Goal: Transaction & Acquisition: Book appointment/travel/reservation

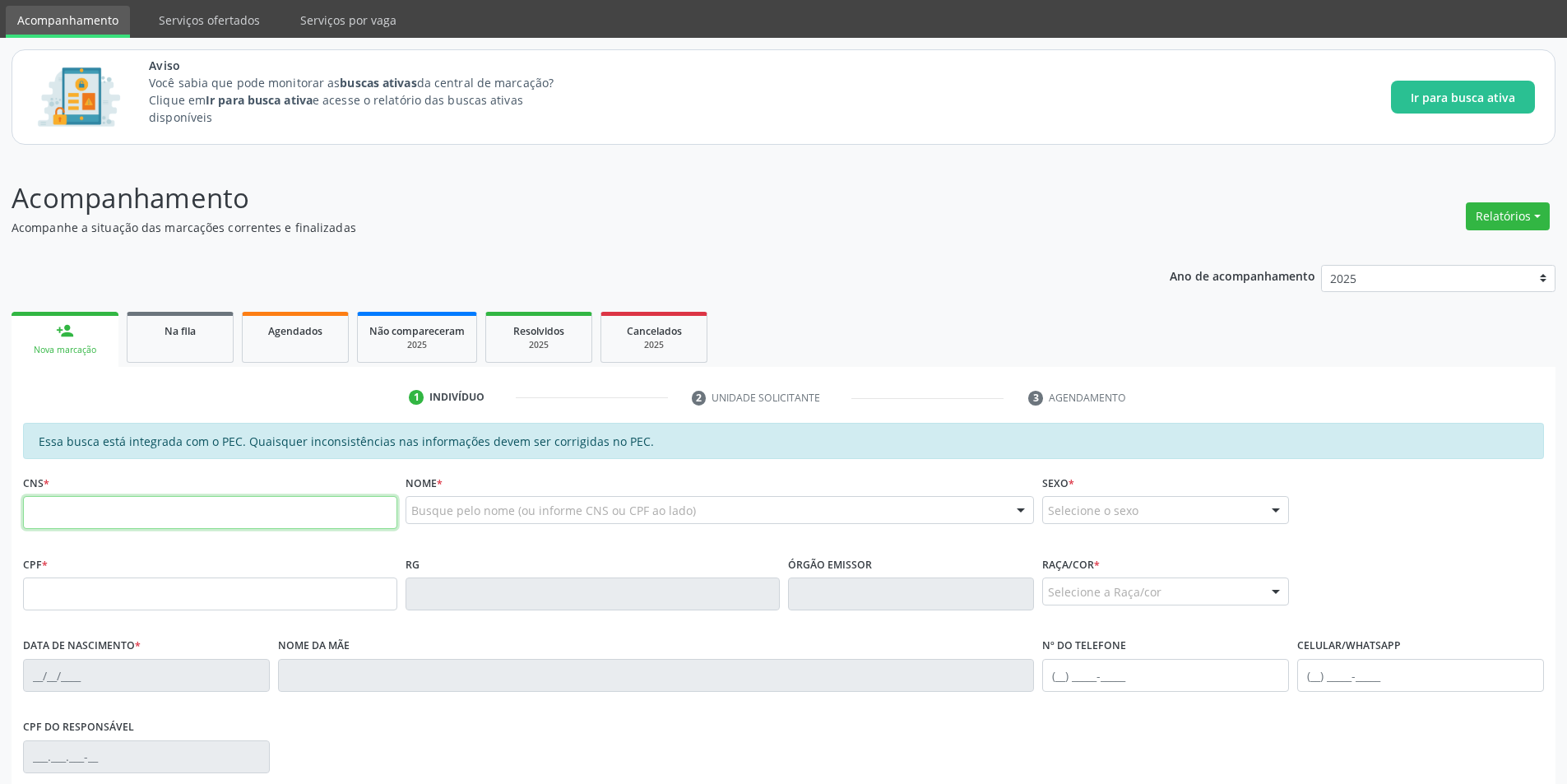
scroll to position [83, 0]
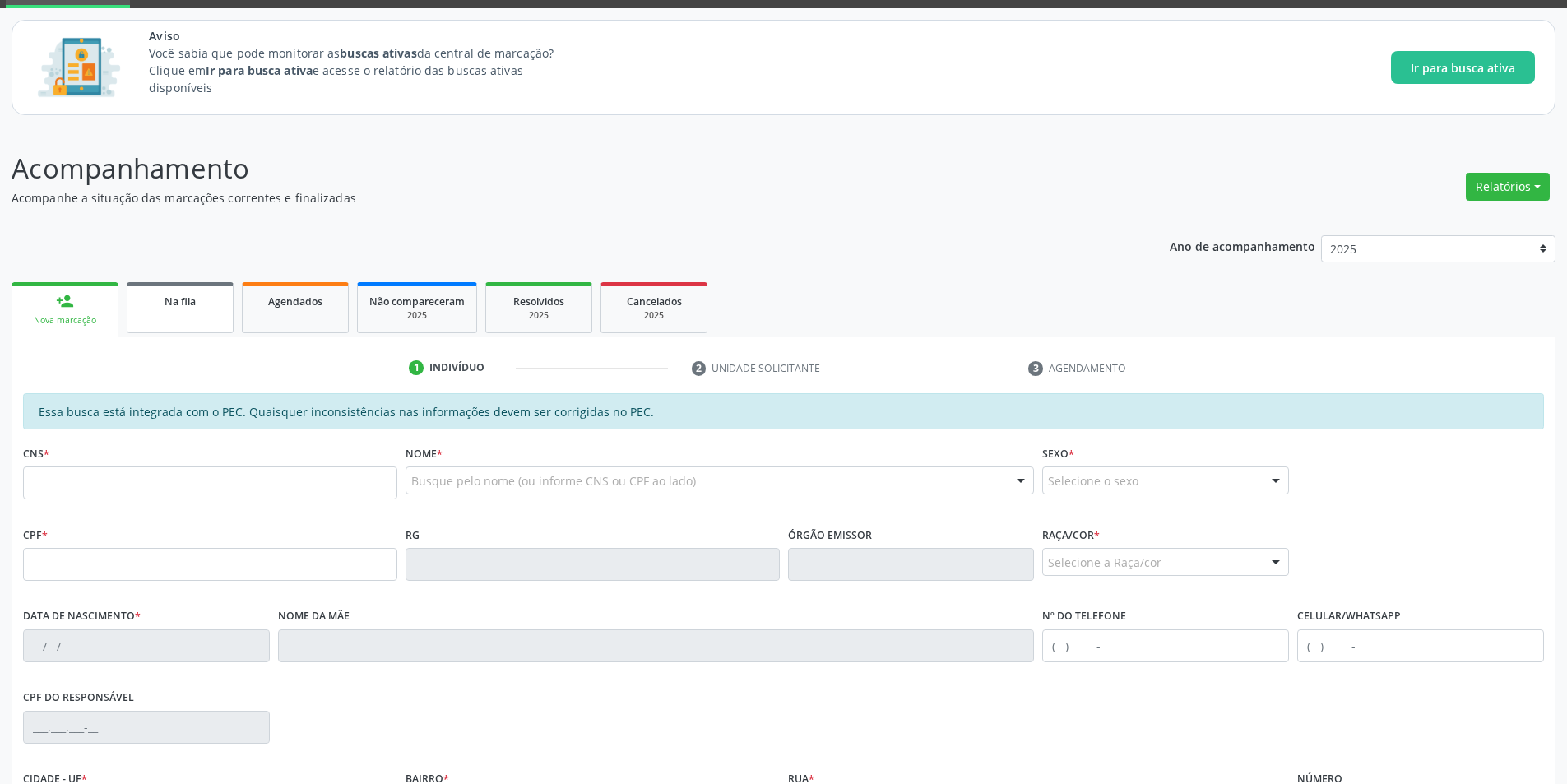
click at [195, 307] on span "Na fila" at bounding box center [179, 301] width 31 height 14
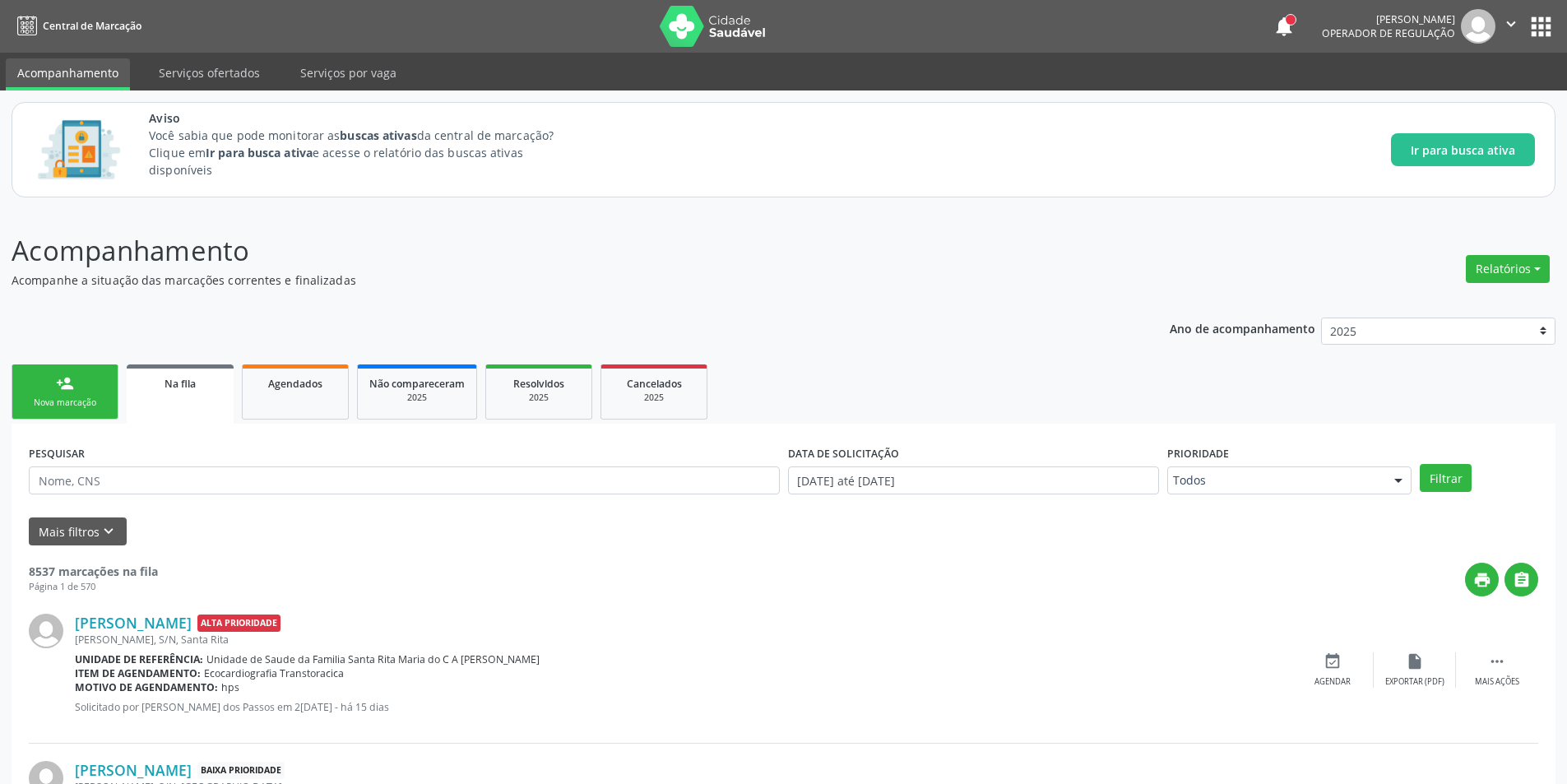
scroll to position [164, 0]
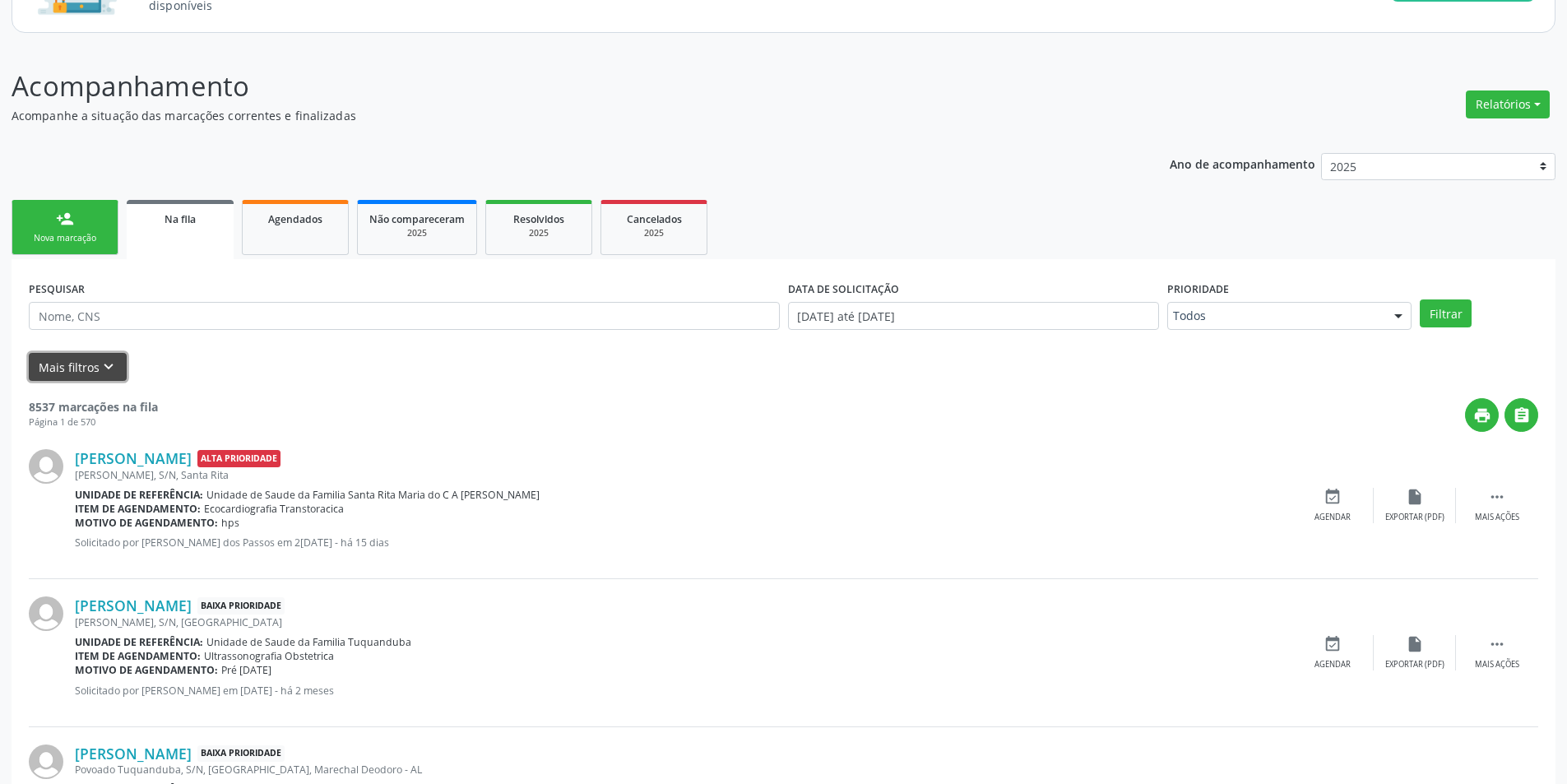
click at [78, 367] on button "Mais filtros keyboard_arrow_down" at bounding box center [77, 367] width 98 height 29
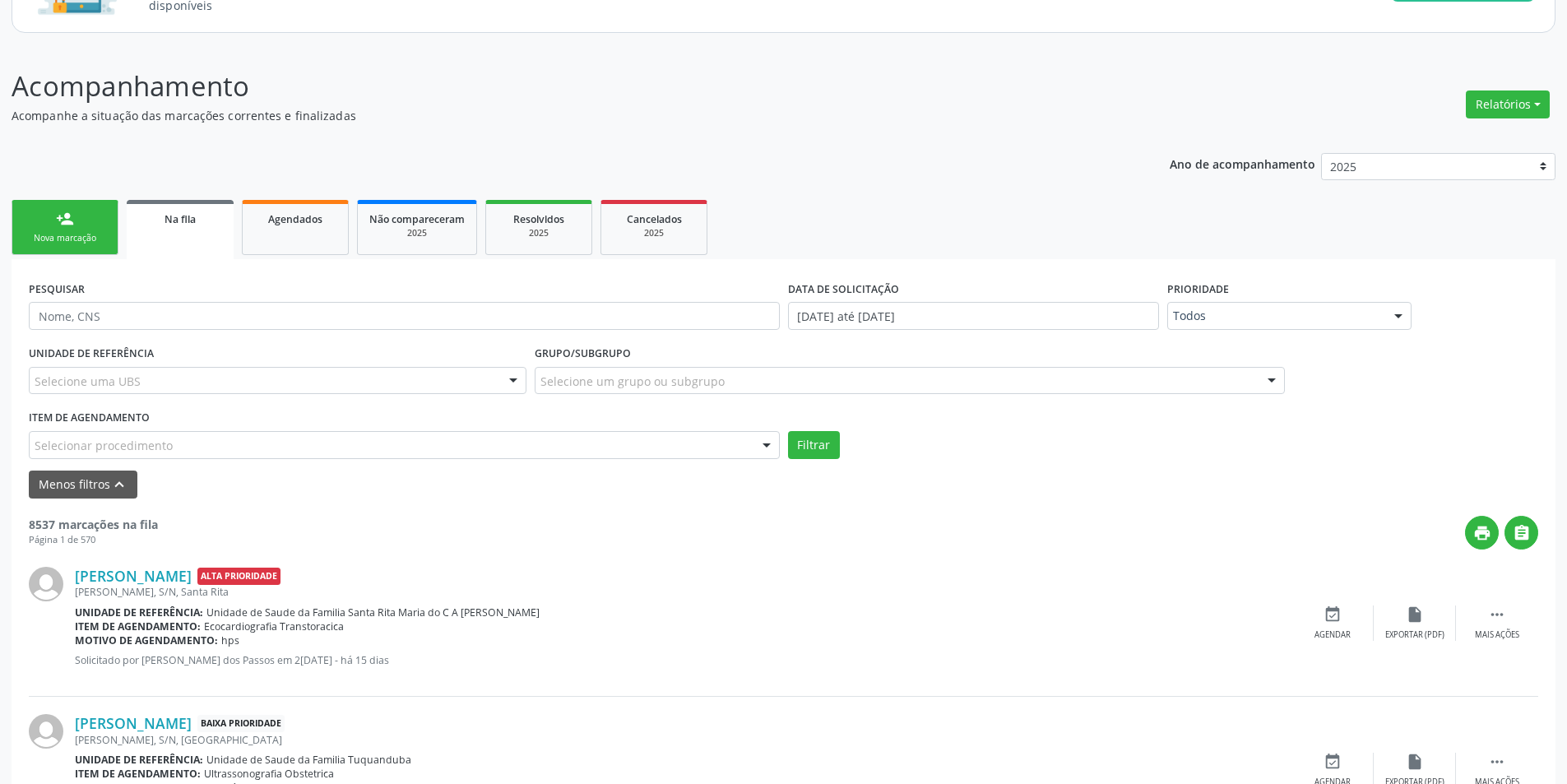
click at [1266, 379] on div at bounding box center [1273, 381] width 25 height 28
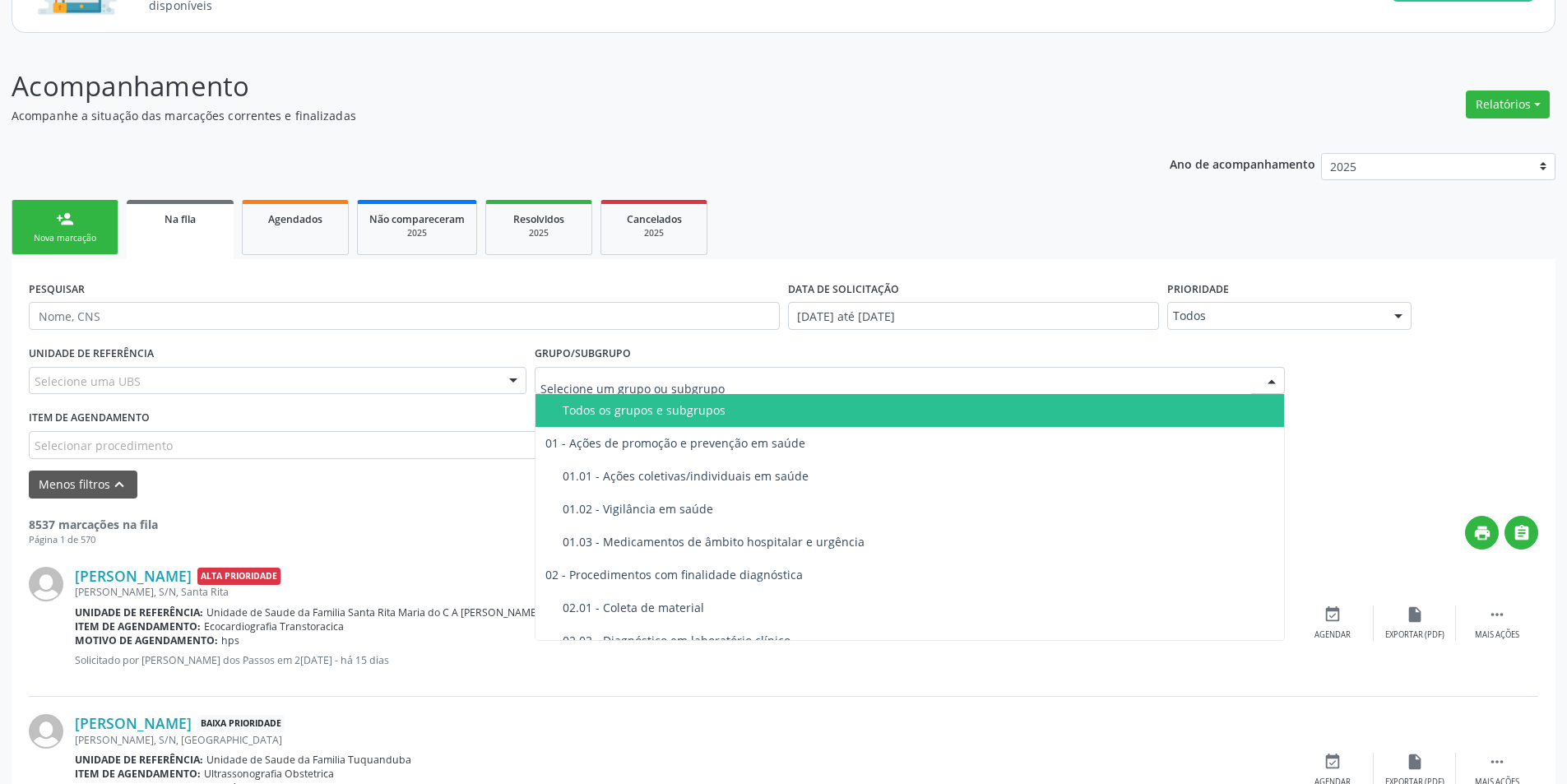
click at [627, 385] on input "text" at bounding box center [896, 388] width 712 height 33
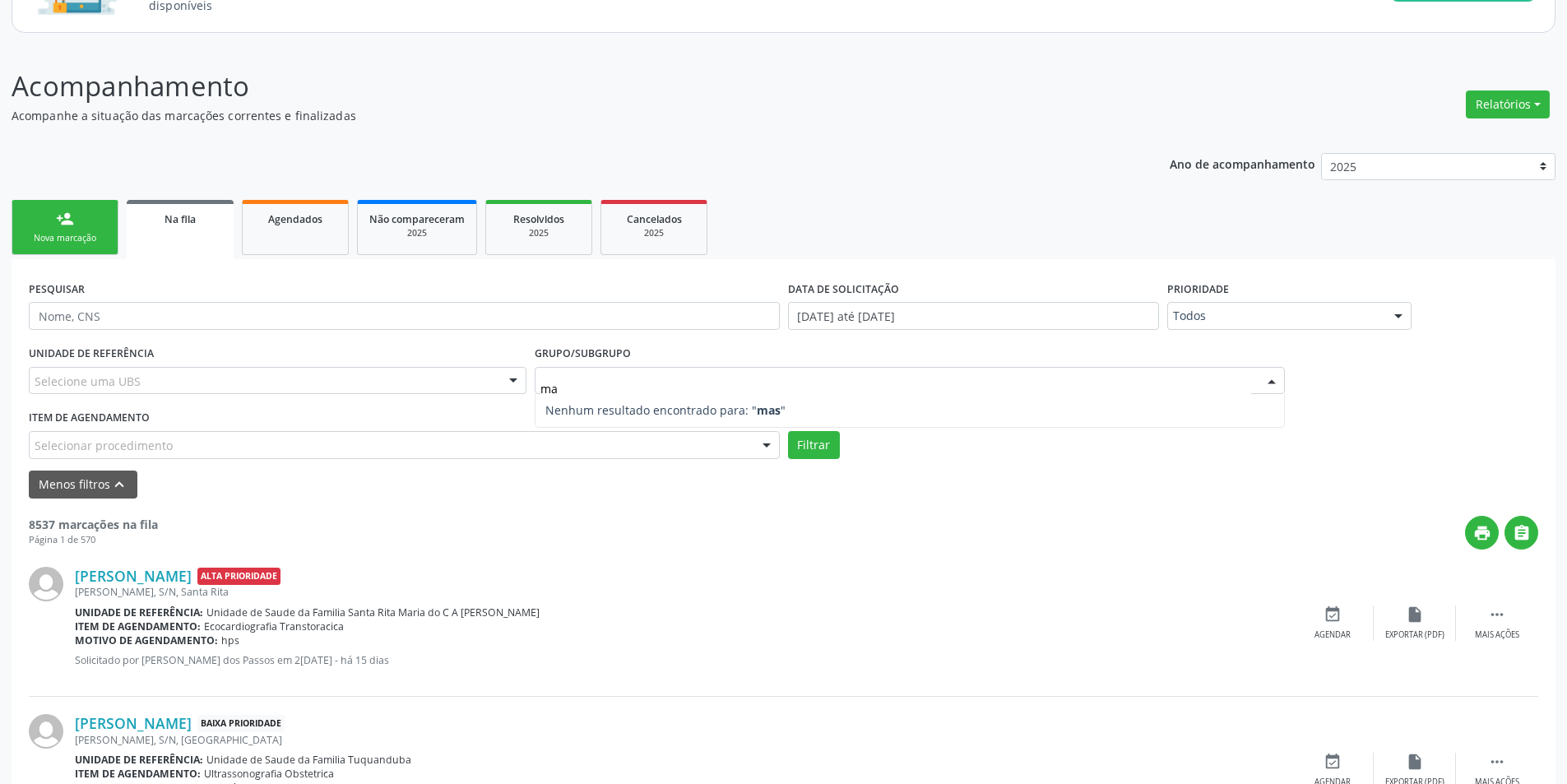
type input "m"
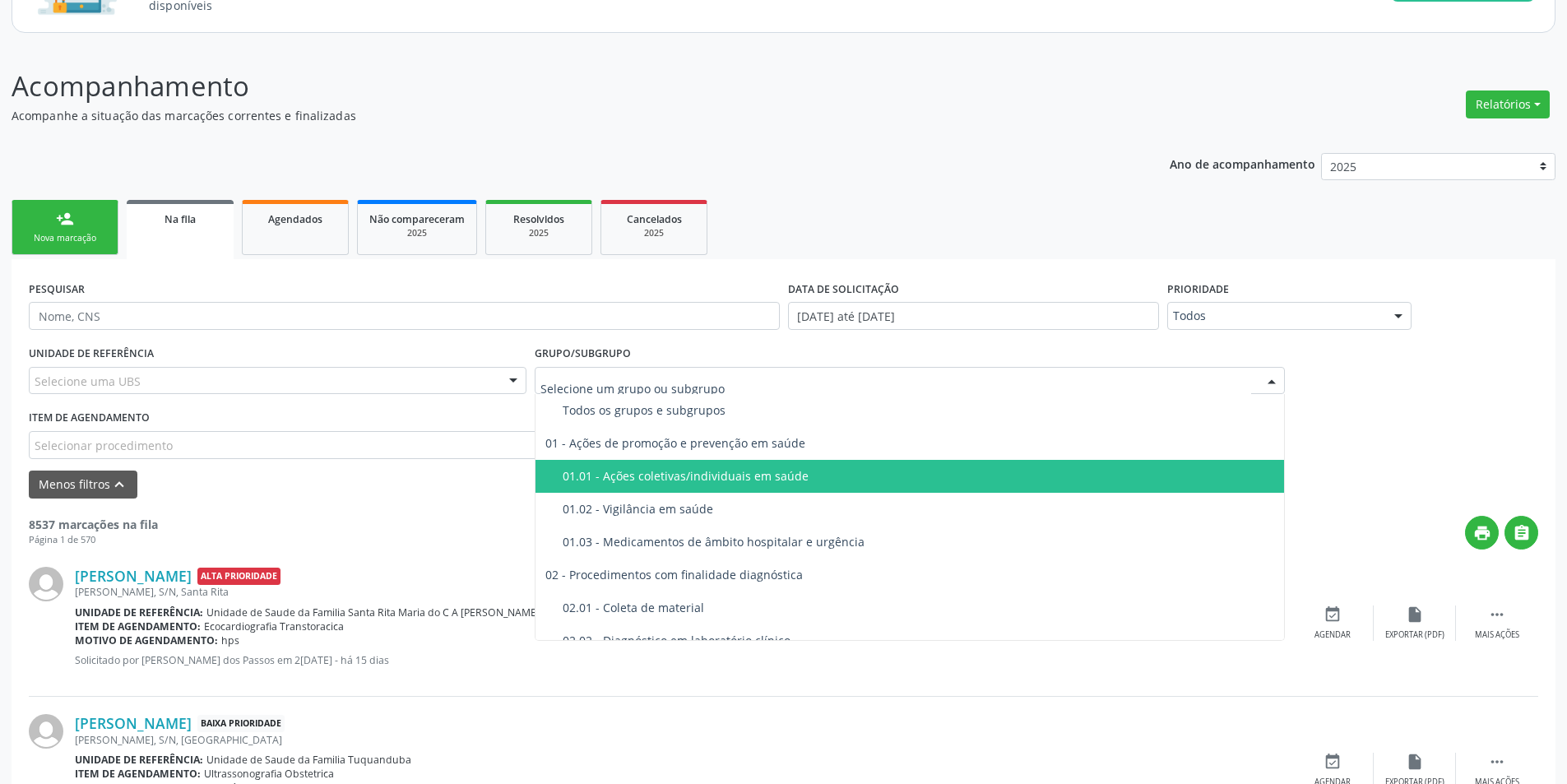
click at [268, 447] on div "Selecionar procedimento" at bounding box center [404, 444] width 751 height 28
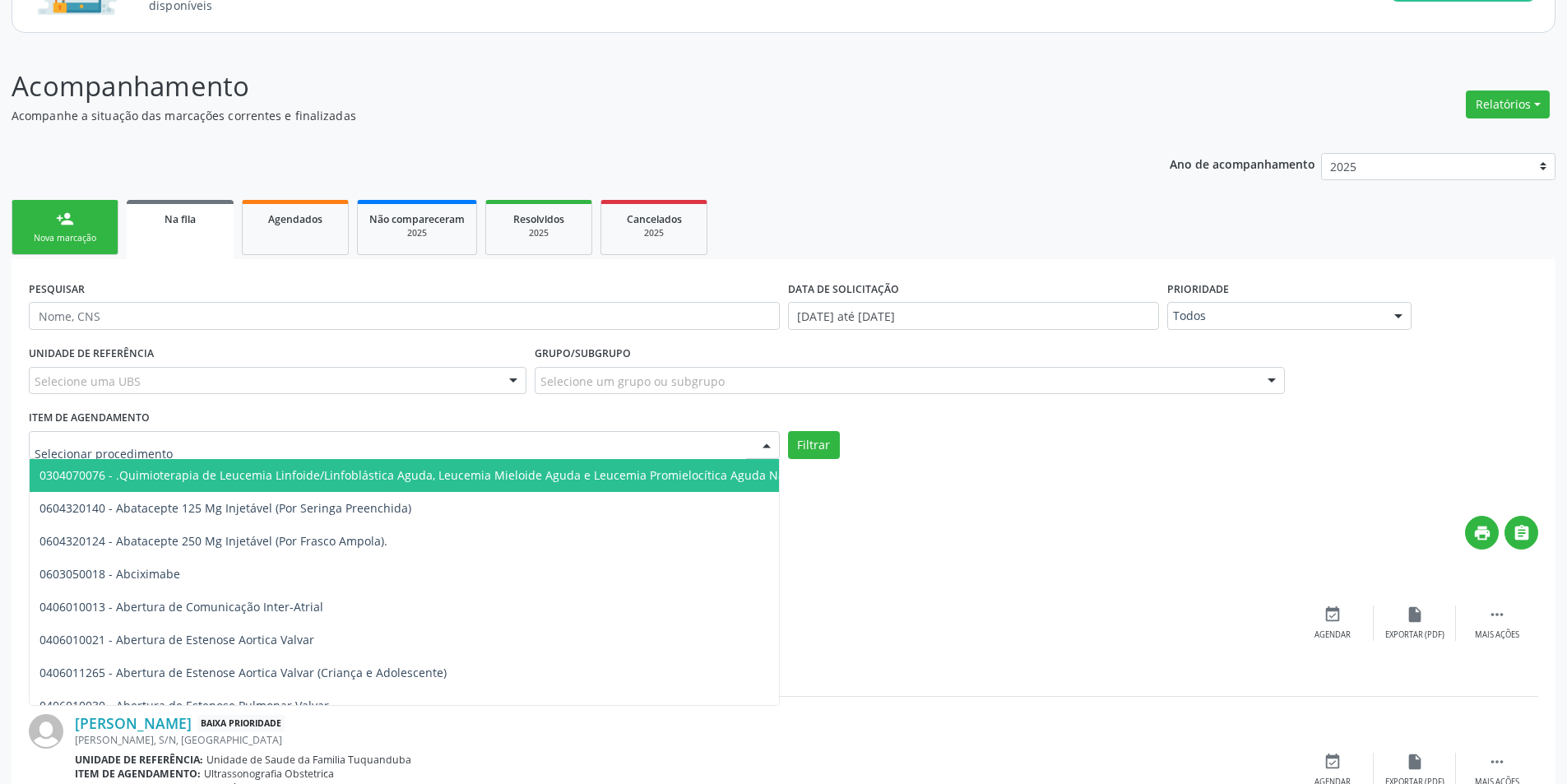
click at [268, 447] on input "text" at bounding box center [390, 453] width 712 height 33
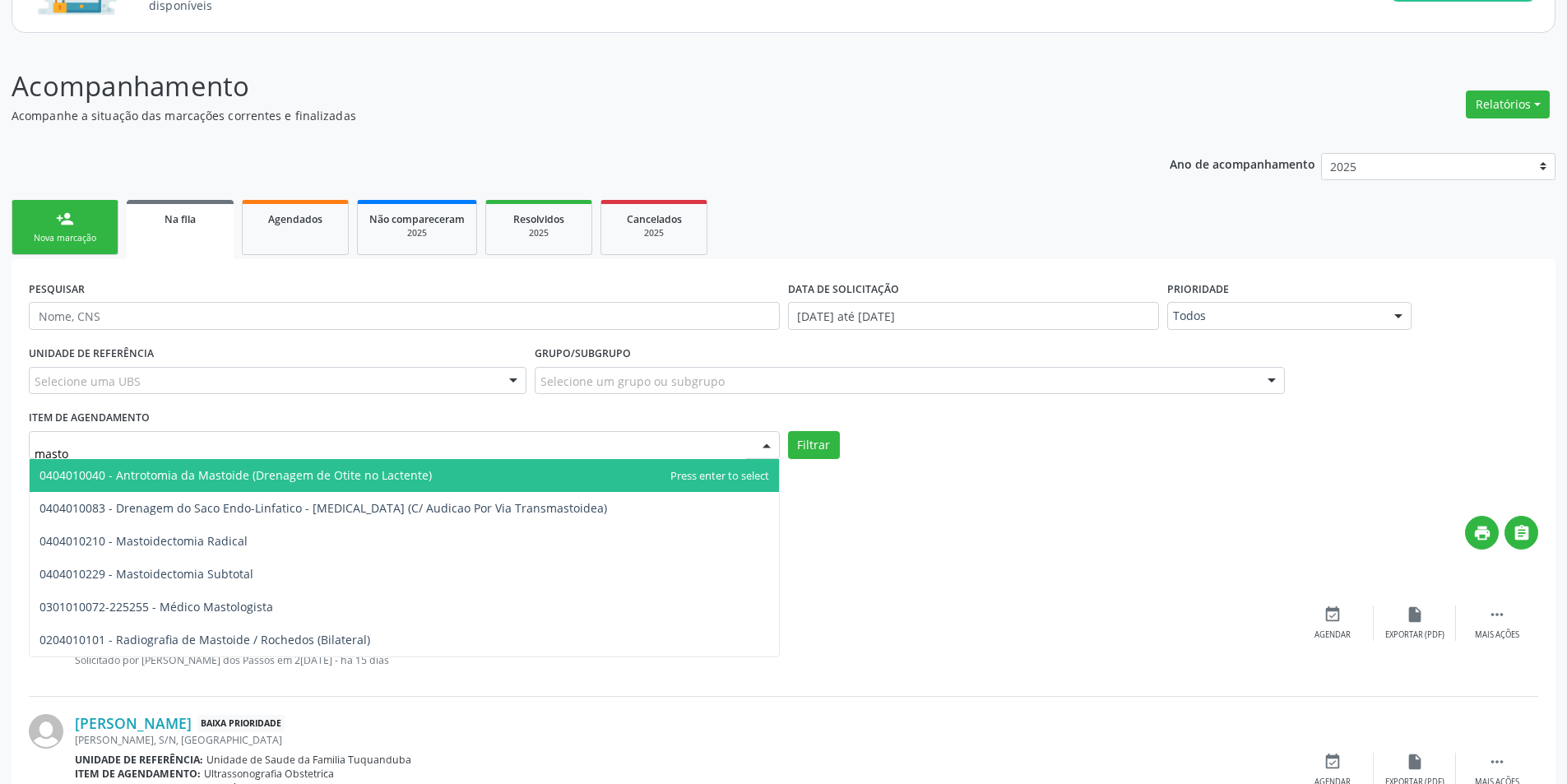
type input "mastol"
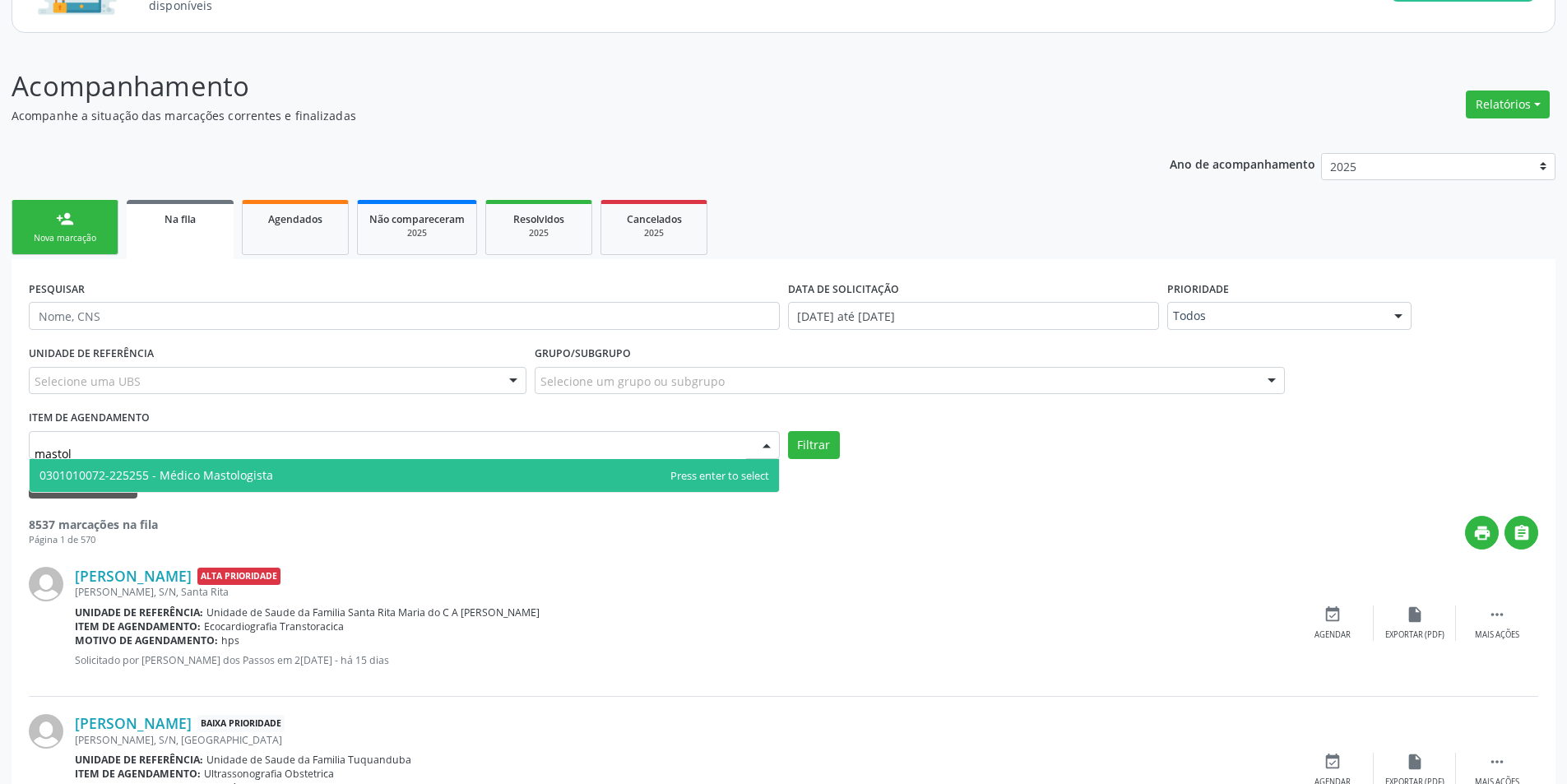
click at [250, 477] on span "0301010072-225255 - Médico Mastologista" at bounding box center [156, 475] width 233 height 15
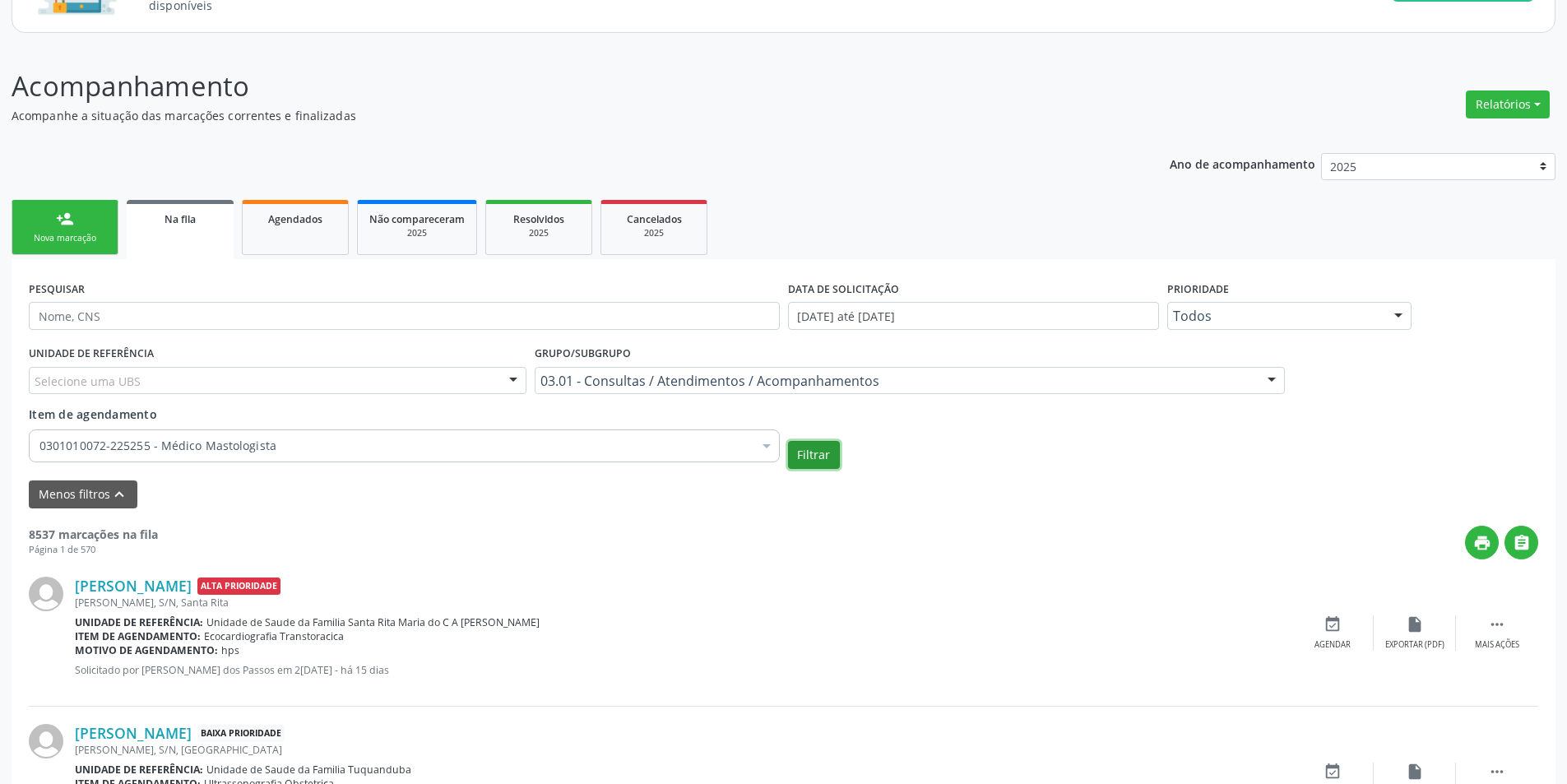
click at [817, 453] on button "Filtrar" at bounding box center [814, 454] width 52 height 28
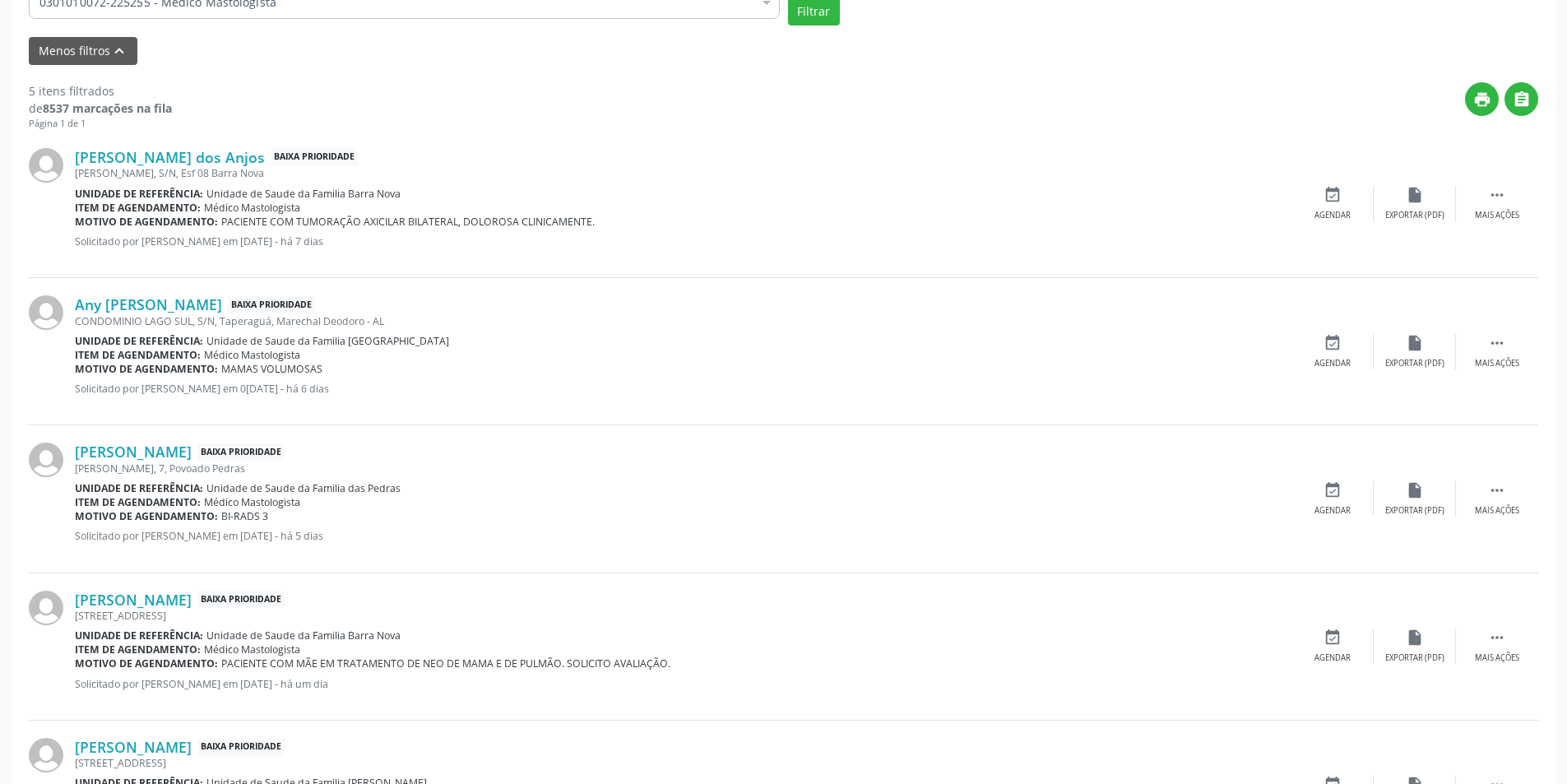
scroll to position [719, 0]
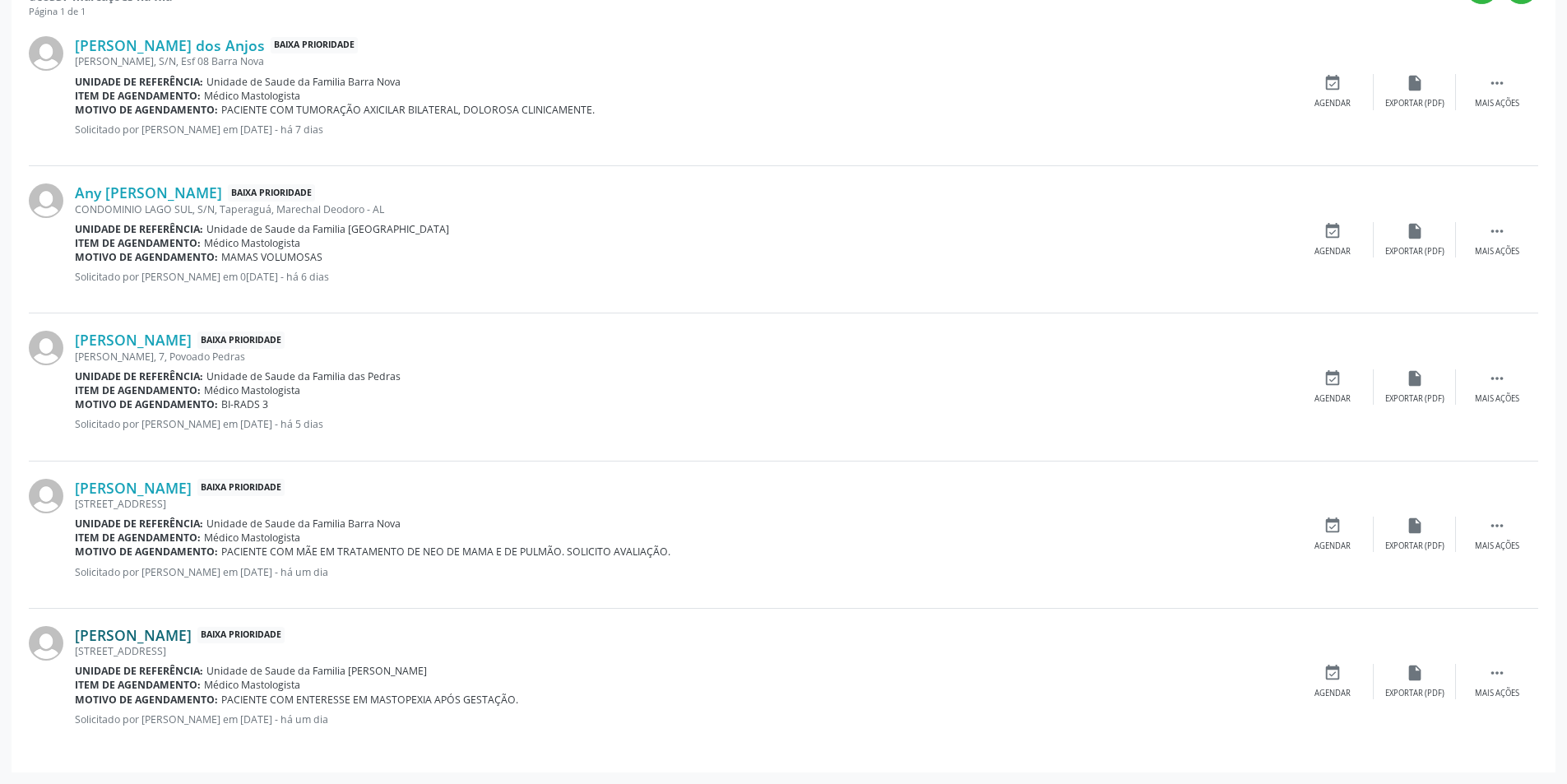
click at [192, 634] on link "[PERSON_NAME]" at bounding box center [133, 635] width 117 height 18
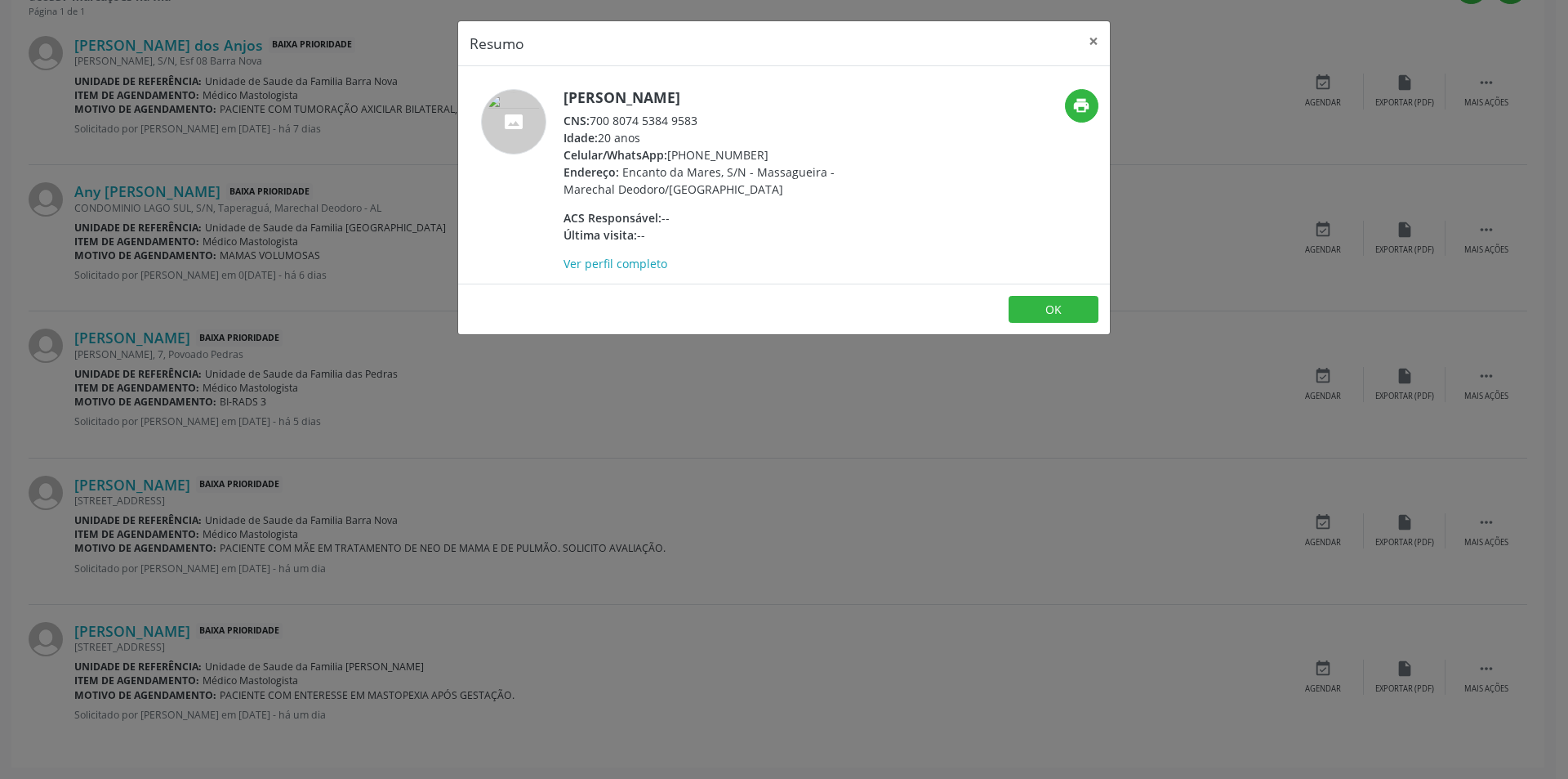
drag, startPoint x: 593, startPoint y: 120, endPoint x: 704, endPoint y: 115, distance: 111.1
click at [704, 115] on div "CNS: 700 8074 5384 9583" at bounding box center [723, 120] width 318 height 17
copy div "700 8074 5384 9583"
drag, startPoint x: 1018, startPoint y: 304, endPoint x: 867, endPoint y: 436, distance: 200.6
click at [1020, 304] on button "OK" at bounding box center [1053, 309] width 90 height 28
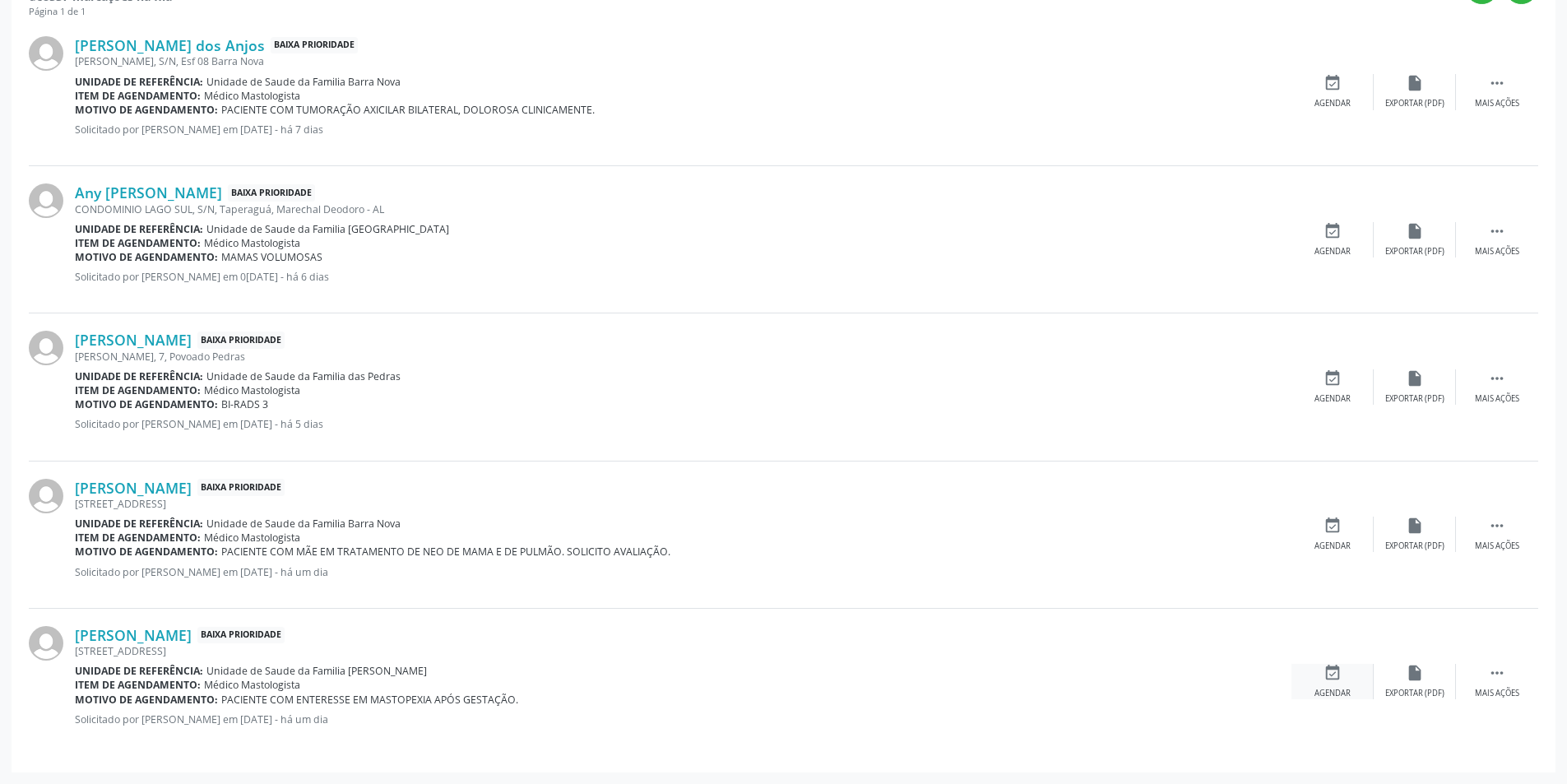
click at [1344, 682] on div "event_available Agendar" at bounding box center [1333, 681] width 83 height 35
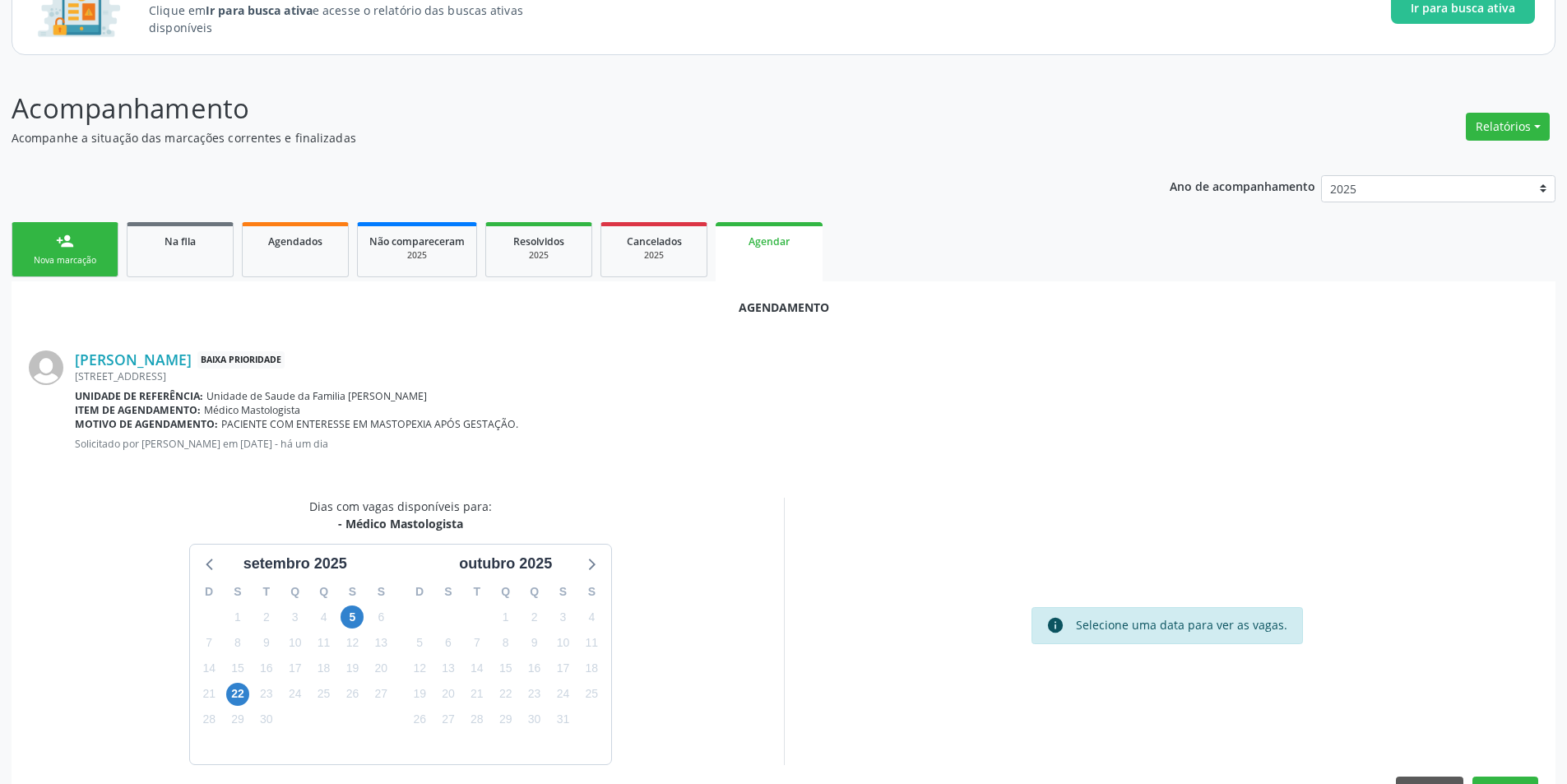
scroll to position [191, 0]
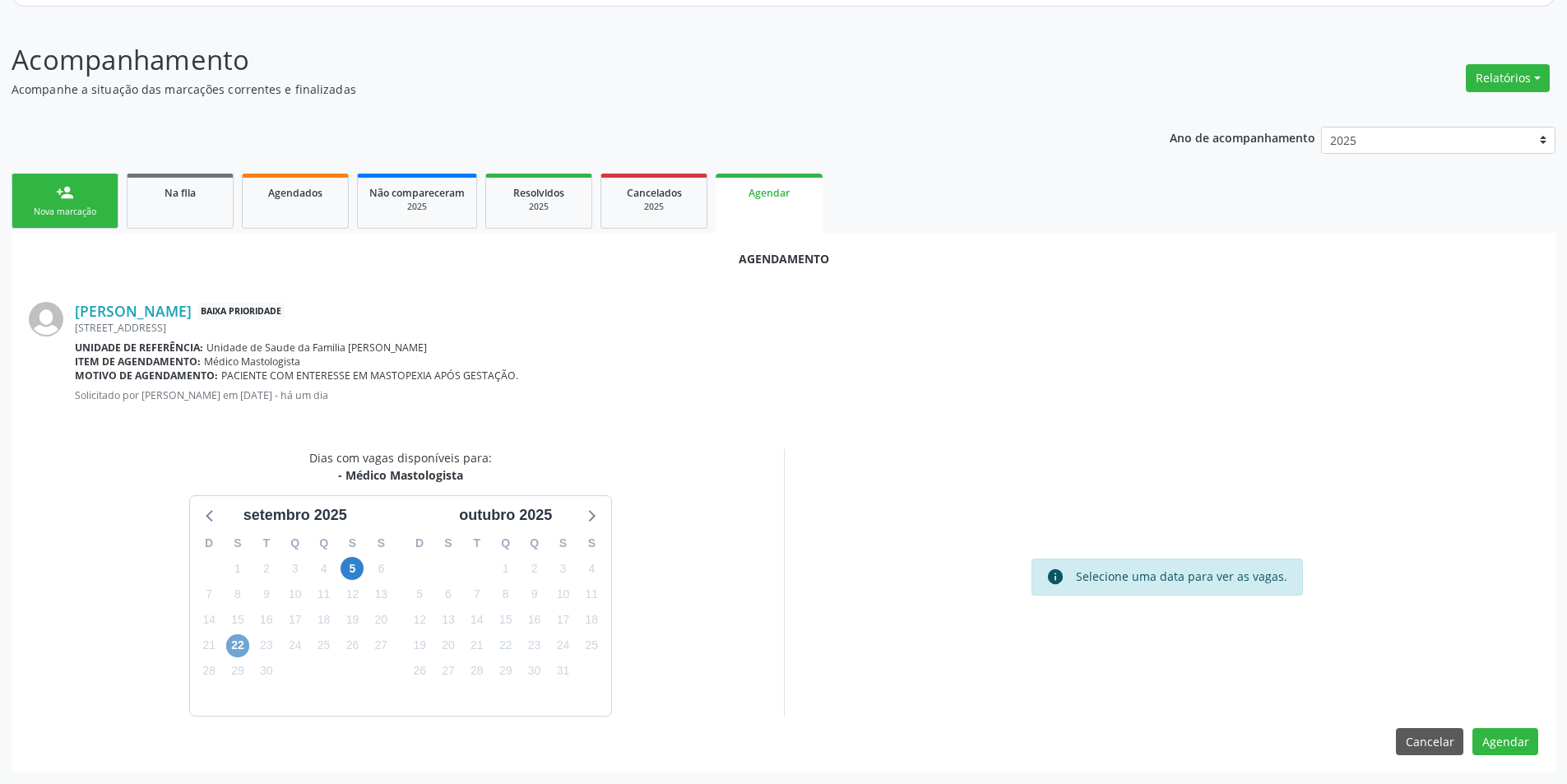
click at [241, 640] on span "22" at bounding box center [238, 646] width 23 height 23
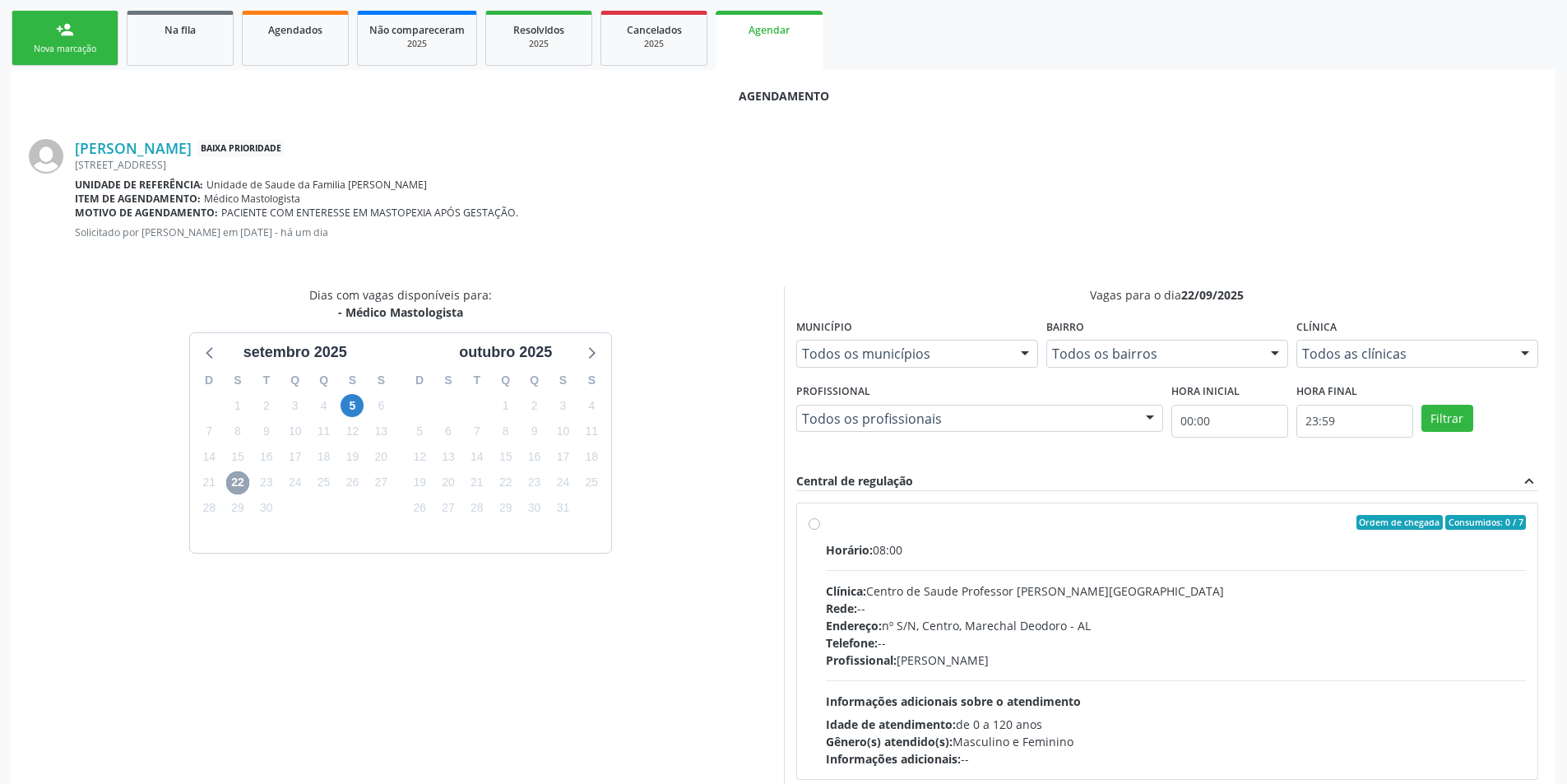
scroll to position [355, 0]
click at [826, 522] on label "Ordem de chegada Consumidos: 0 / 7 Horário: 08:00 Clínica: Centro de Saude Prof…" at bounding box center [1176, 639] width 701 height 252
click at [816, 522] on input "Ordem de chegada Consumidos: 0 / 7 Horário: 08:00 Clínica: Centro de Saude Prof…" at bounding box center [814, 520] width 12 height 15
radio input "true"
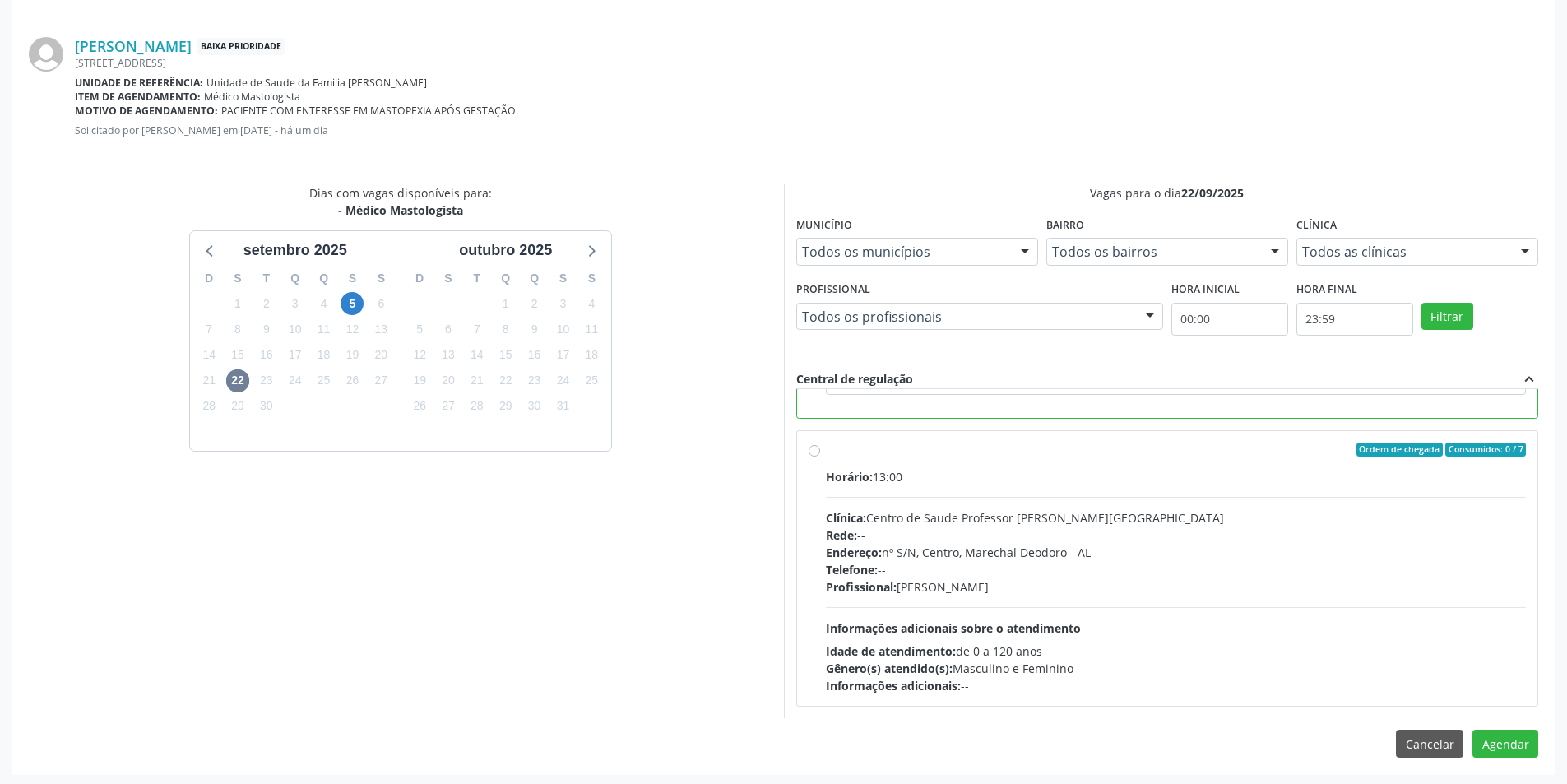
scroll to position [458, 0]
click at [1512, 745] on button "Agendar" at bounding box center [1505, 740] width 66 height 28
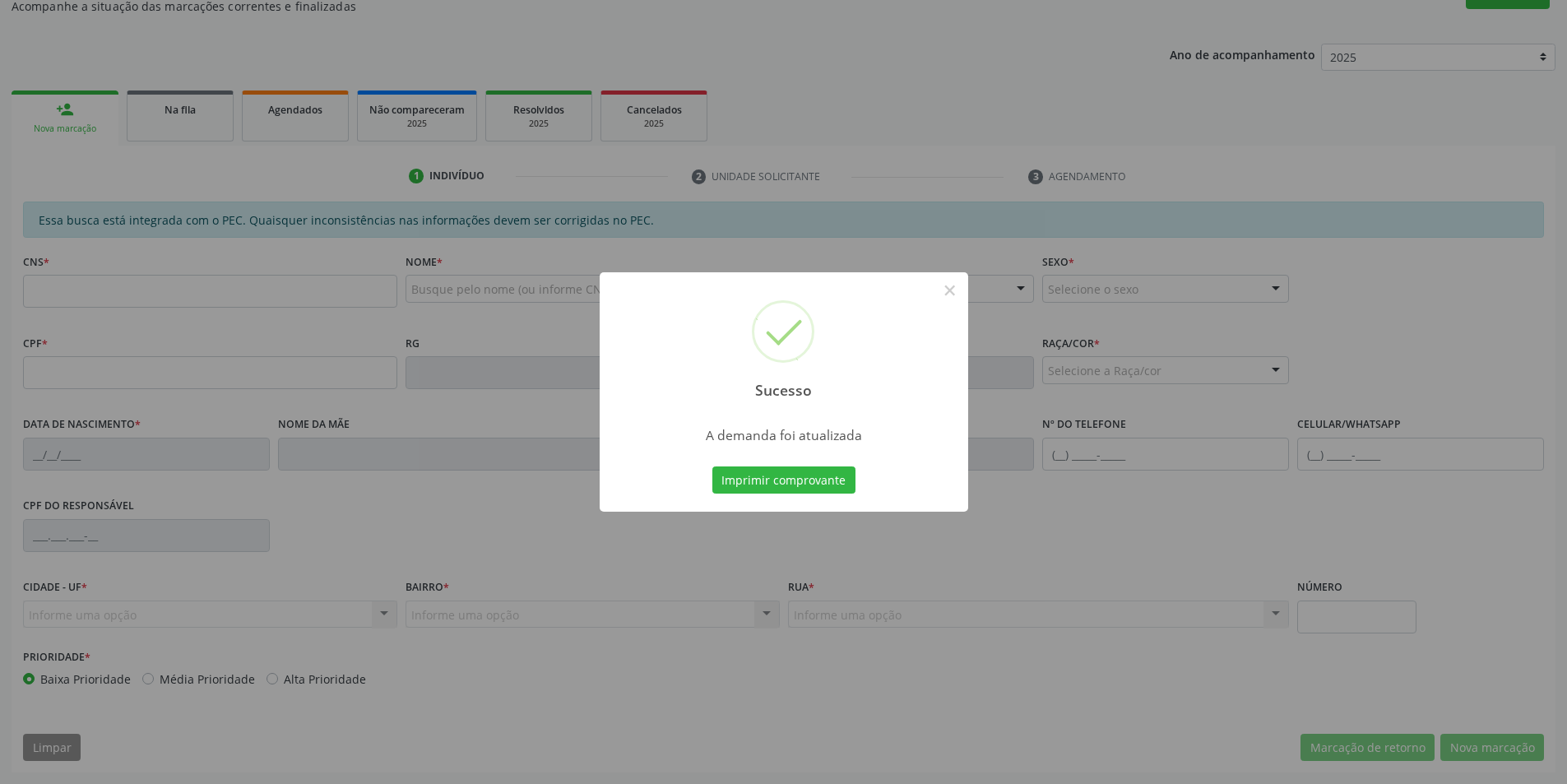
scroll to position [274, 0]
click at [940, 292] on button "×" at bounding box center [950, 290] width 28 height 28
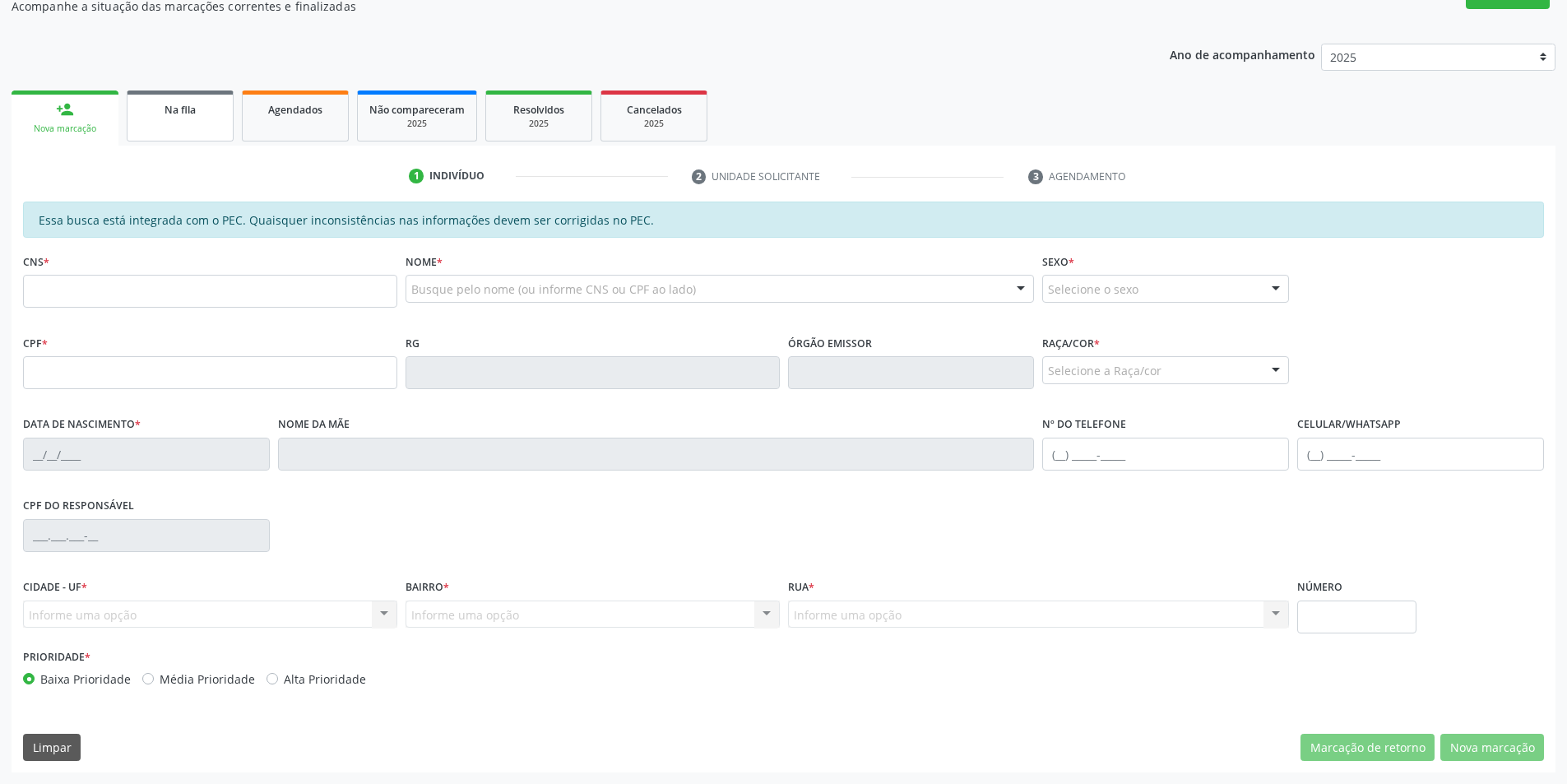
click at [160, 118] on link "Na fila" at bounding box center [179, 116] width 107 height 51
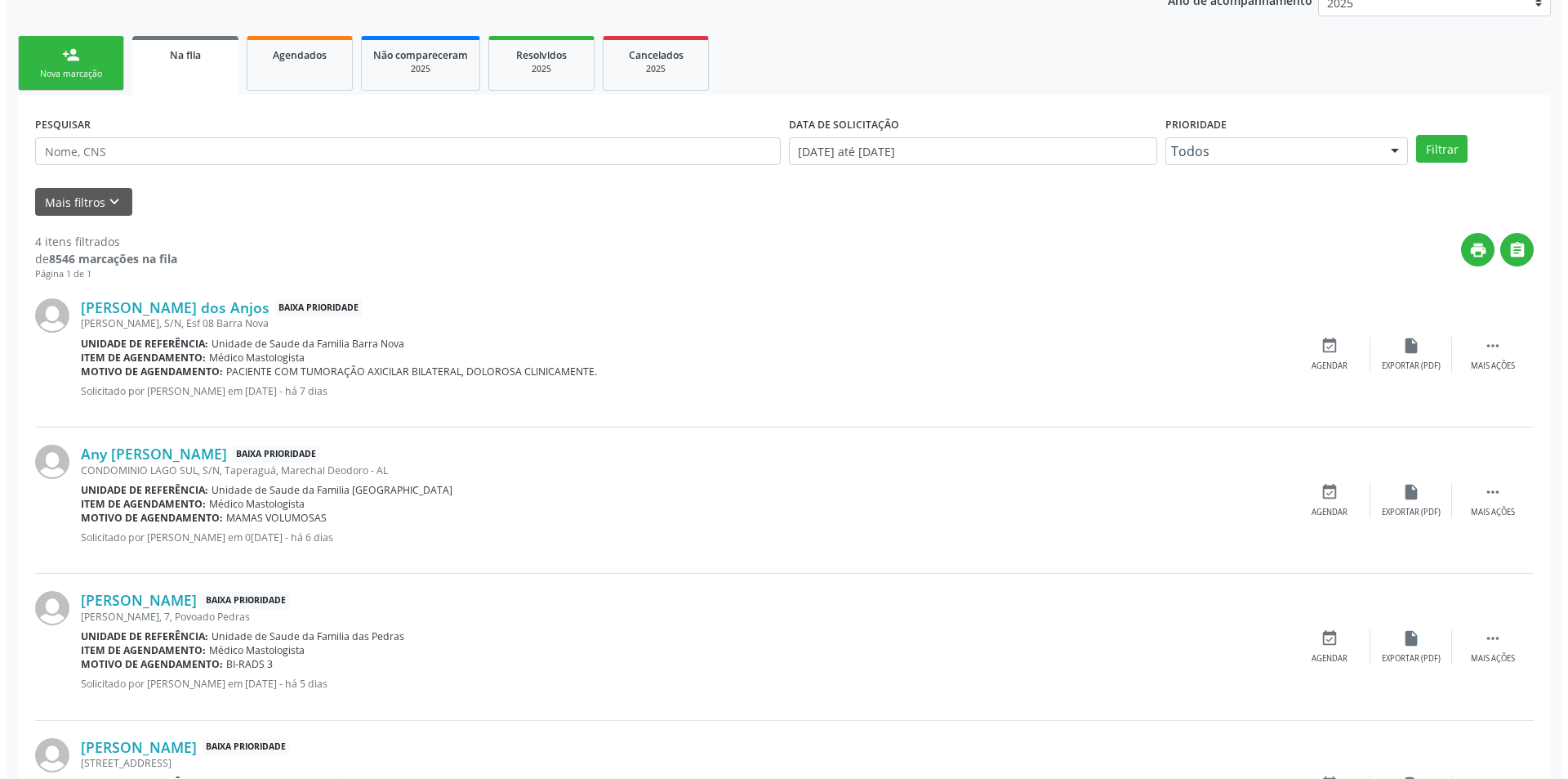
scroll to position [327, 0]
click at [202, 310] on link "[PERSON_NAME] dos Anjos" at bounding box center [168, 307] width 189 height 18
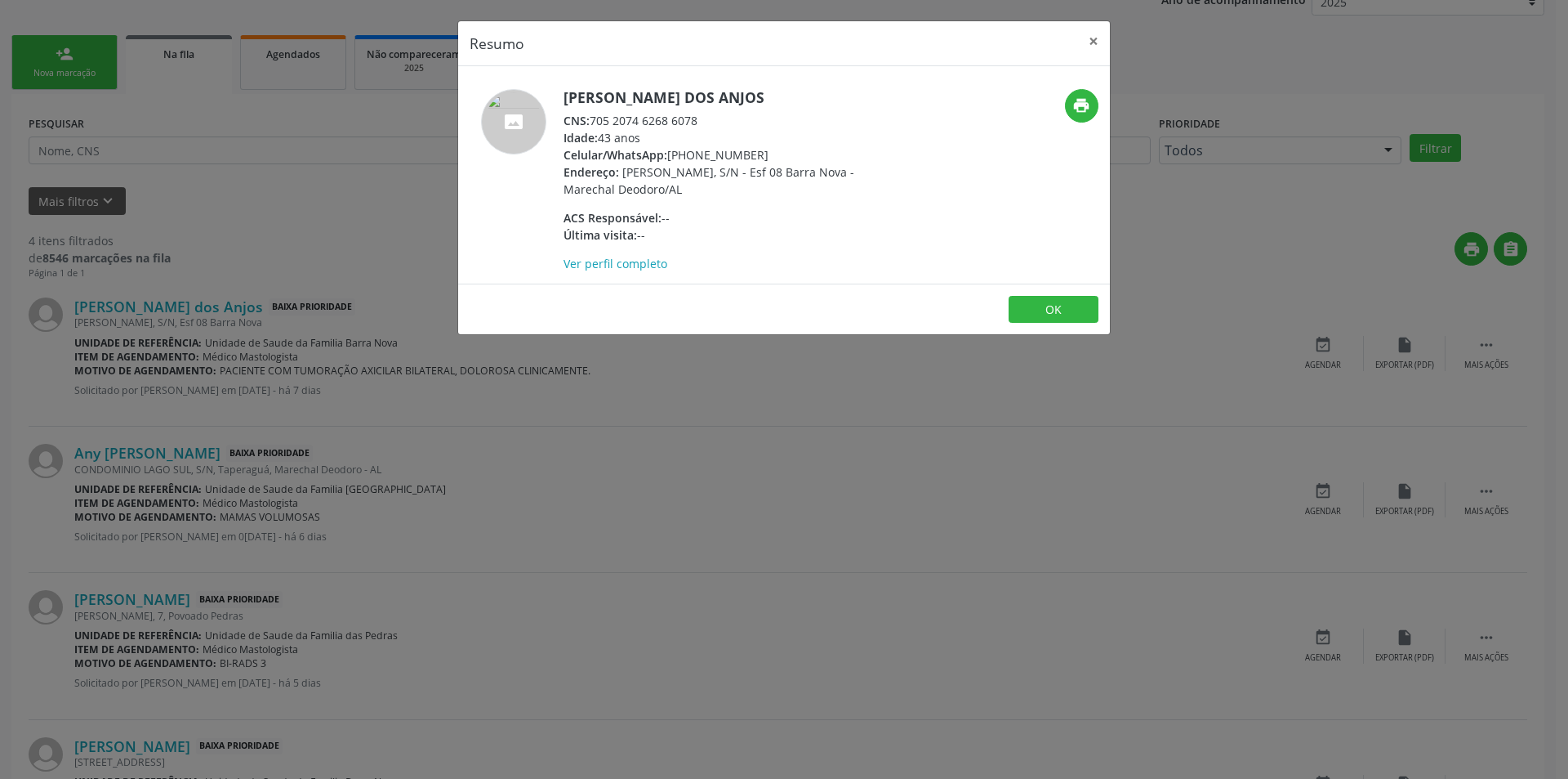
drag, startPoint x: 593, startPoint y: 121, endPoint x: 706, endPoint y: 116, distance: 113.1
click at [706, 116] on div "CNS: 705 2074 6268 6078" at bounding box center [723, 120] width 318 height 17
copy div "705 2074 6268 6078"
click at [1050, 315] on button "OK" at bounding box center [1053, 309] width 90 height 28
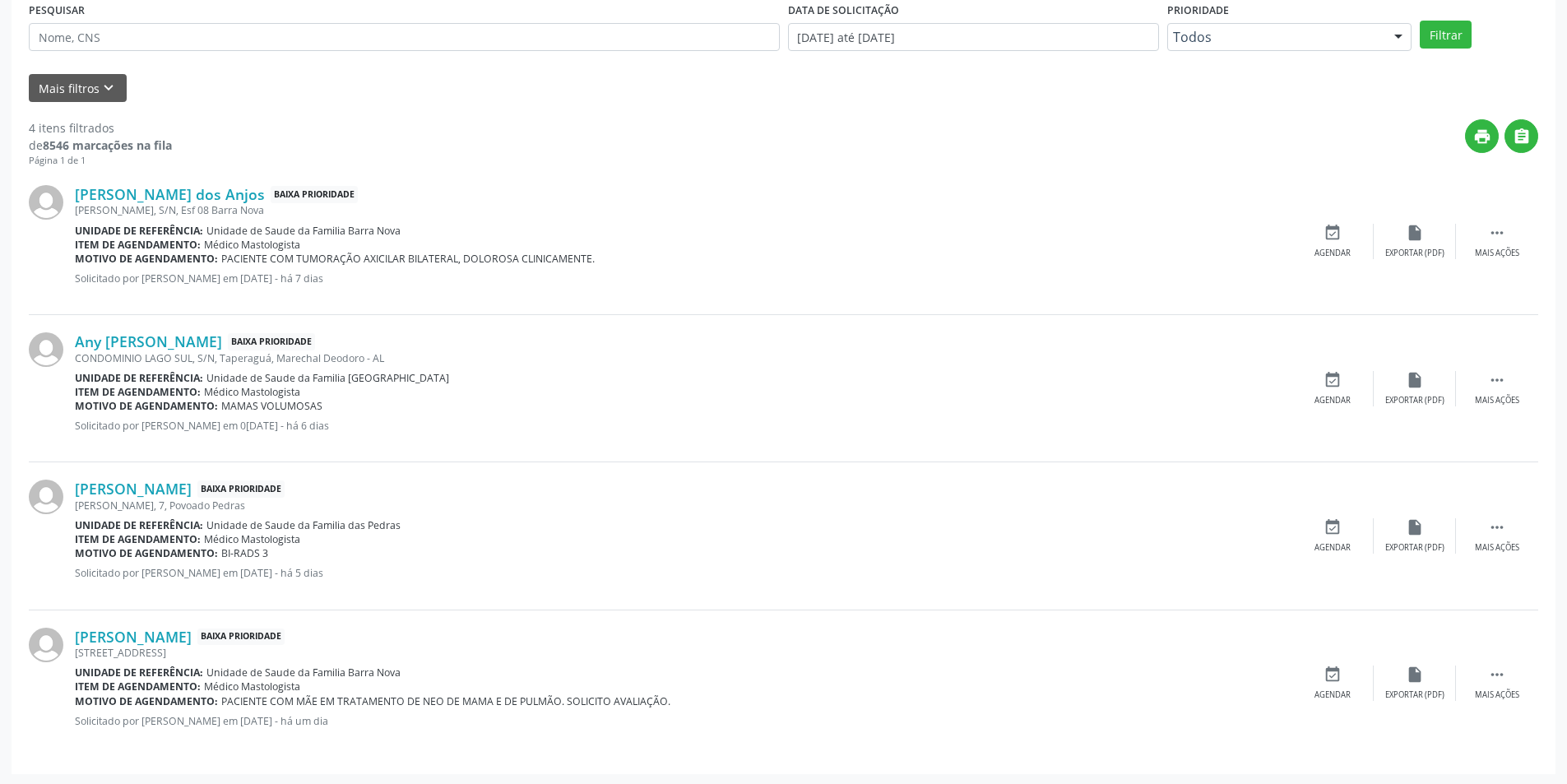
scroll to position [445, 0]
click at [1338, 240] on icon "event_available" at bounding box center [1333, 231] width 18 height 18
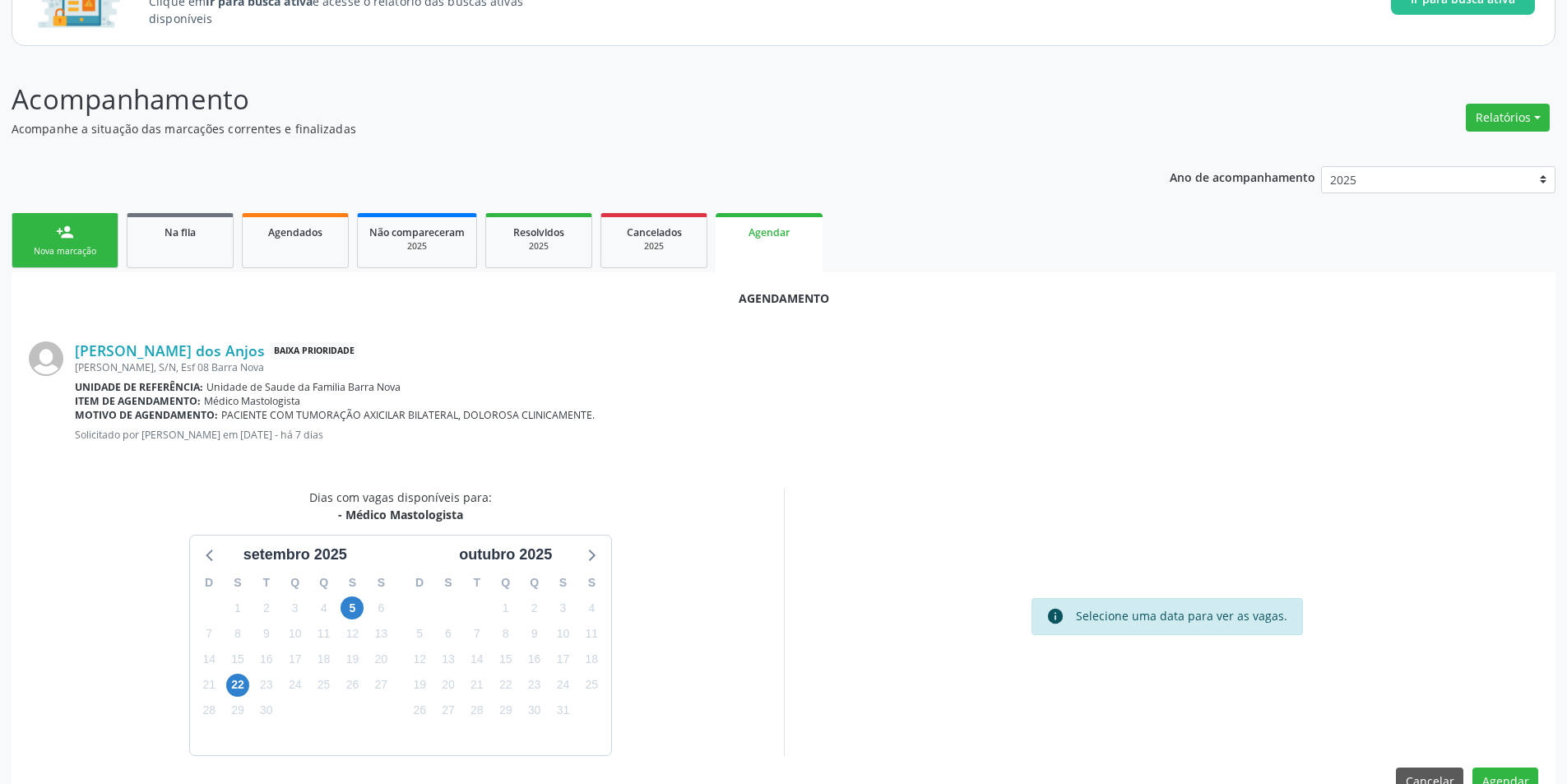
scroll to position [164, 0]
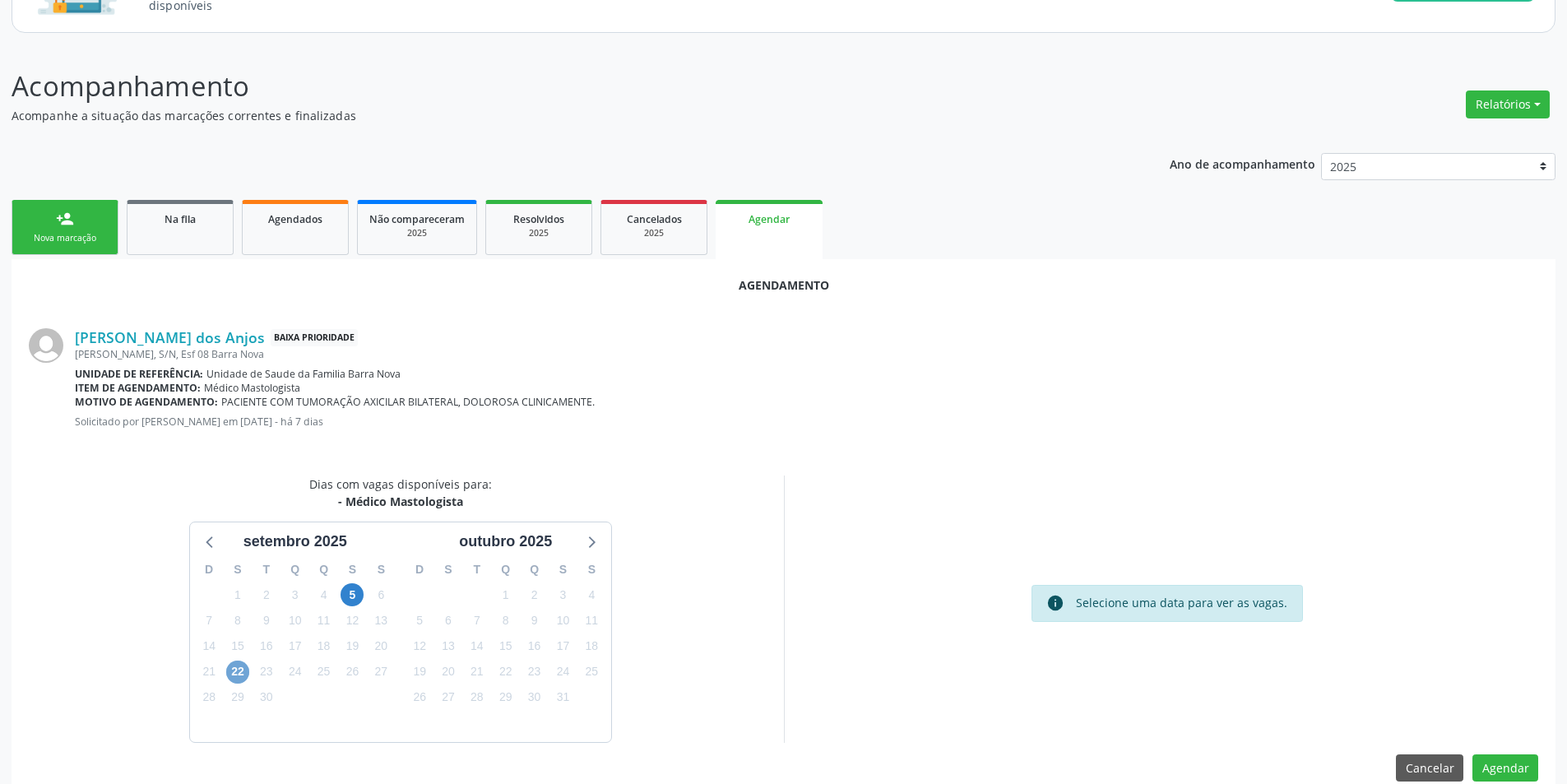
click at [234, 666] on span "22" at bounding box center [238, 672] width 23 height 23
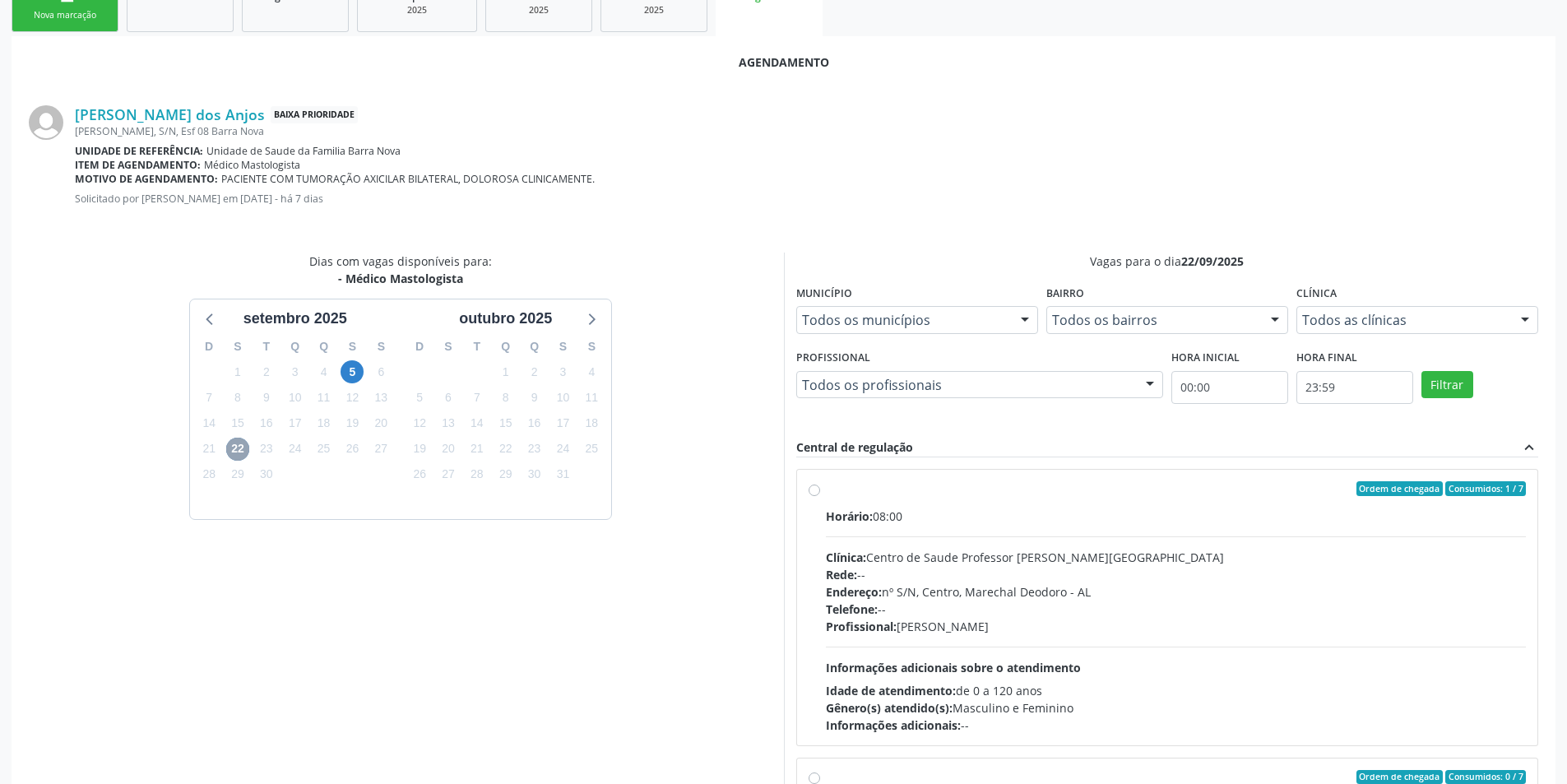
scroll to position [411, 0]
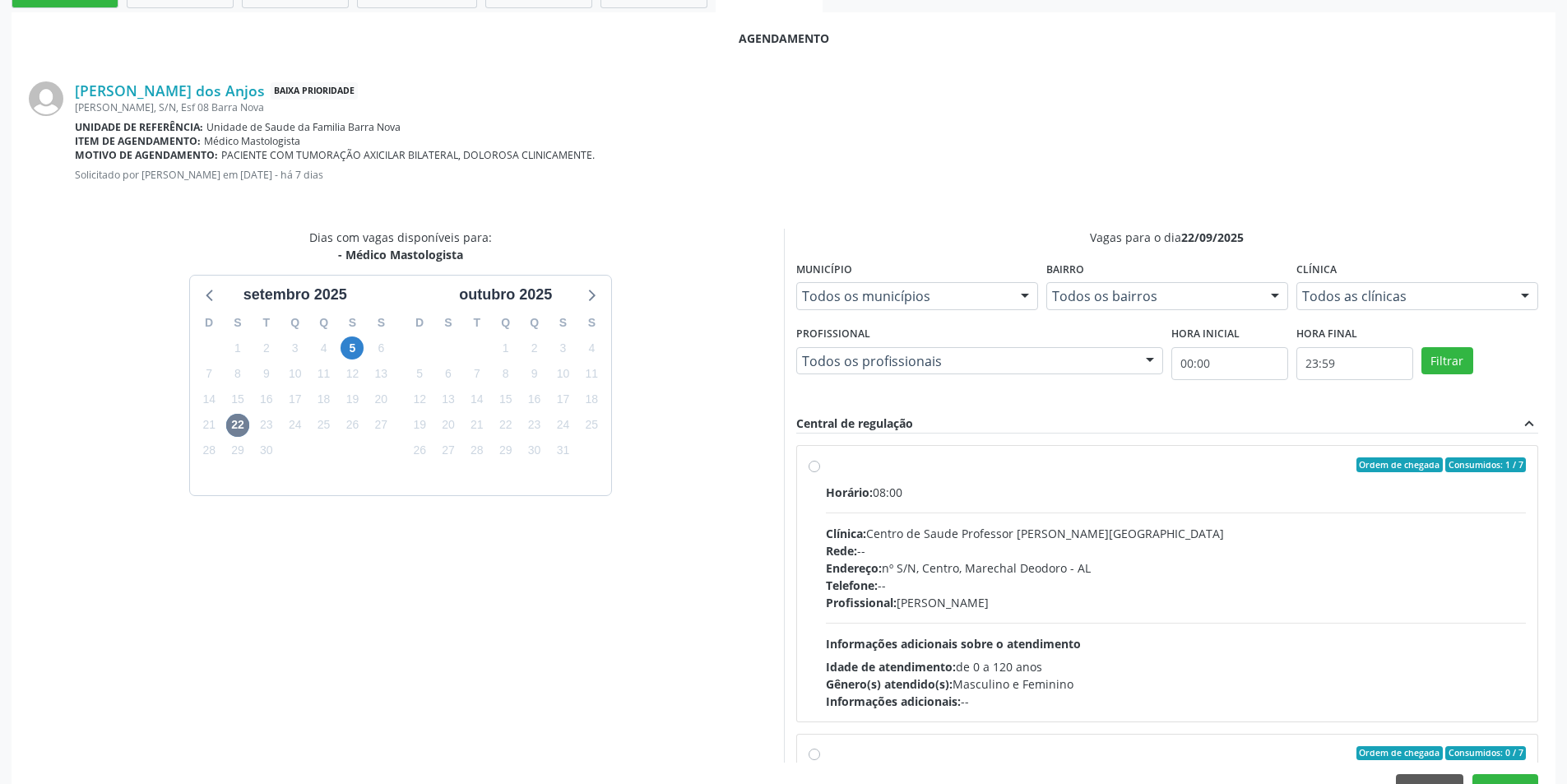
click at [826, 466] on label "Ordem de chegada Consumidos: 1 / 7 Horário: 08:00 Clínica: Centro de Saude Prof…" at bounding box center [1176, 583] width 701 height 252
click at [815, 466] on input "Ordem de chegada Consumidos: 1 / 7 Horário: 08:00 Clínica: Centro de Saude Prof…" at bounding box center [814, 465] width 12 height 15
radio input "true"
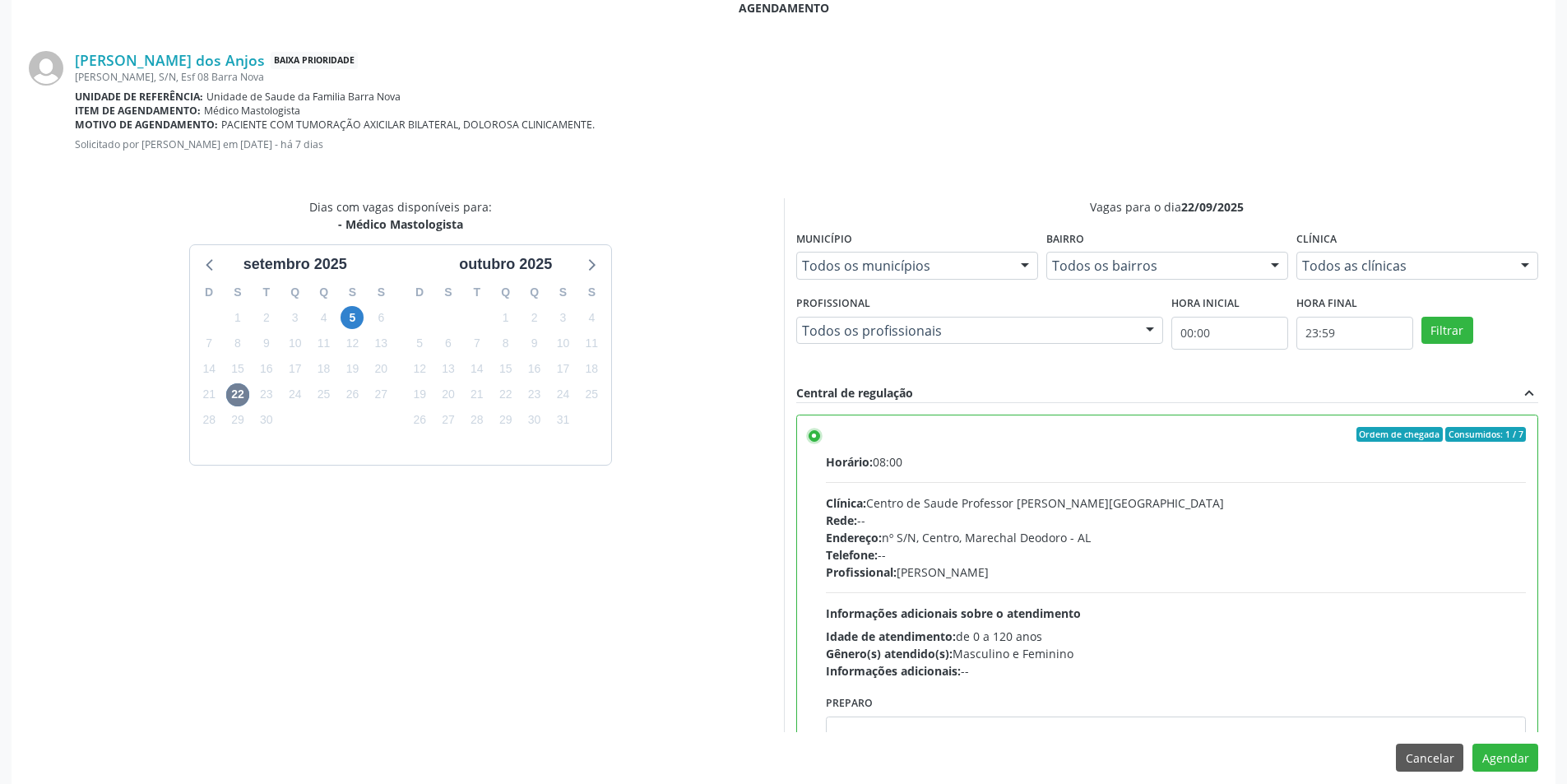
scroll to position [458, 0]
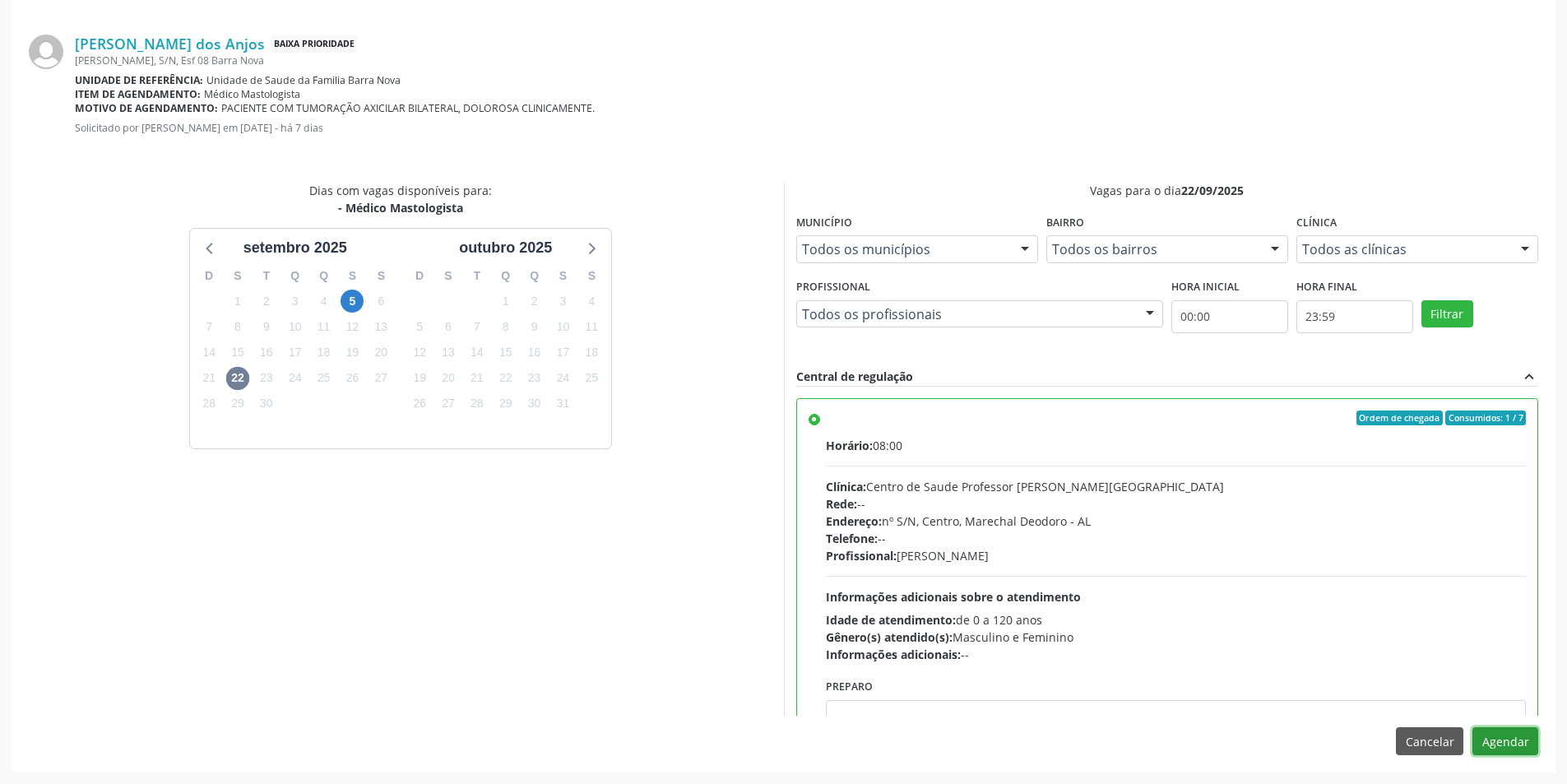
click at [1524, 745] on button "Agendar" at bounding box center [1505, 740] width 66 height 28
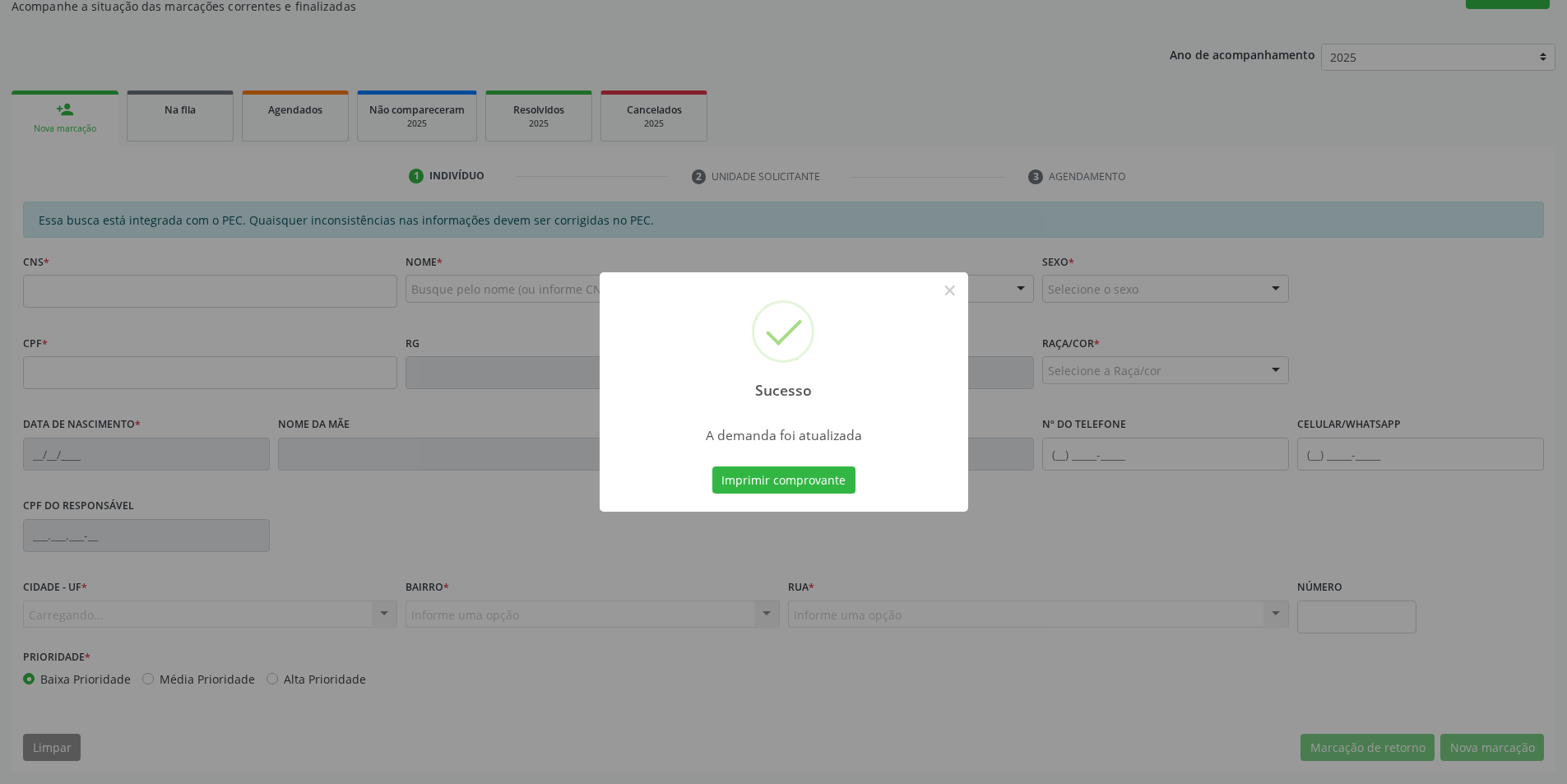
scroll to position [274, 0]
click at [950, 289] on button "×" at bounding box center [950, 290] width 28 height 28
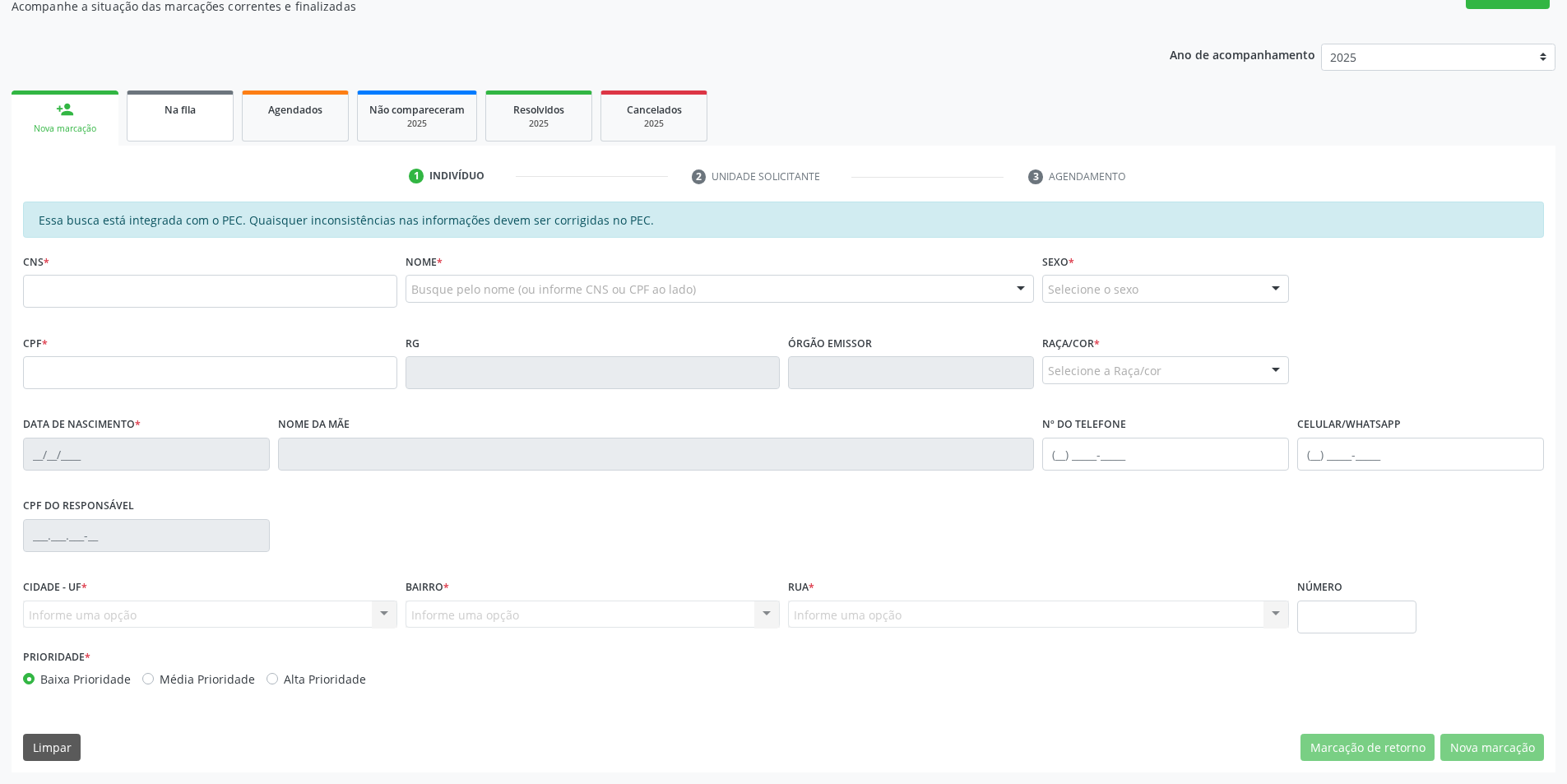
click at [197, 124] on link "Na fila" at bounding box center [179, 116] width 107 height 51
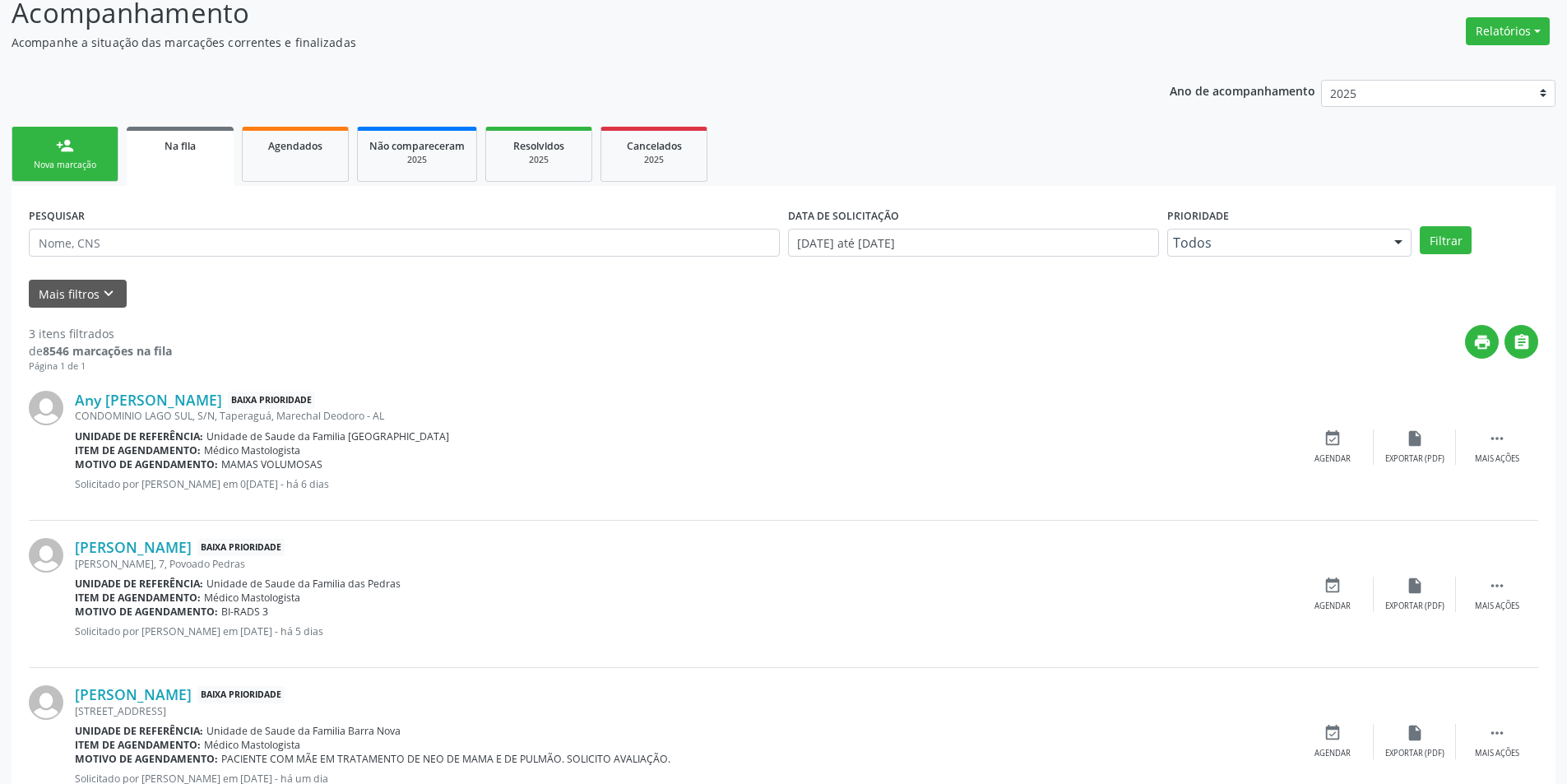
scroll to position [298, 0]
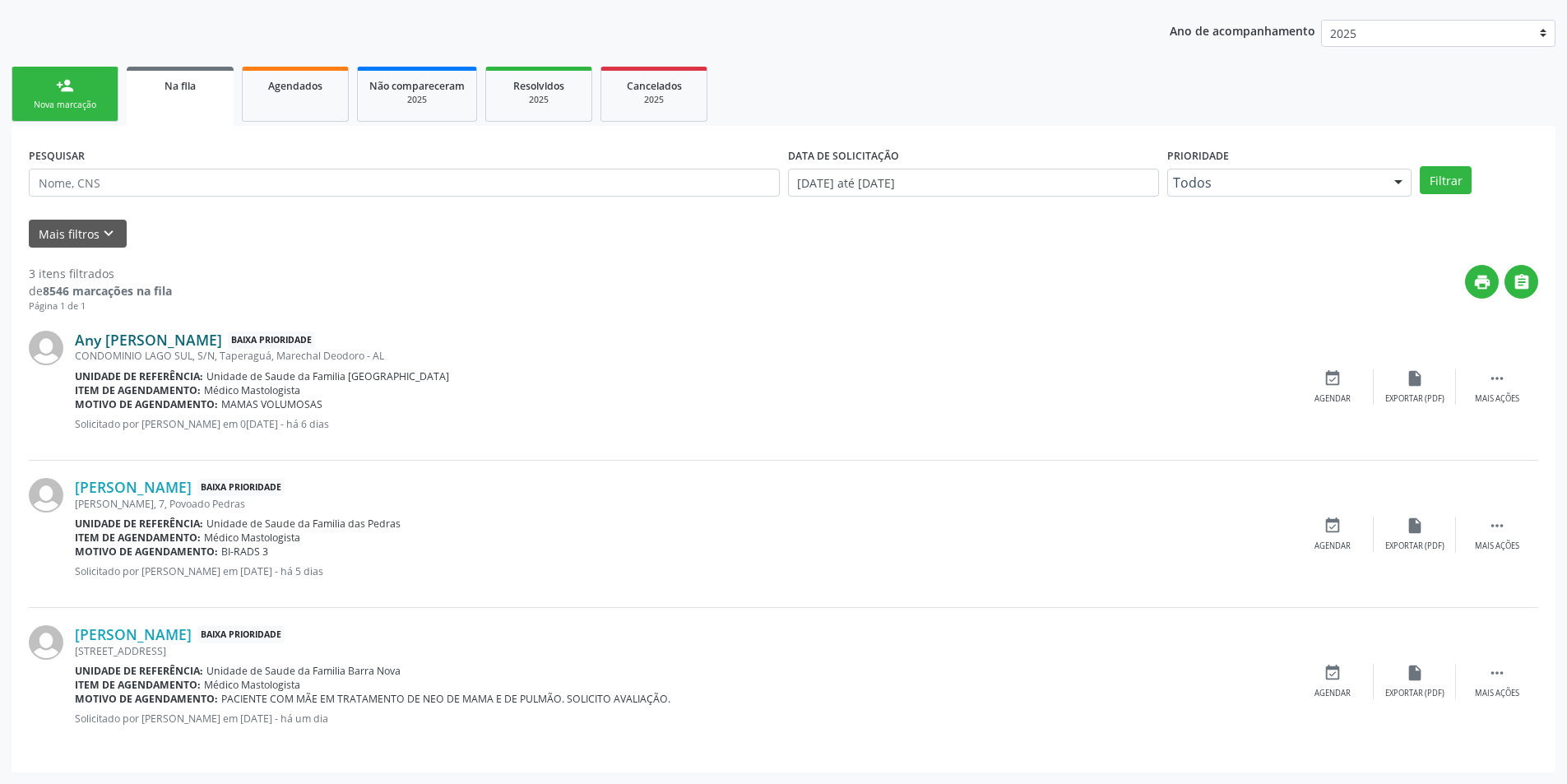
click at [180, 341] on link "Any [PERSON_NAME]" at bounding box center [148, 340] width 147 height 18
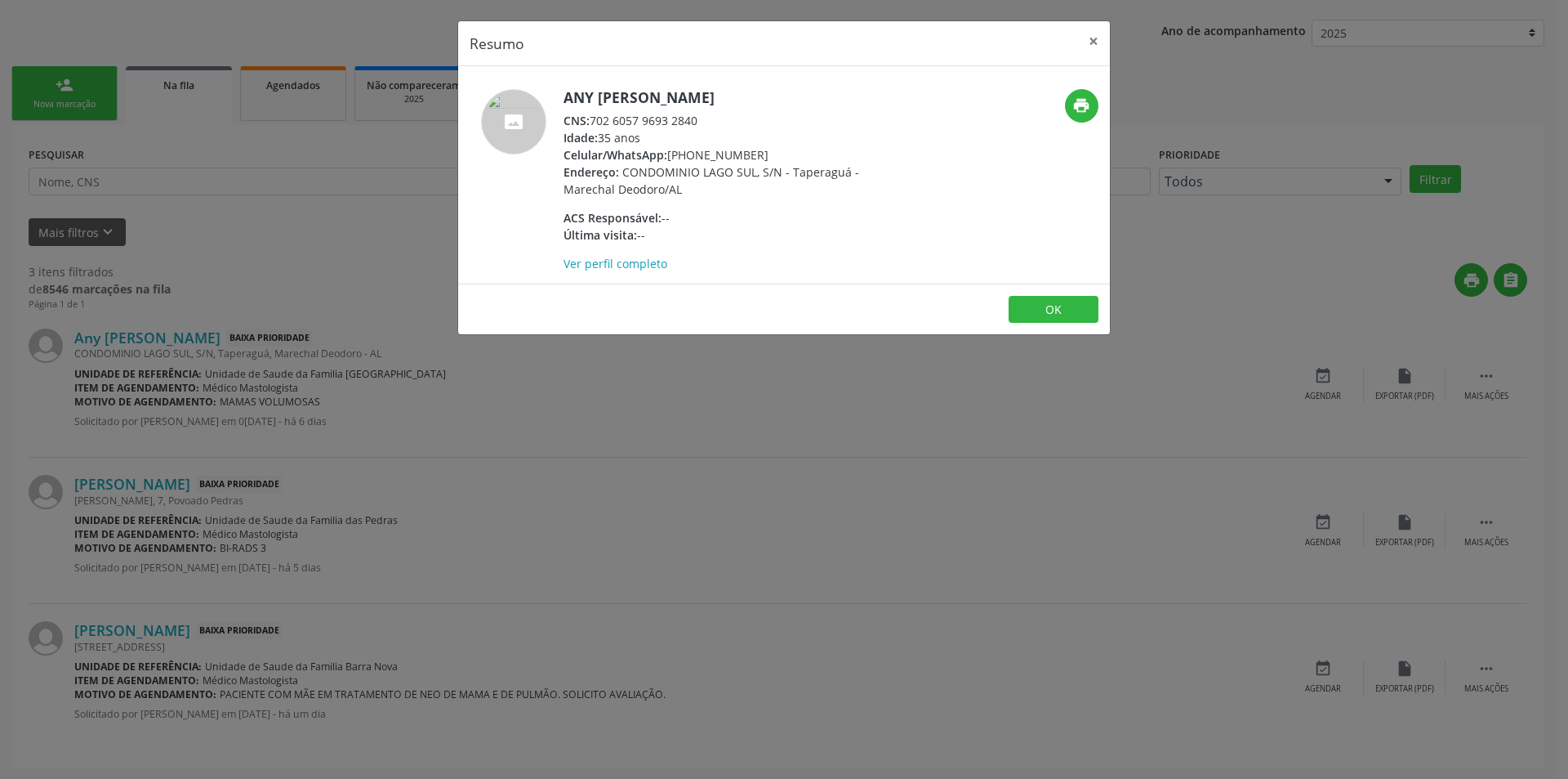
drag, startPoint x: 593, startPoint y: 119, endPoint x: 710, endPoint y: 119, distance: 117.0
click at [710, 119] on div "CNS: 702 6057 9693 2840" at bounding box center [723, 120] width 318 height 17
copy div "702 6057 9693 2840"
click at [1035, 311] on button "OK" at bounding box center [1053, 309] width 90 height 28
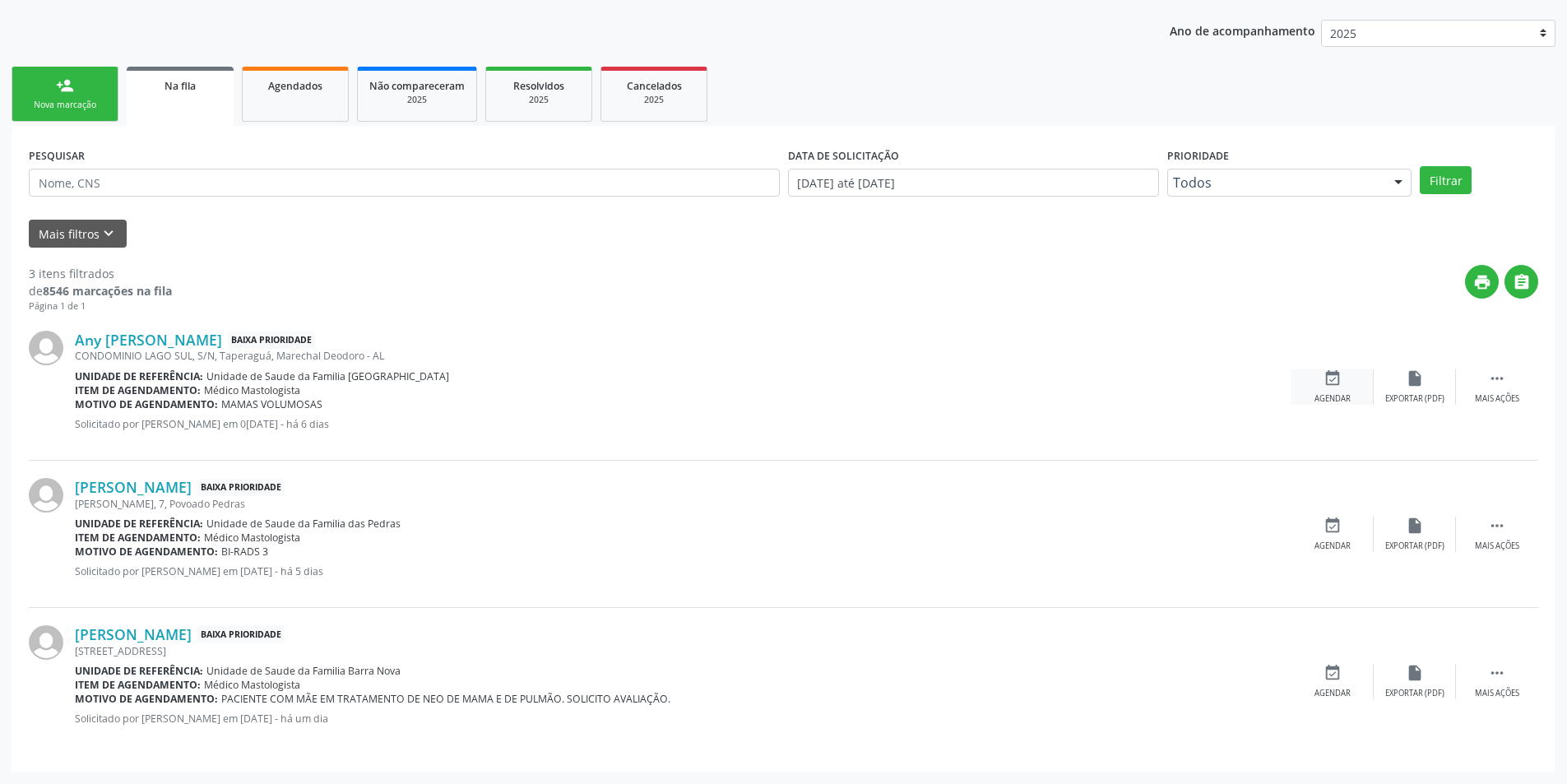
click at [1343, 382] on div "event_available Agendar" at bounding box center [1333, 387] width 83 height 35
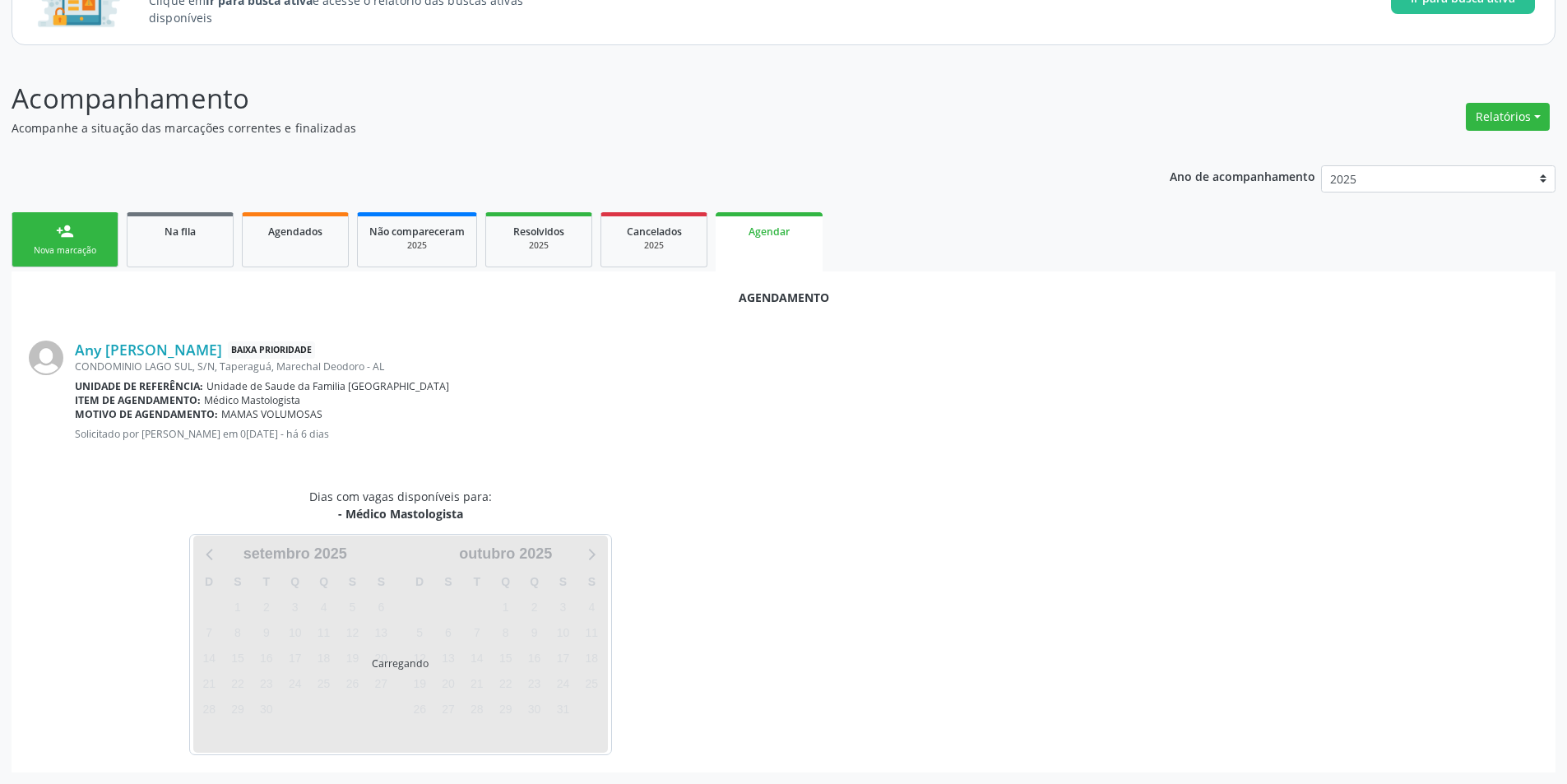
scroll to position [191, 0]
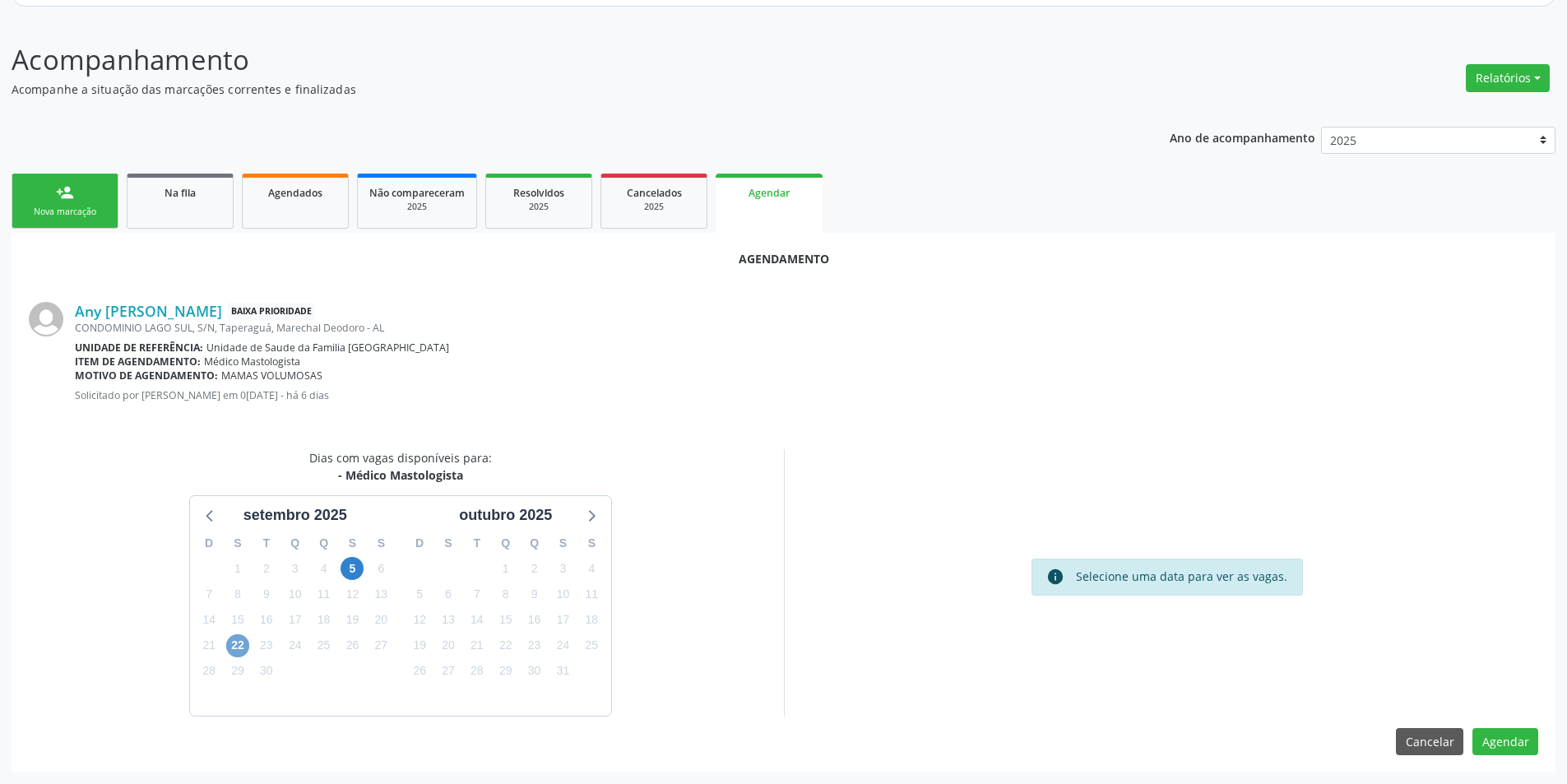
click at [232, 644] on span "22" at bounding box center [238, 646] width 23 height 23
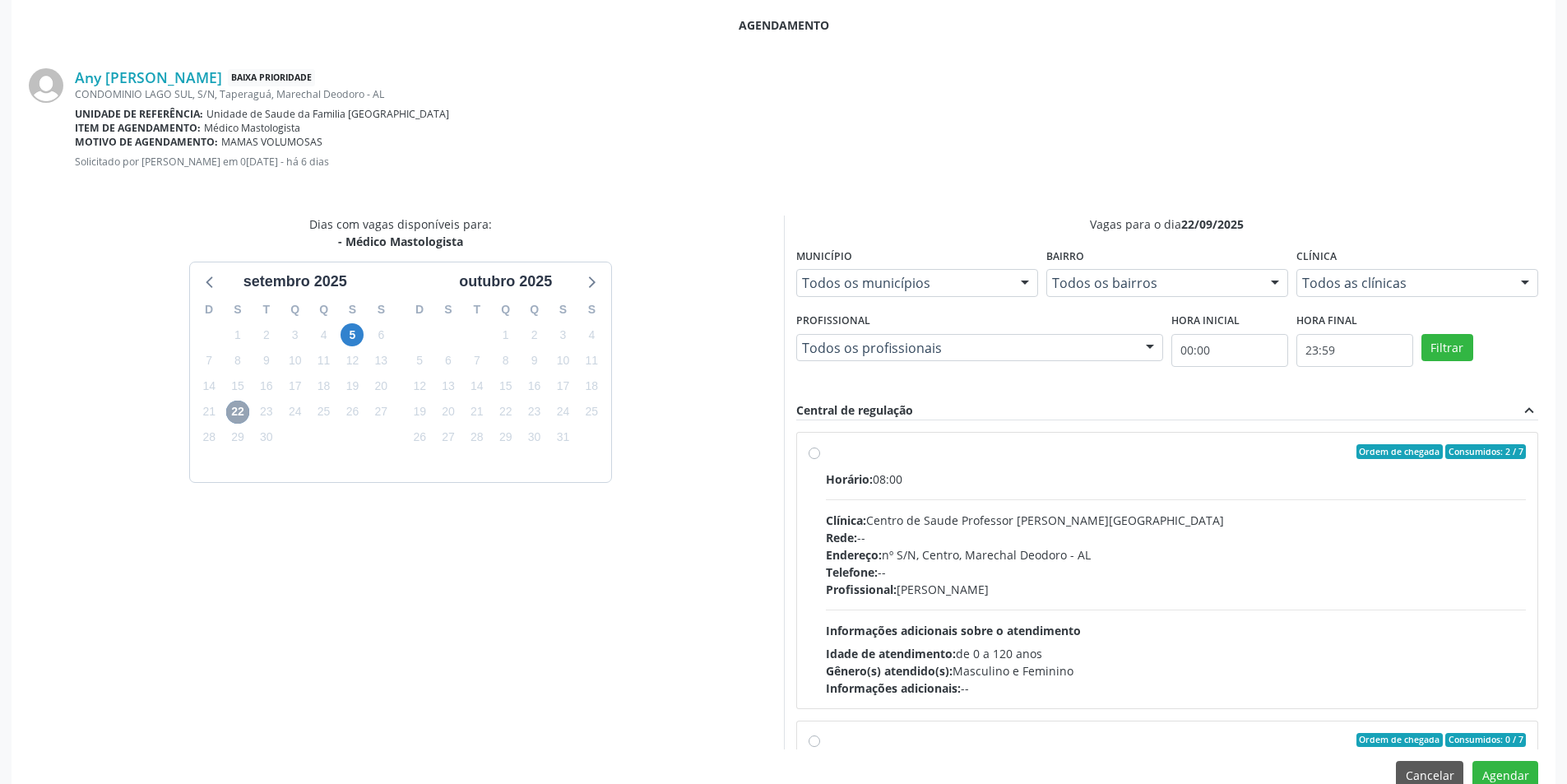
scroll to position [458, 0]
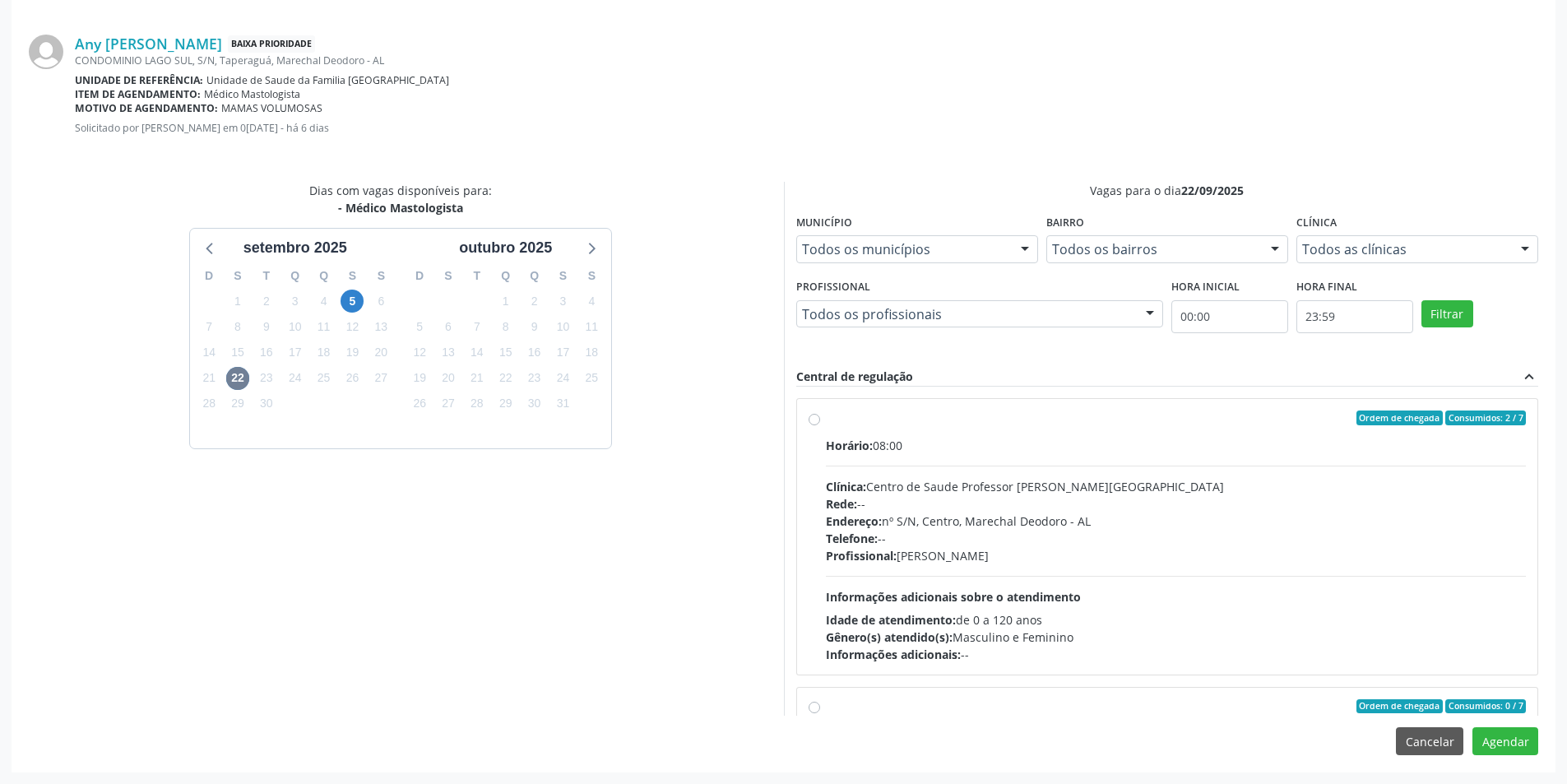
click at [826, 421] on label "Ordem de chegada Consumidos: 2 / 7 Horário: 08:00 Clínica: Centro de Saude Prof…" at bounding box center [1176, 536] width 701 height 252
click at [814, 421] on input "Ordem de chegada Consumidos: 2 / 7 Horário: 08:00 Clínica: Centro de Saude Prof…" at bounding box center [814, 417] width 12 height 15
radio input "true"
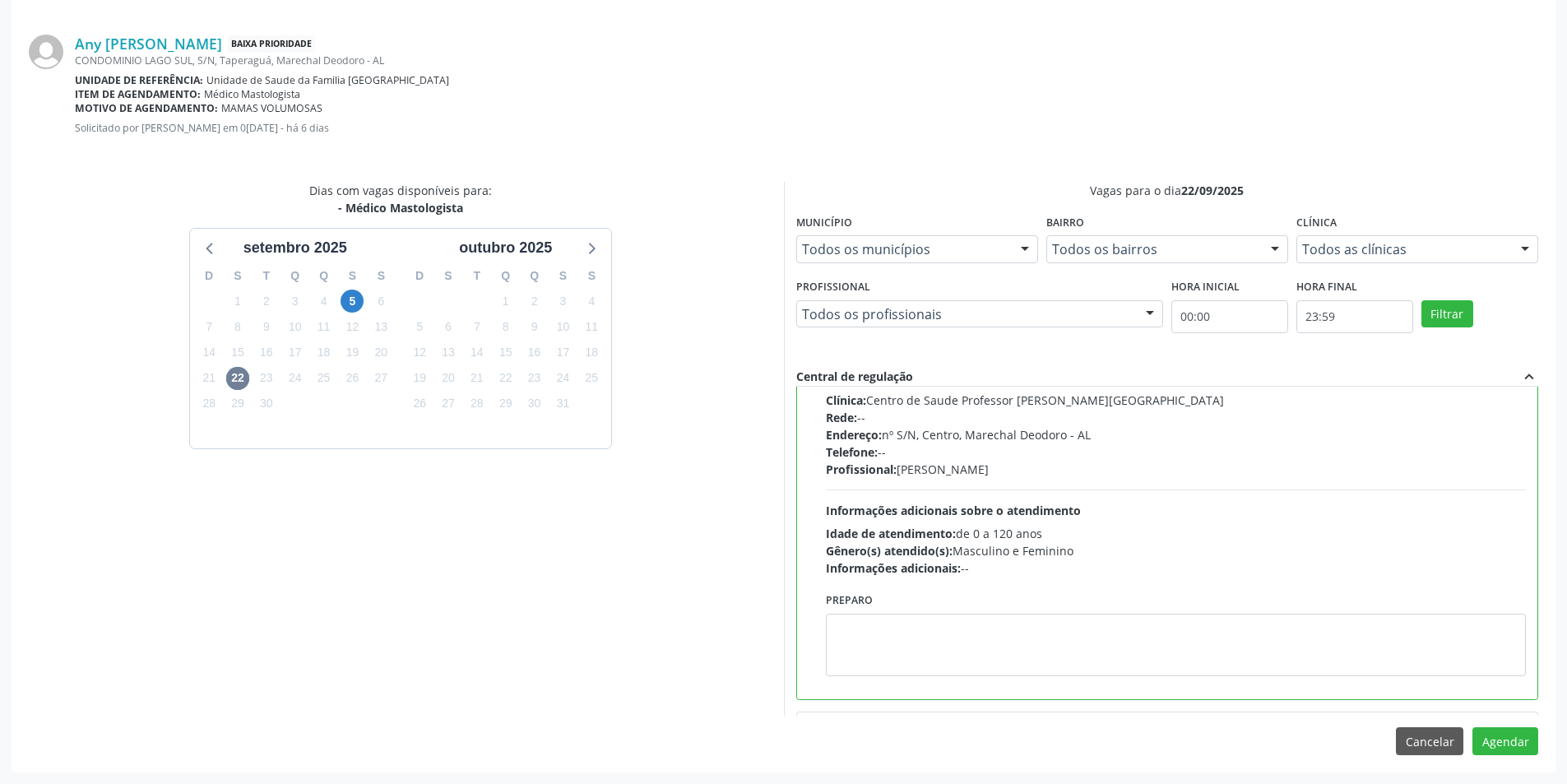
scroll to position [370, 0]
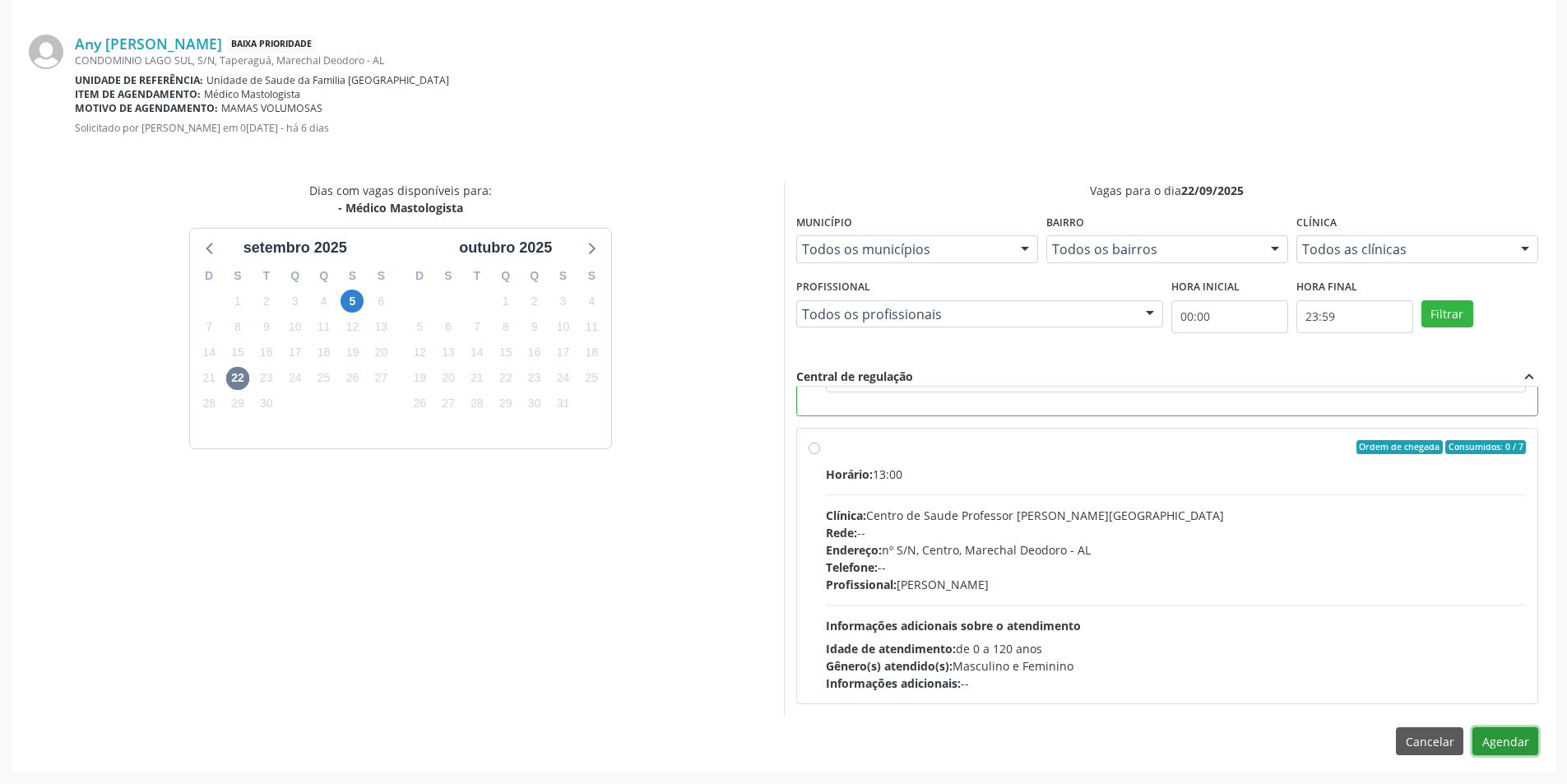
click at [1531, 746] on button "Agendar" at bounding box center [1505, 740] width 66 height 28
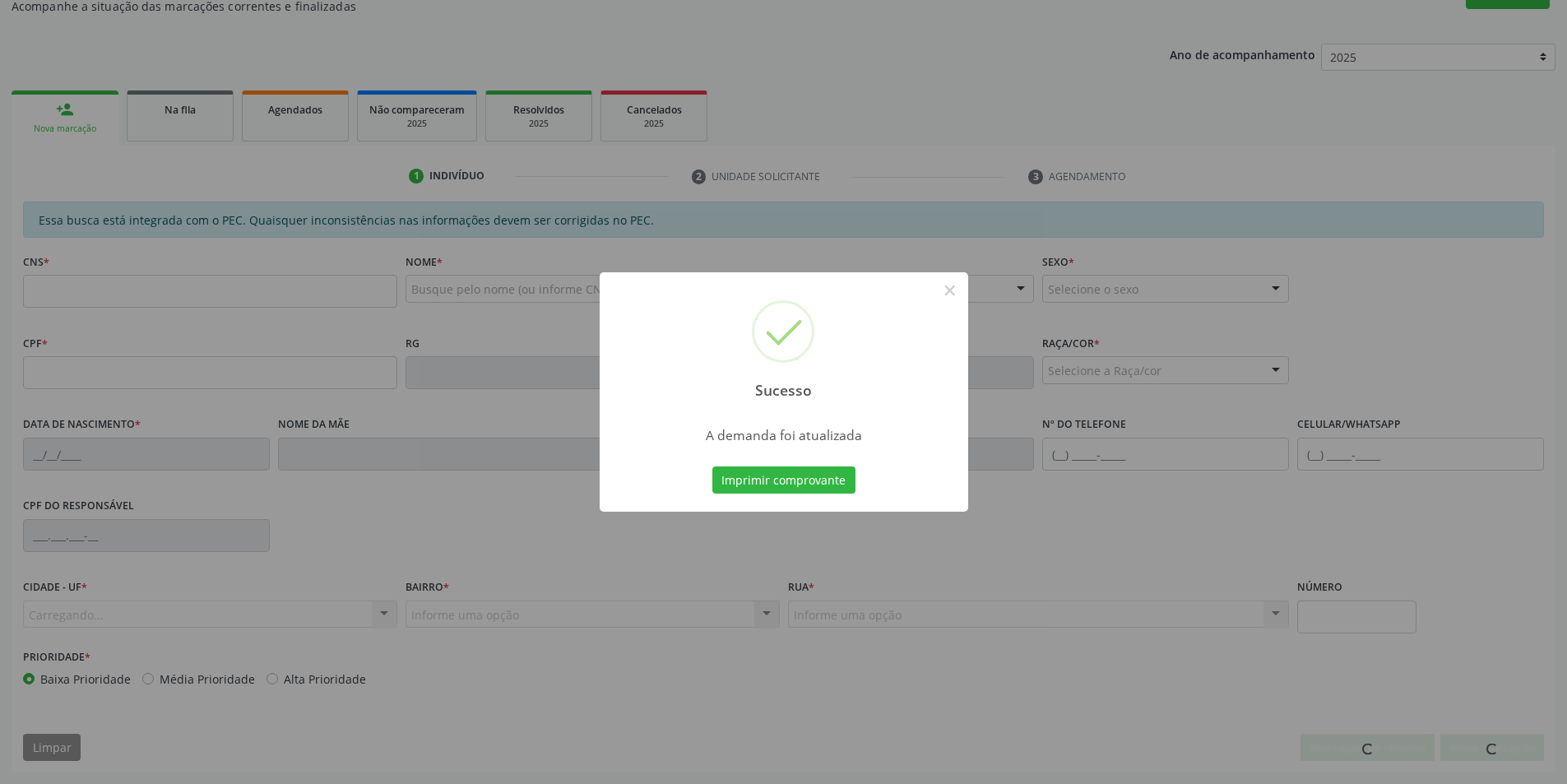
scroll to position [274, 0]
click at [951, 292] on button "×" at bounding box center [950, 290] width 28 height 28
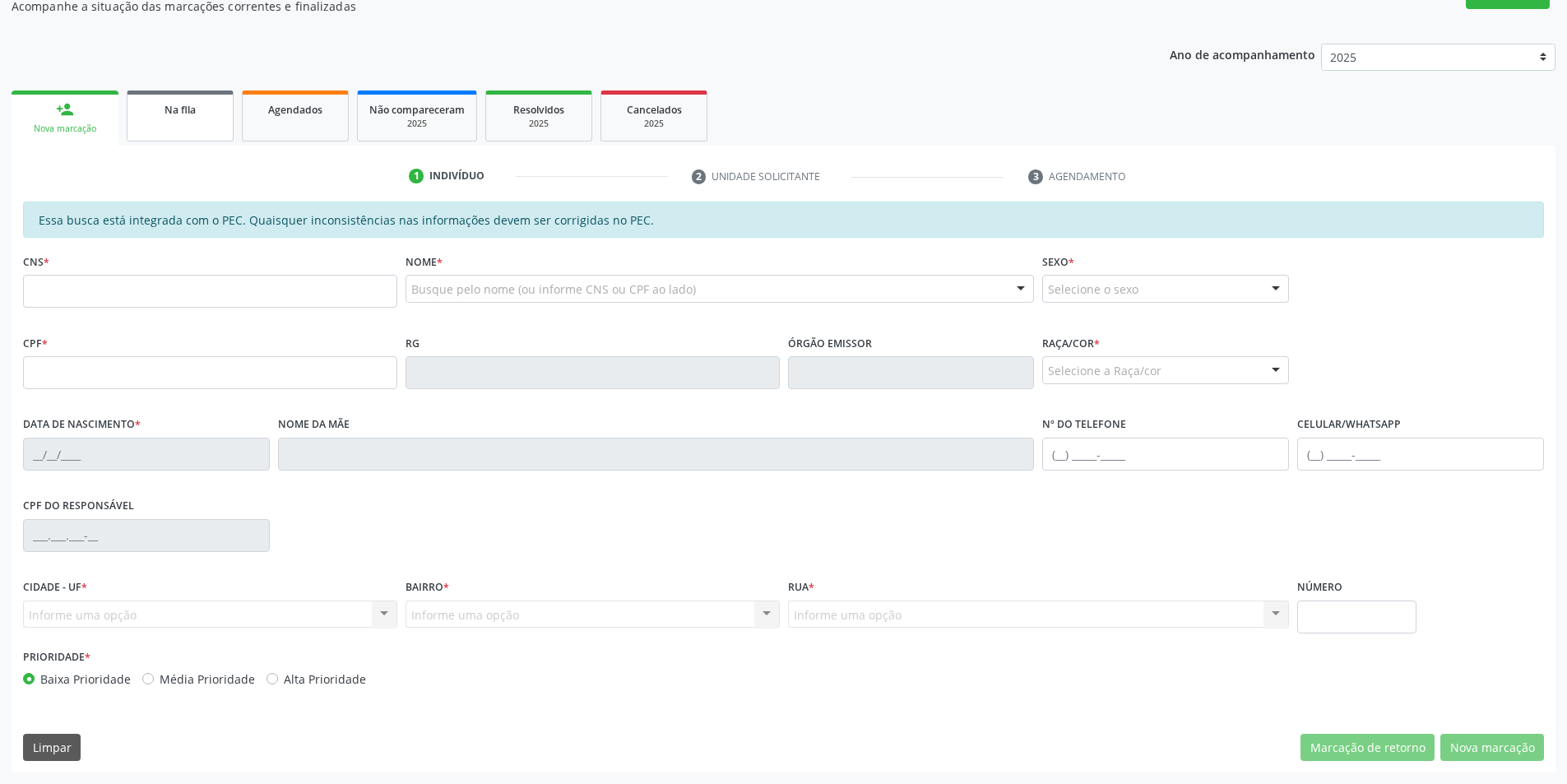
click at [179, 118] on link "Na fila" at bounding box center [179, 116] width 107 height 51
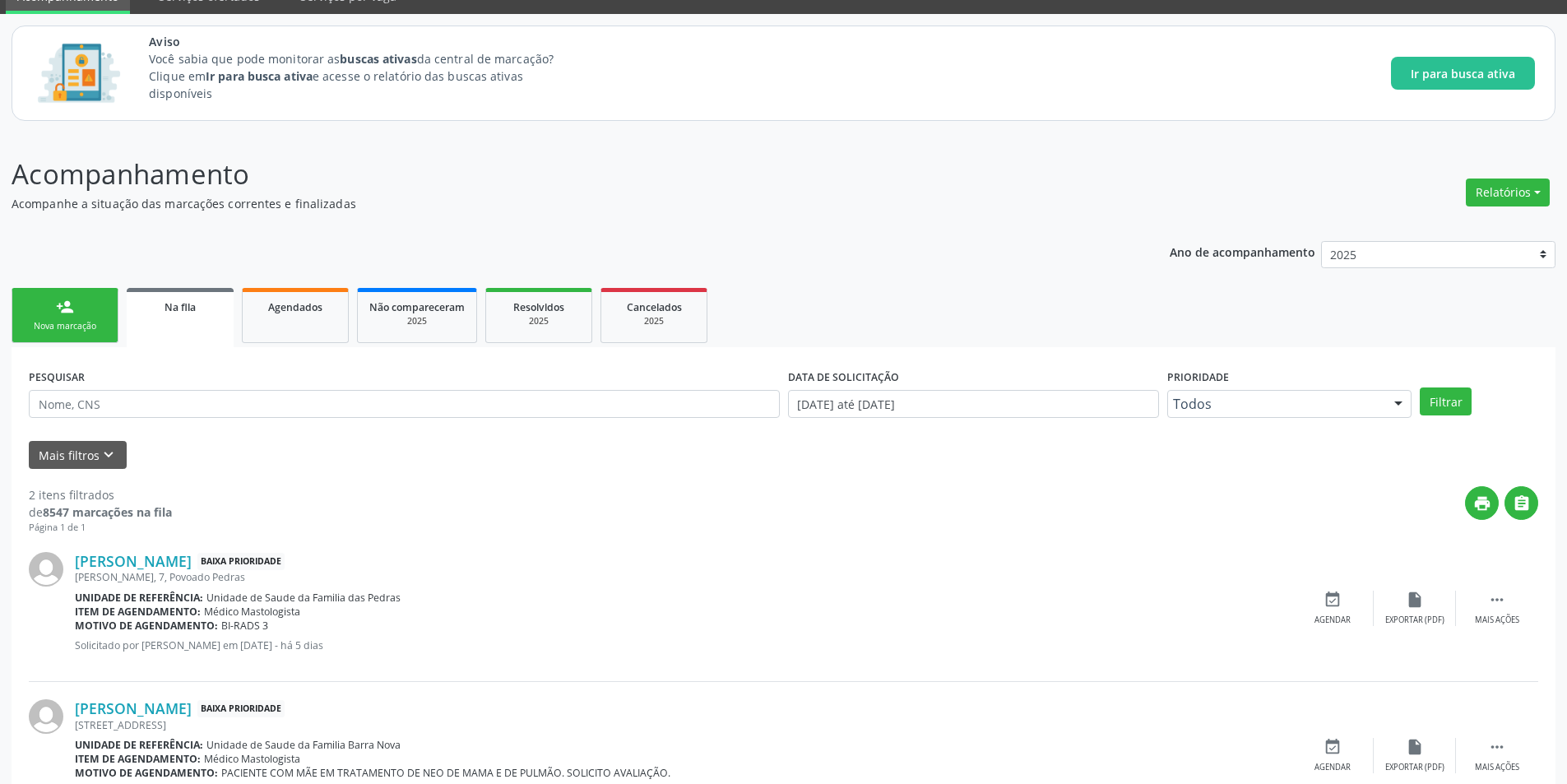
scroll to position [150, 0]
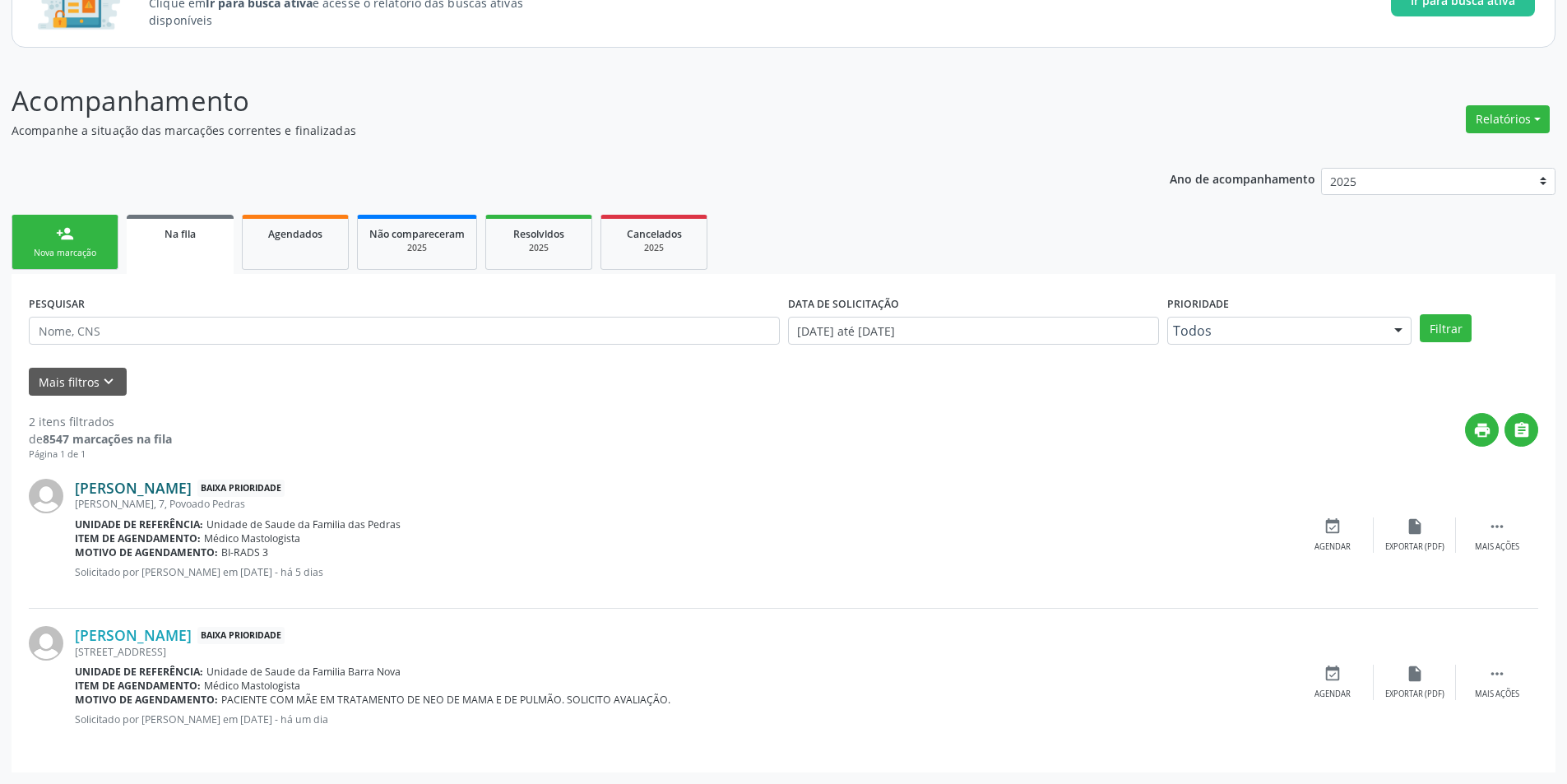
click at [185, 491] on link "[PERSON_NAME]" at bounding box center [133, 488] width 117 height 18
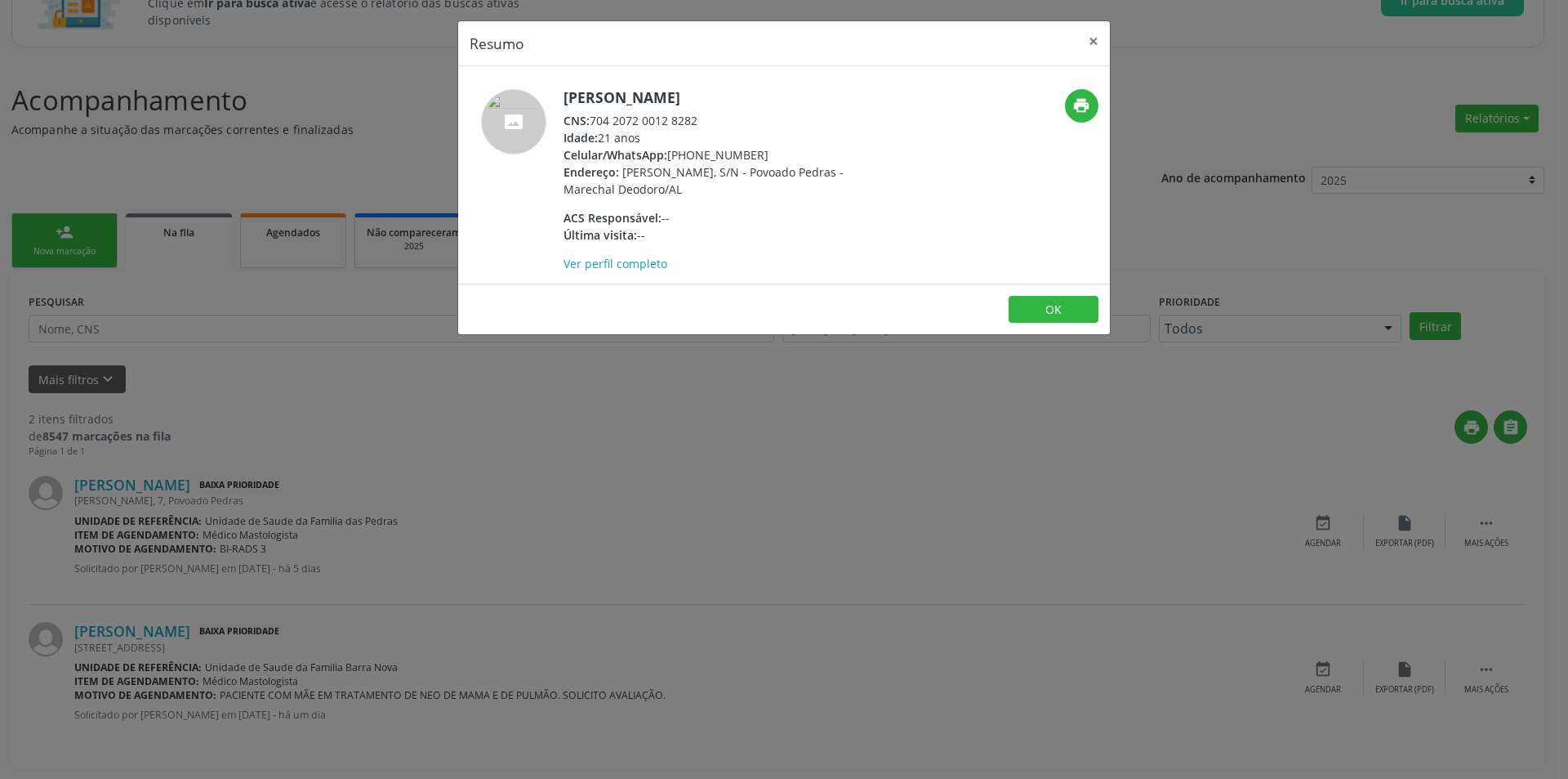
drag, startPoint x: 593, startPoint y: 117, endPoint x: 715, endPoint y: 118, distance: 122.0
click at [715, 118] on div "CNS: 704 2072 0012 8282" at bounding box center [723, 120] width 318 height 17
copy div "704 2072 0012 8282"
click at [831, 528] on div "Resumo × [PERSON_NAME] CNS: 704 2072 0012 8282 Idade: 21 anos Celular/WhatsApp:…" at bounding box center [784, 390] width 1568 height 779
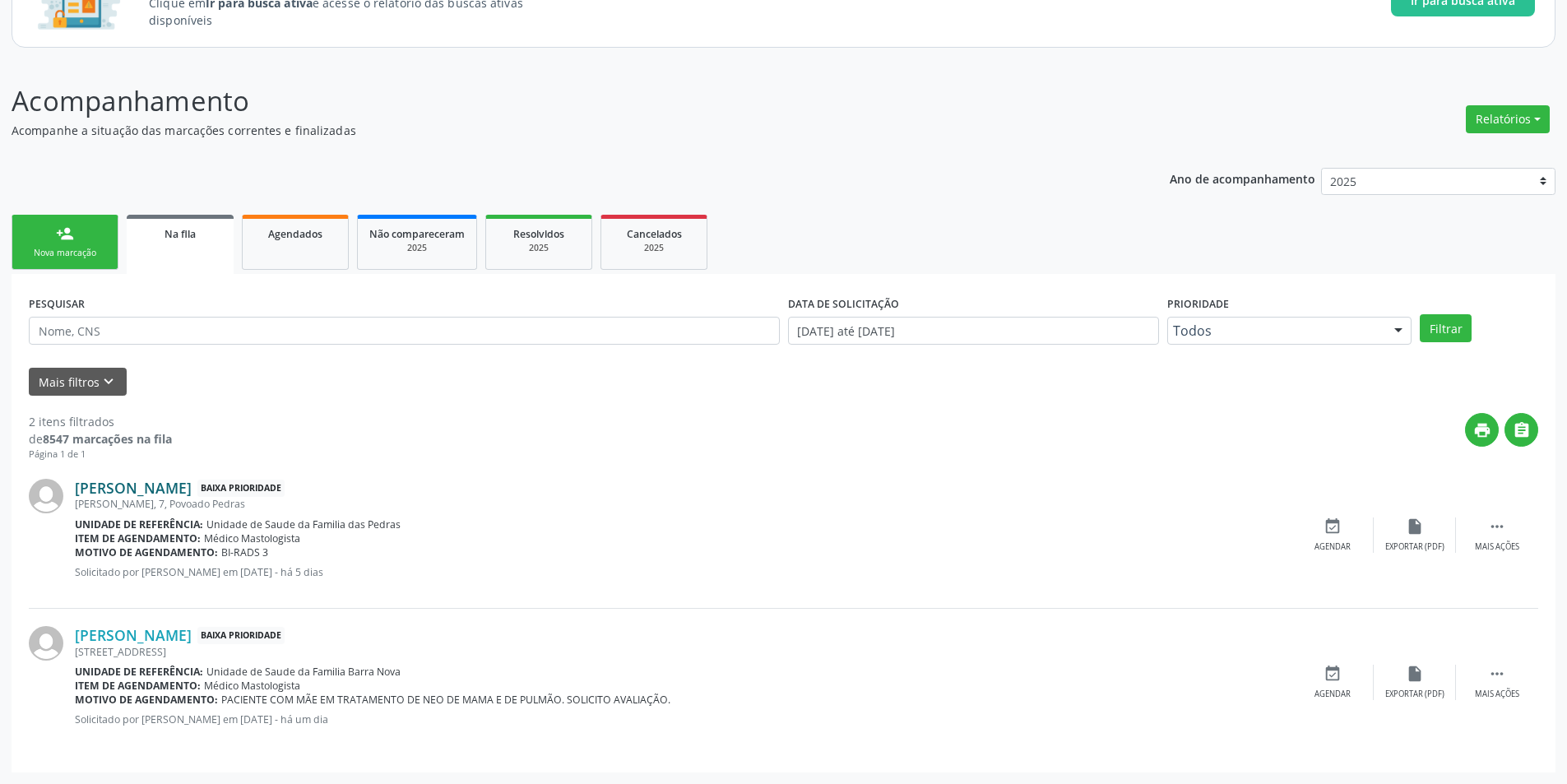
click at [173, 492] on link "[PERSON_NAME]" at bounding box center [133, 488] width 117 height 18
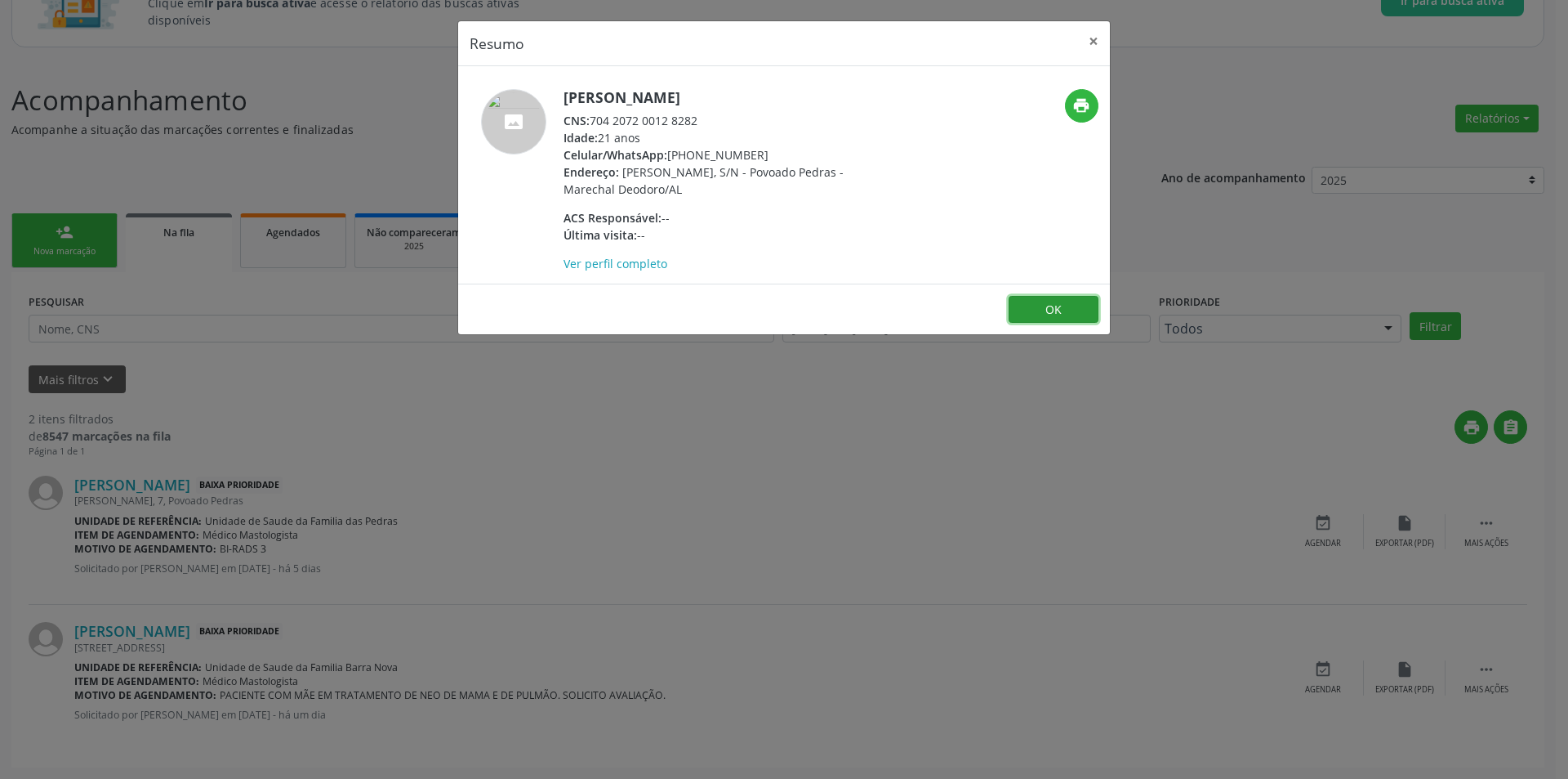
click at [1054, 313] on button "OK" at bounding box center [1053, 309] width 90 height 28
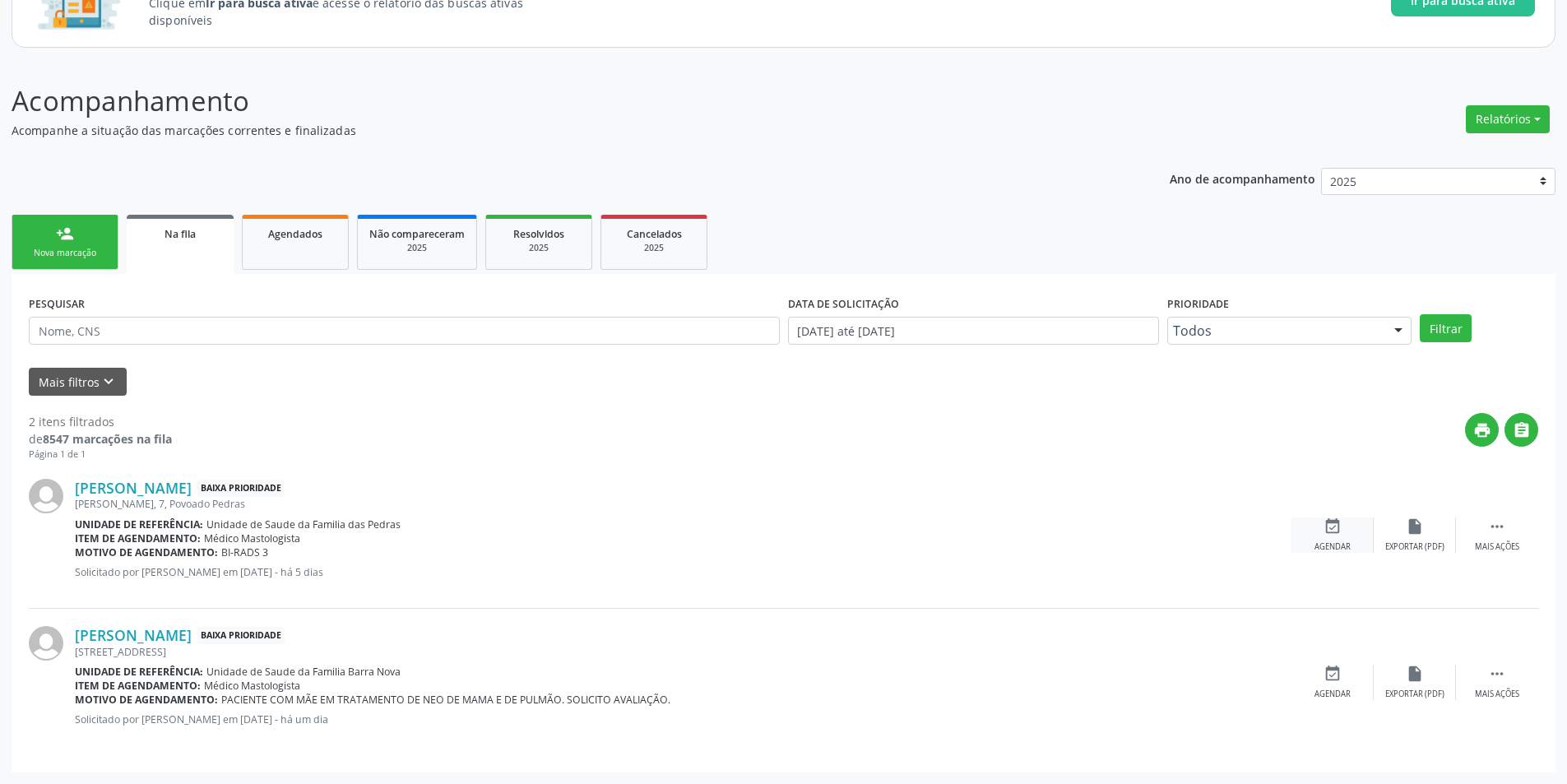
click at [1340, 533] on icon "event_available" at bounding box center [1333, 527] width 18 height 18
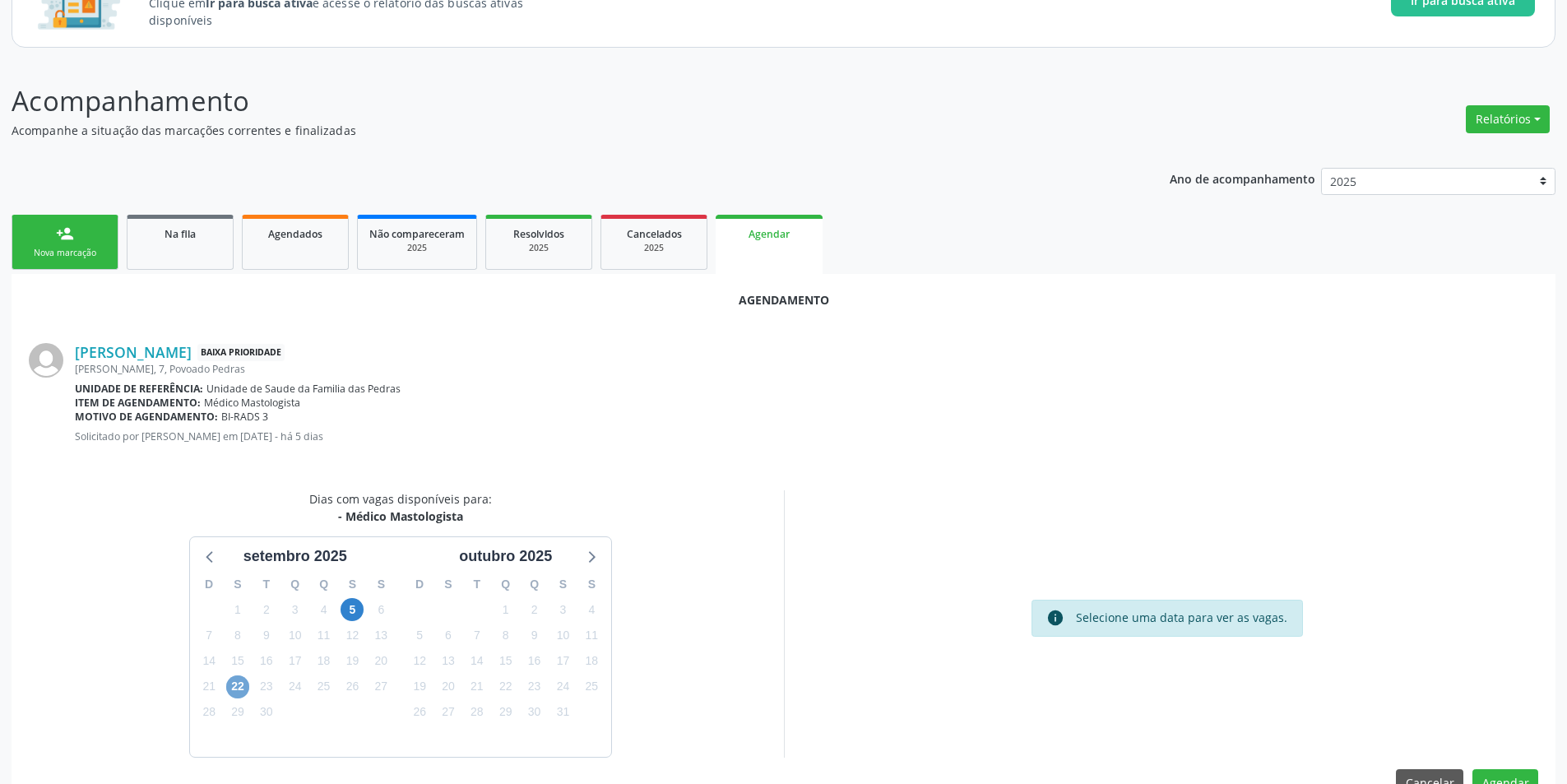
click at [234, 686] on span "22" at bounding box center [238, 687] width 23 height 23
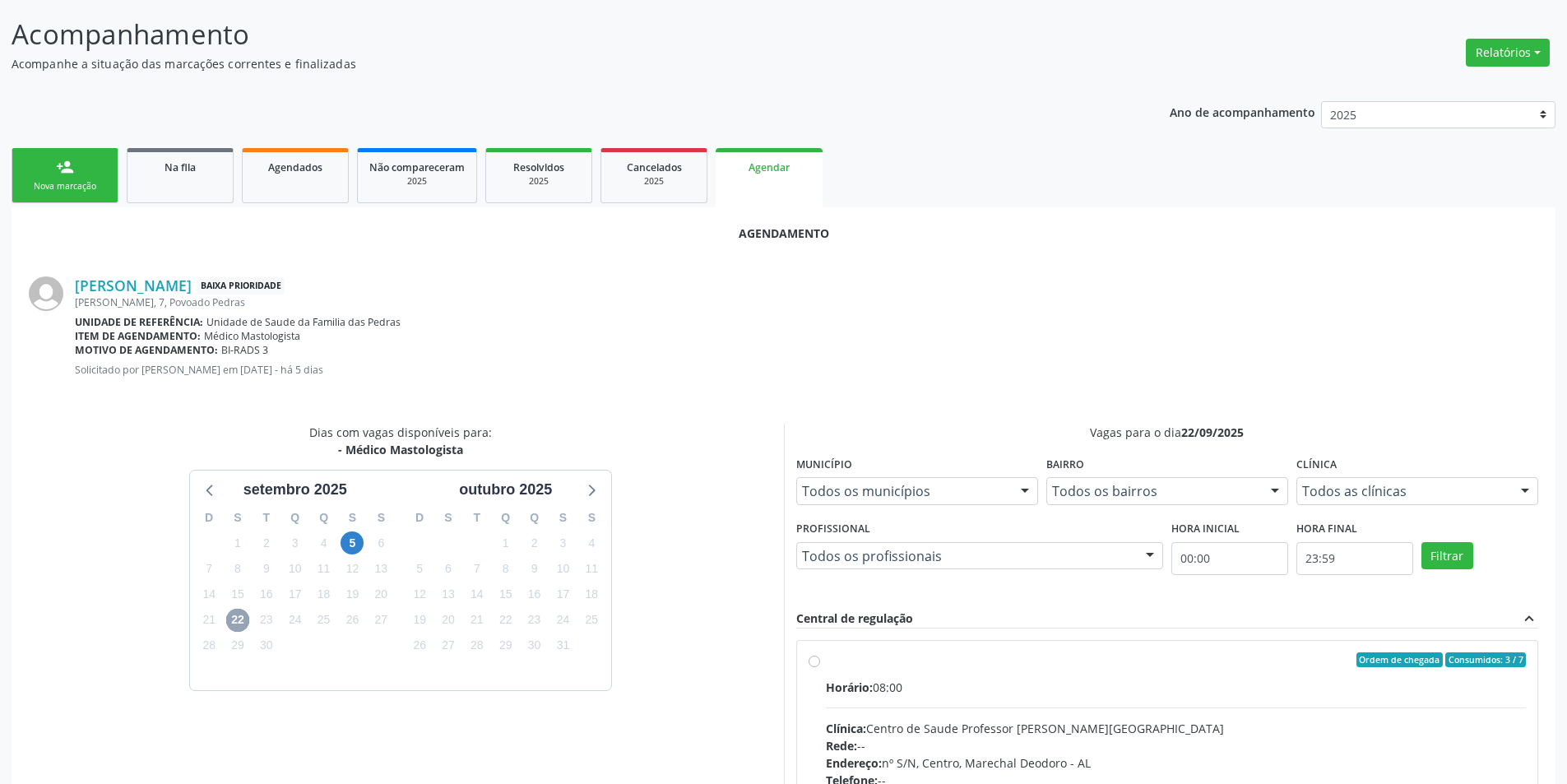
scroll to position [314, 0]
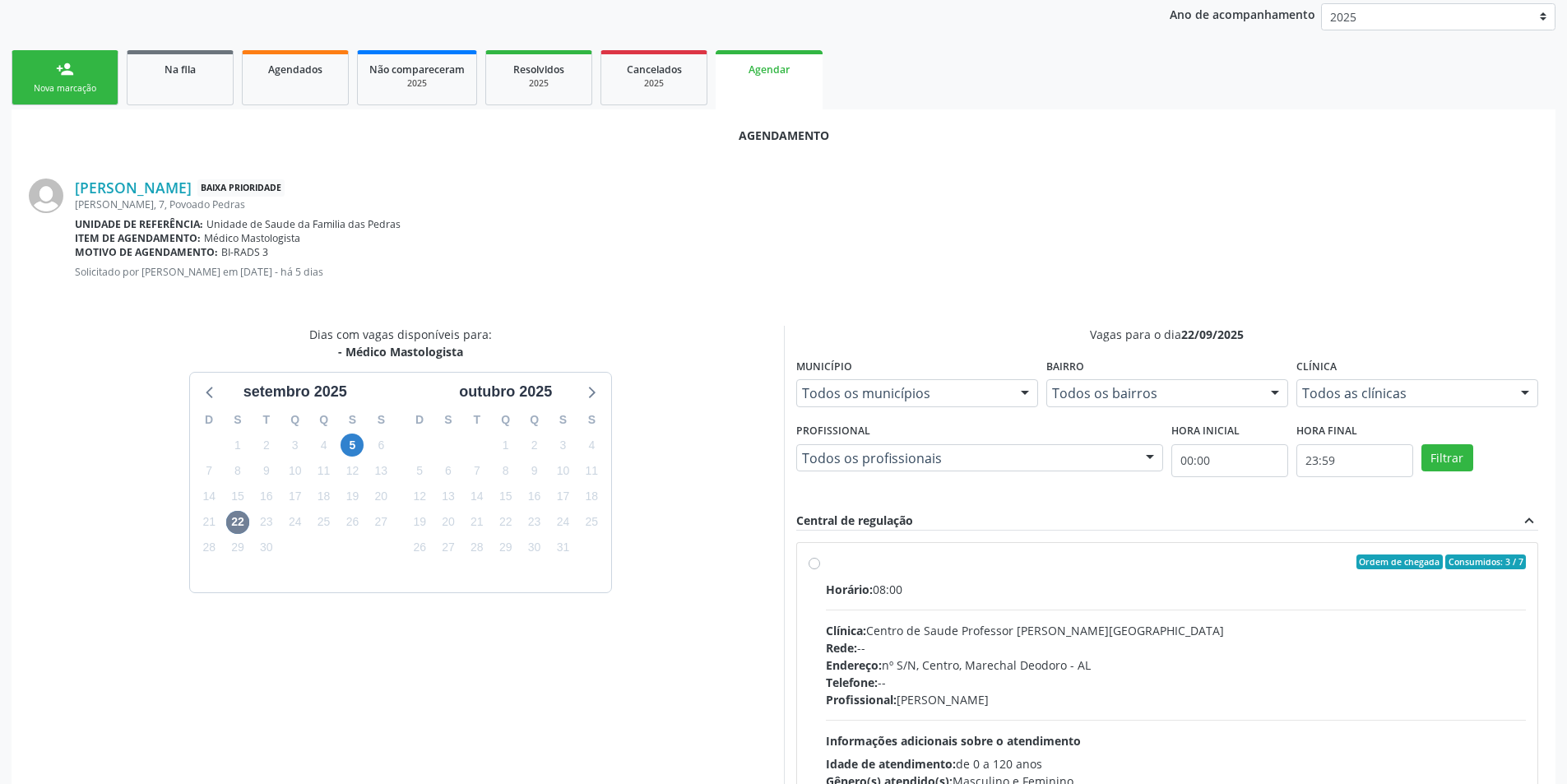
click at [826, 561] on label "Ordem de chegada Consumidos: 3 / 7 Horário: 08:00 Clínica: Centro de Saude Prof…" at bounding box center [1176, 680] width 701 height 252
click at [817, 561] on input "Ordem de chegada Consumidos: 3 / 7 Horário: 08:00 Clínica: Centro de Saude Prof…" at bounding box center [814, 562] width 12 height 15
radio input "true"
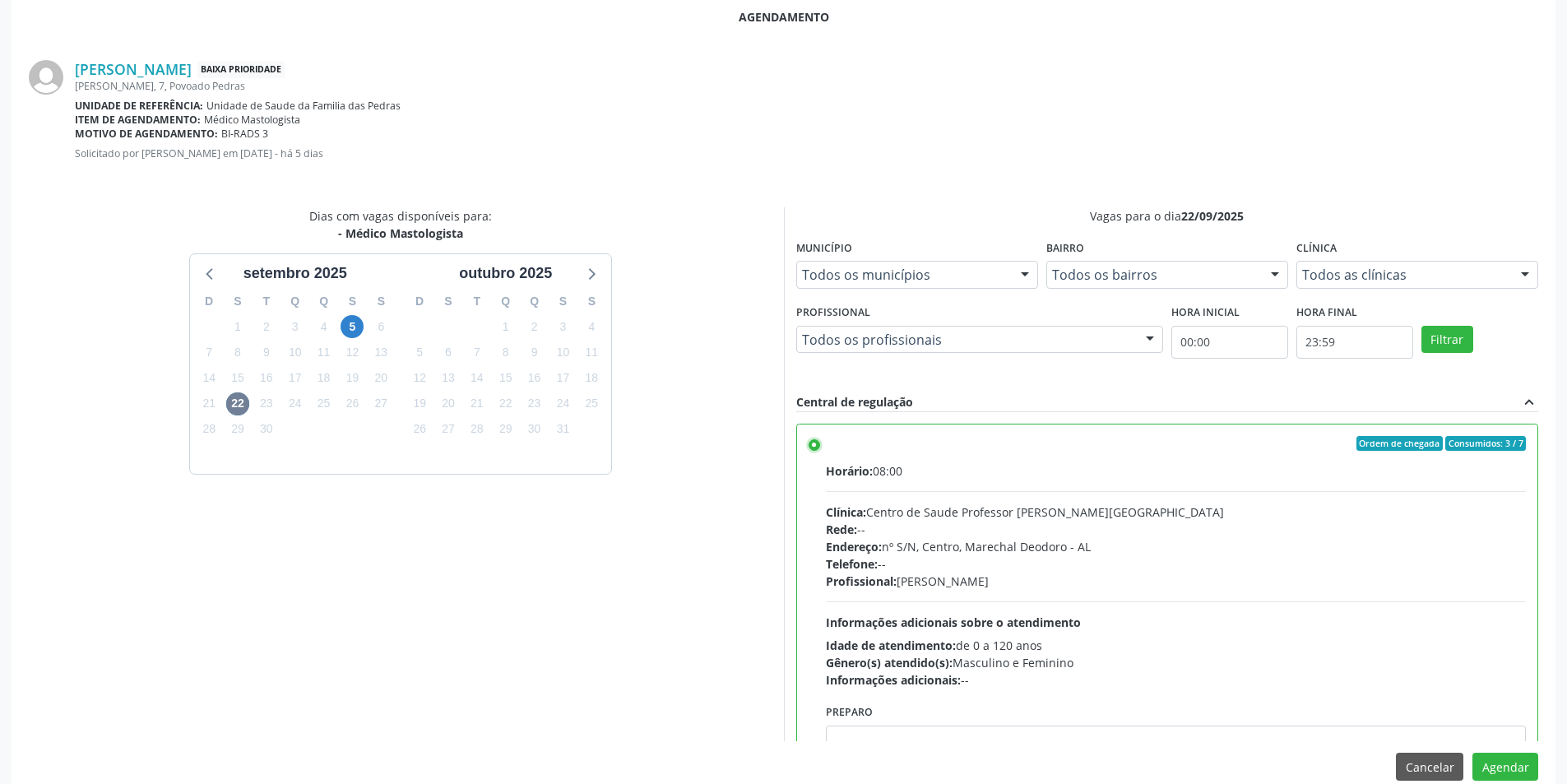
scroll to position [458, 0]
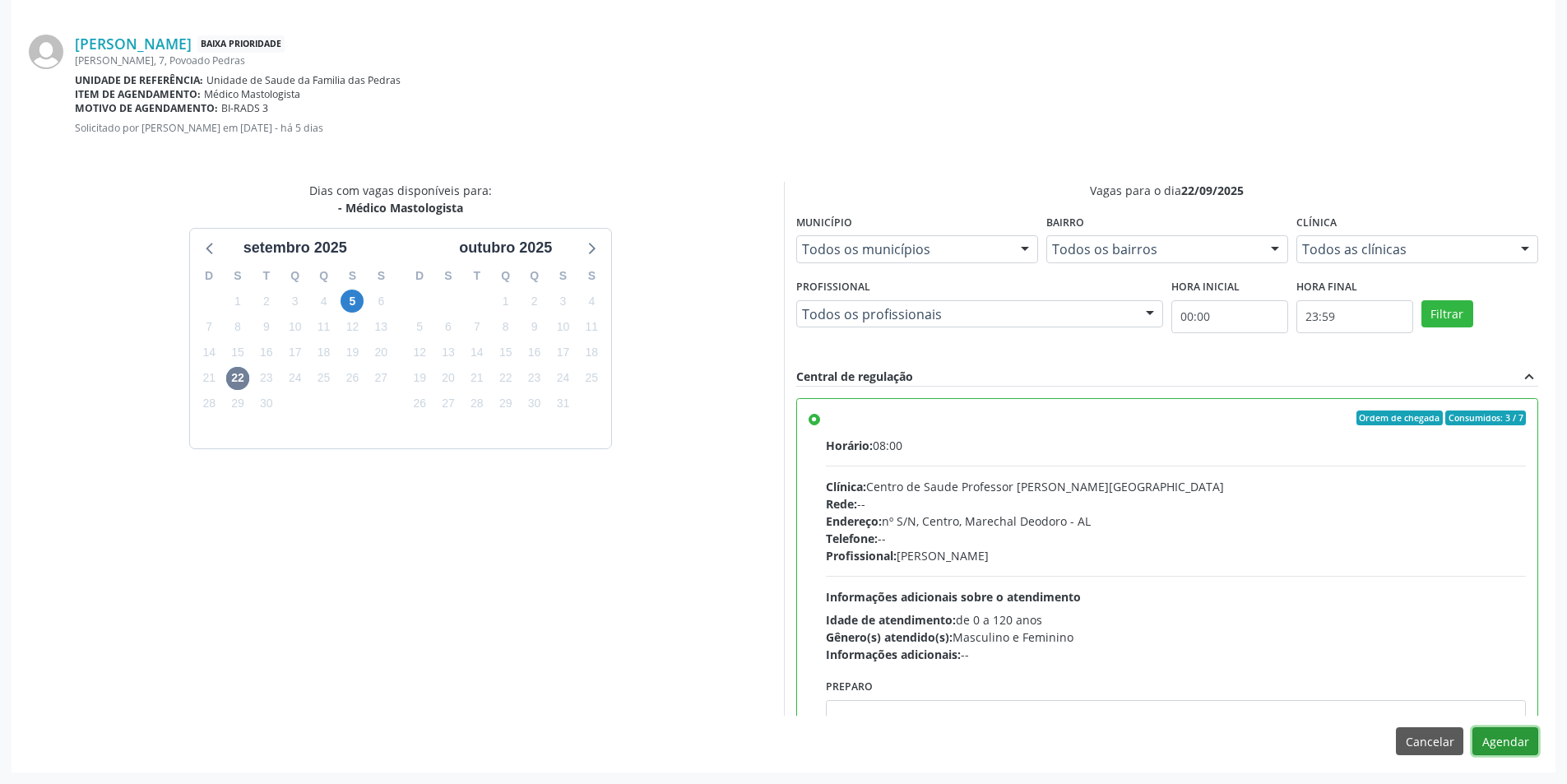
click at [1511, 739] on button "Agendar" at bounding box center [1505, 740] width 66 height 28
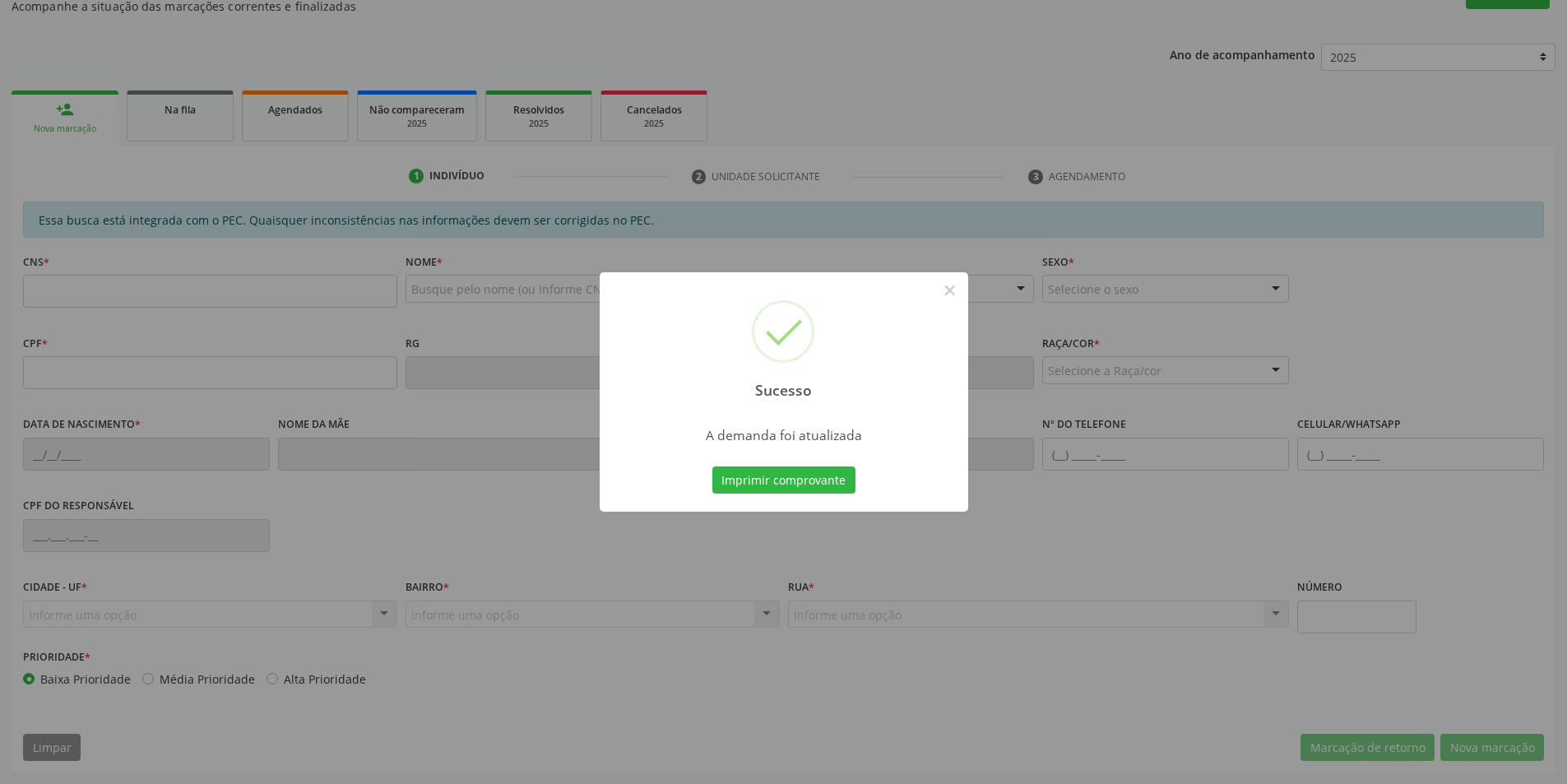
scroll to position [274, 0]
click at [950, 287] on button "×" at bounding box center [950, 290] width 28 height 28
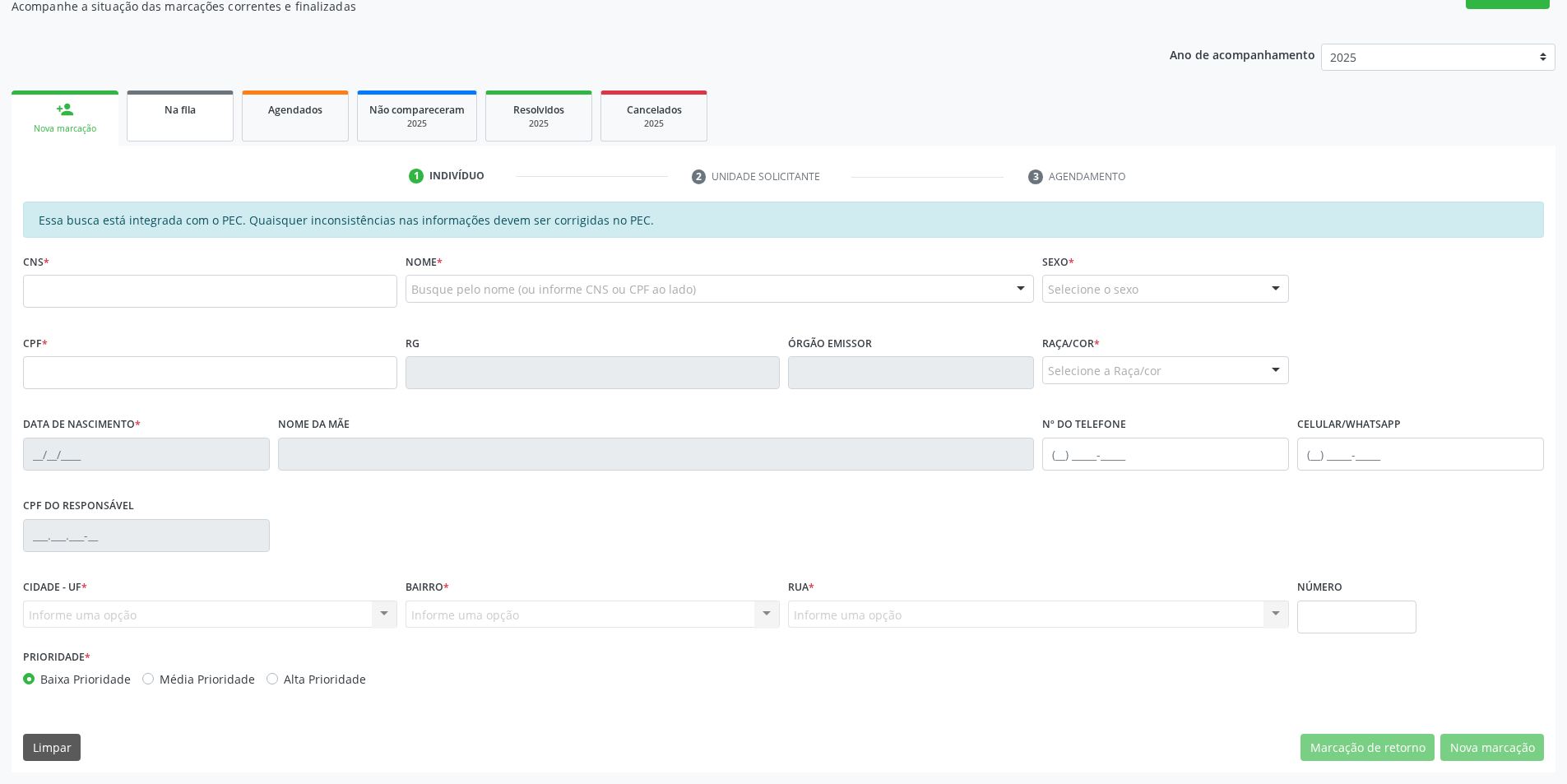
click at [201, 115] on div "Na fila" at bounding box center [180, 109] width 83 height 17
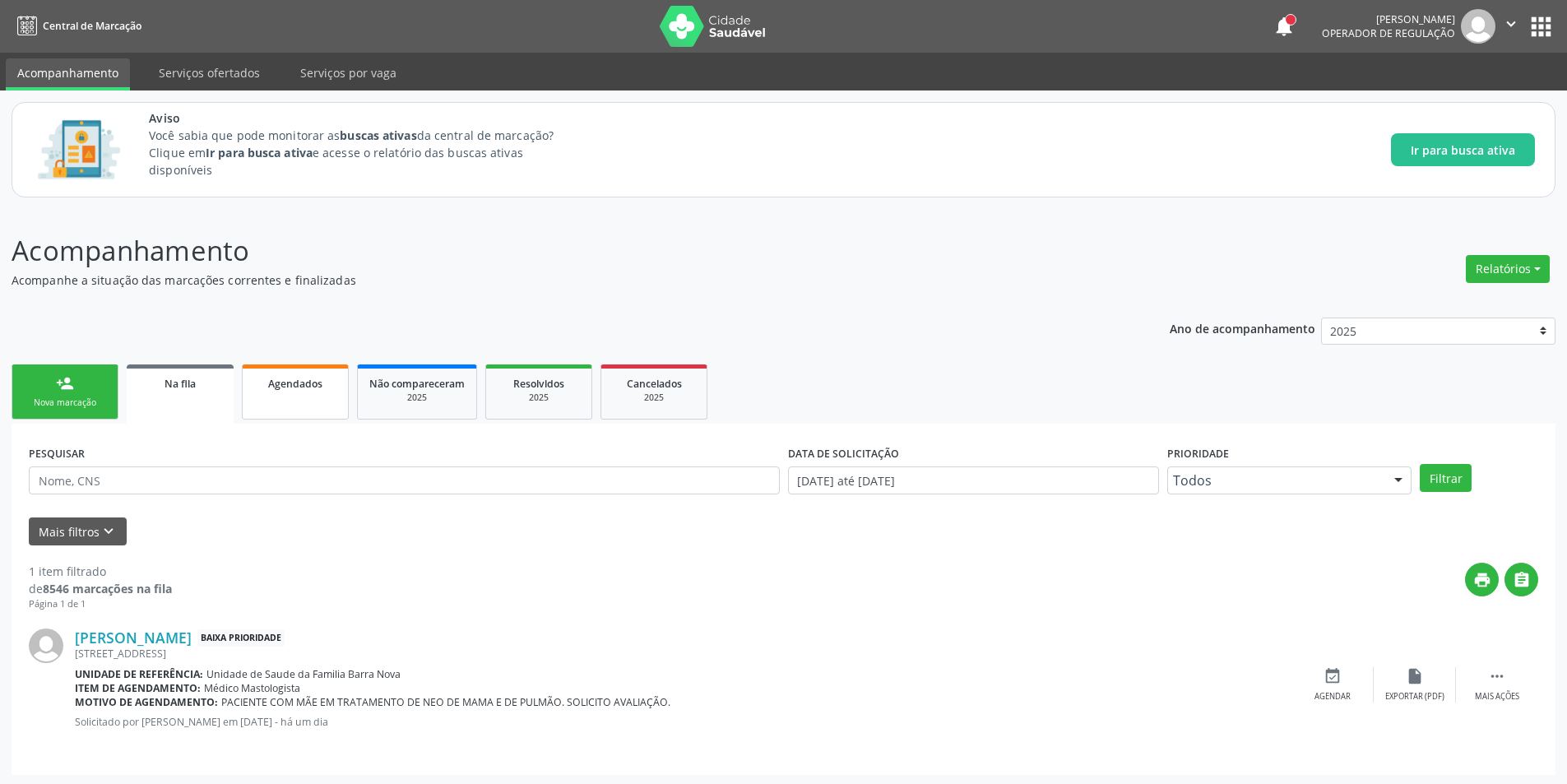
scroll to position [3, 0]
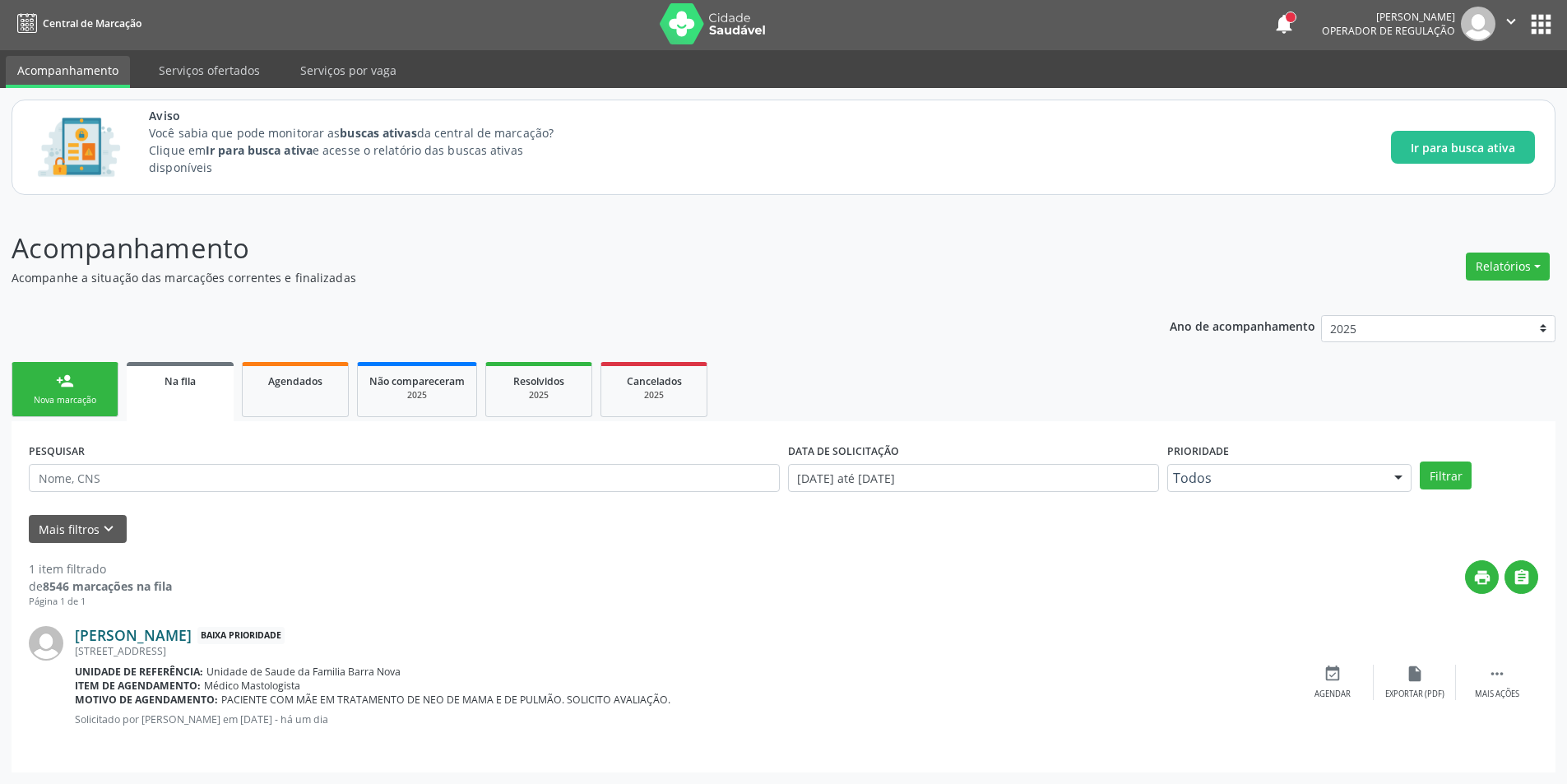
click at [191, 631] on link "[PERSON_NAME]" at bounding box center [133, 635] width 117 height 18
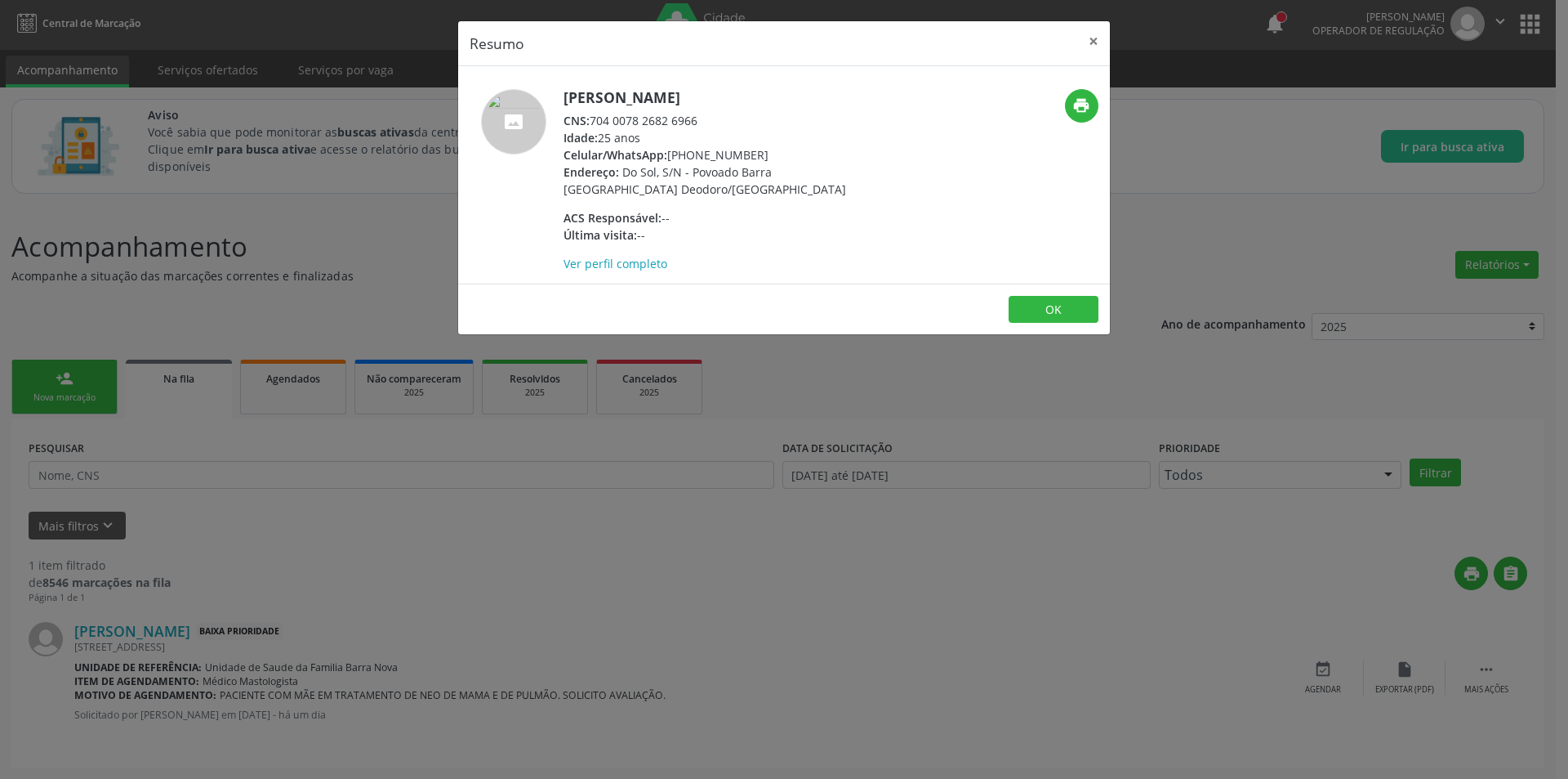
drag, startPoint x: 593, startPoint y: 120, endPoint x: 701, endPoint y: 113, distance: 108.2
click at [701, 113] on div "CNS: 704 0078 2682 6966" at bounding box center [723, 120] width 318 height 17
copy div "704 0078 2682 6966"
click at [1042, 299] on button "OK" at bounding box center [1053, 309] width 90 height 28
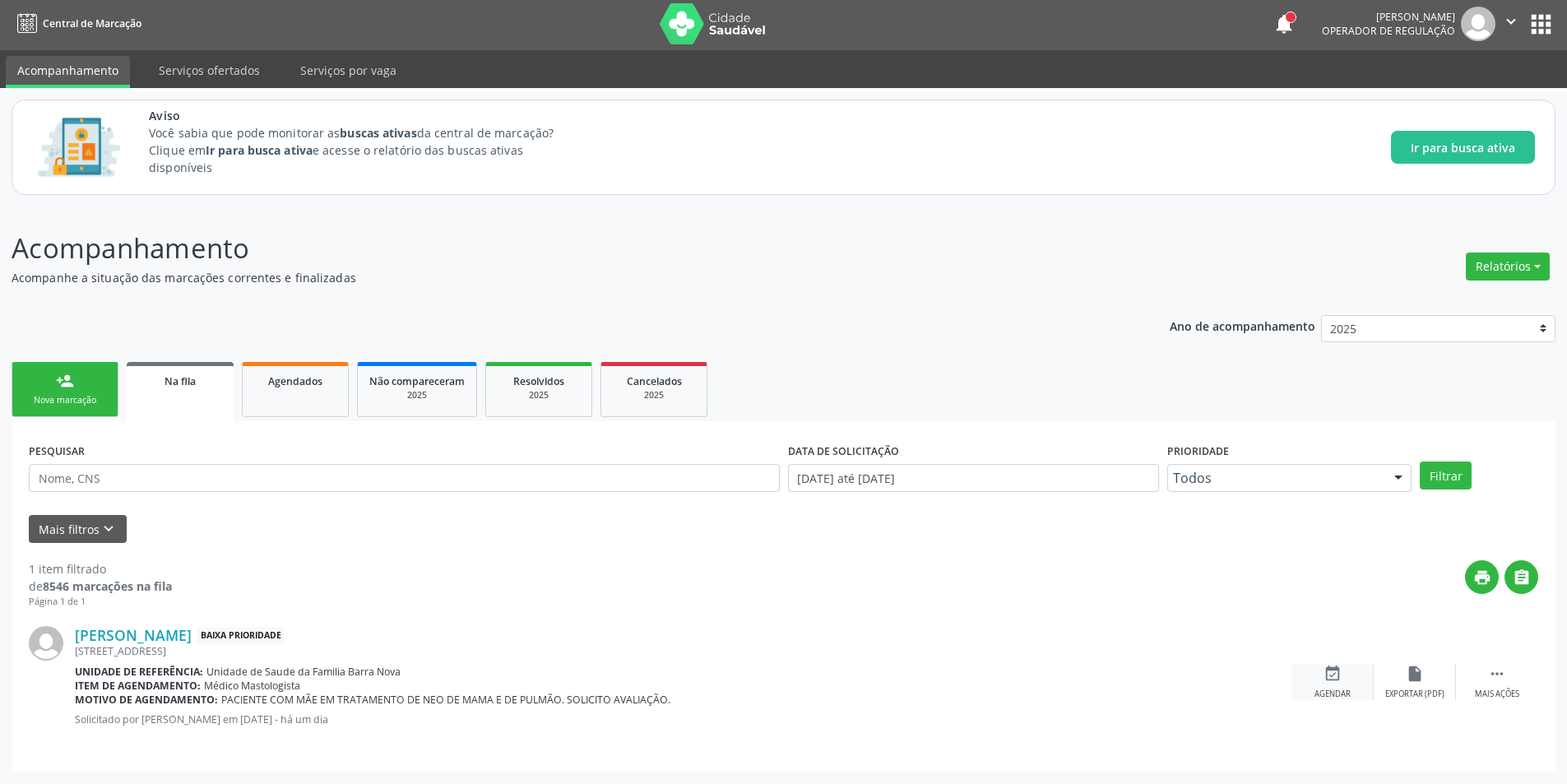
click at [1340, 673] on icon "event_available" at bounding box center [1333, 674] width 18 height 18
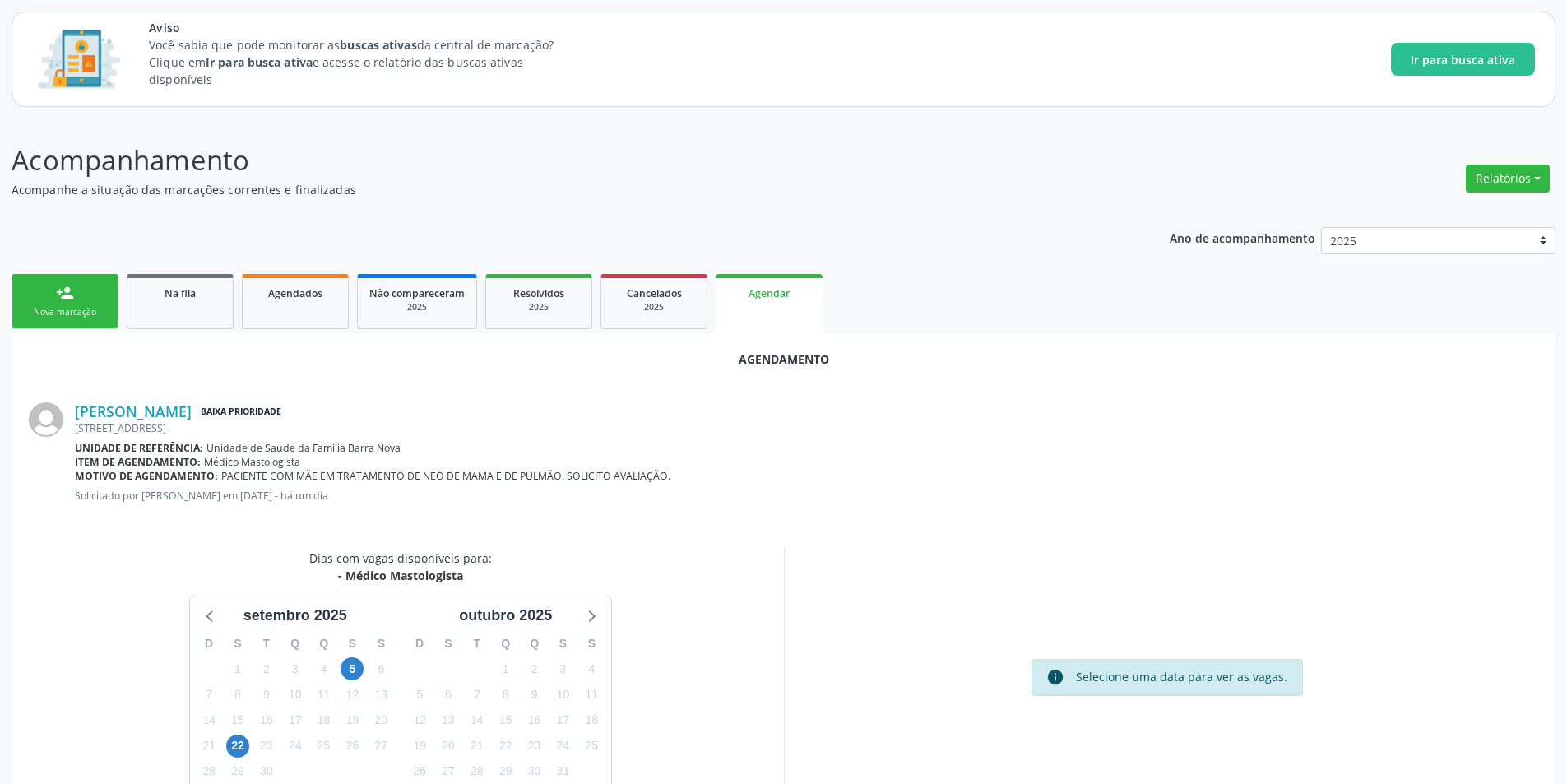
scroll to position [191, 0]
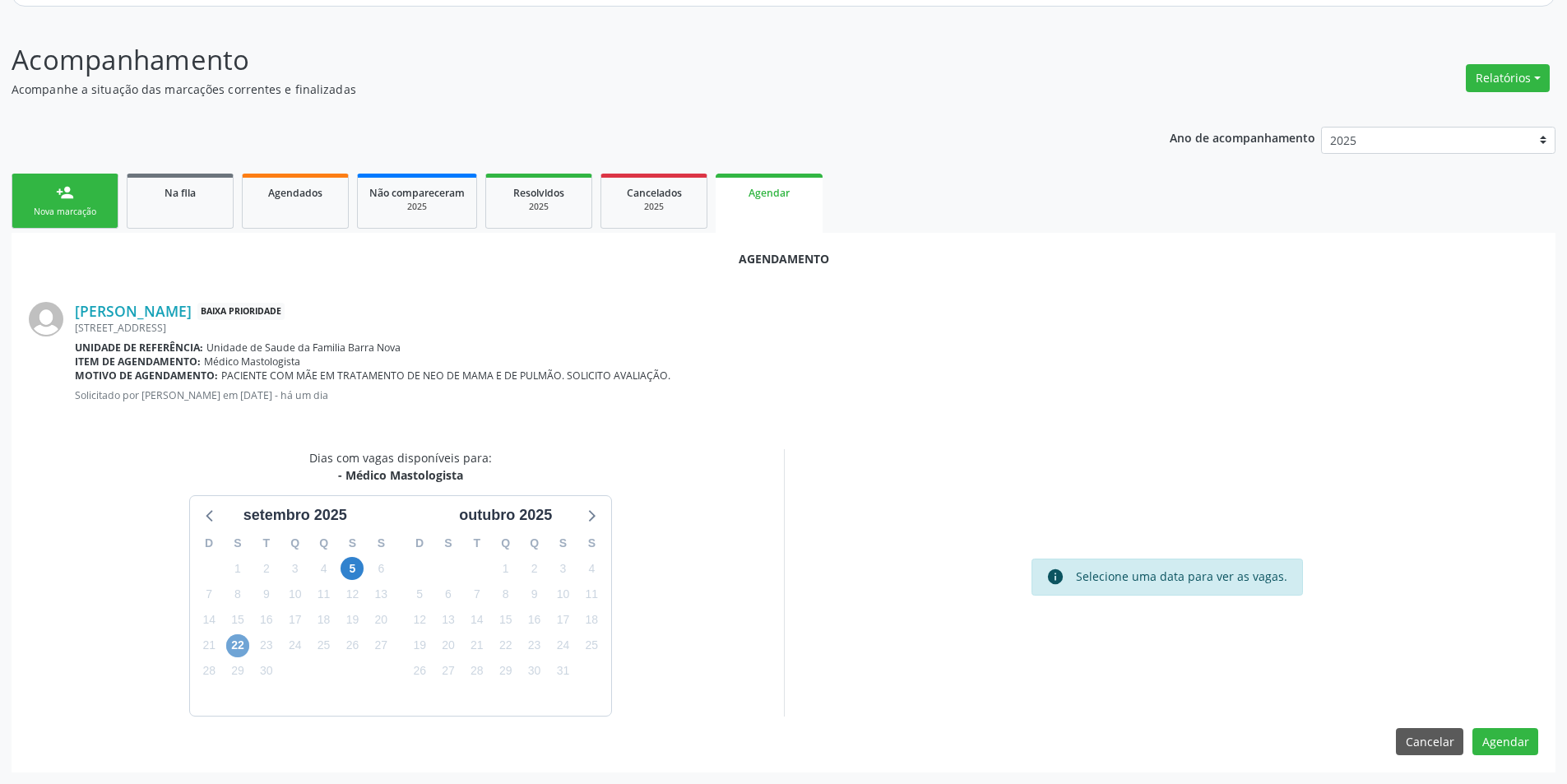
click at [235, 637] on span "22" at bounding box center [238, 646] width 23 height 23
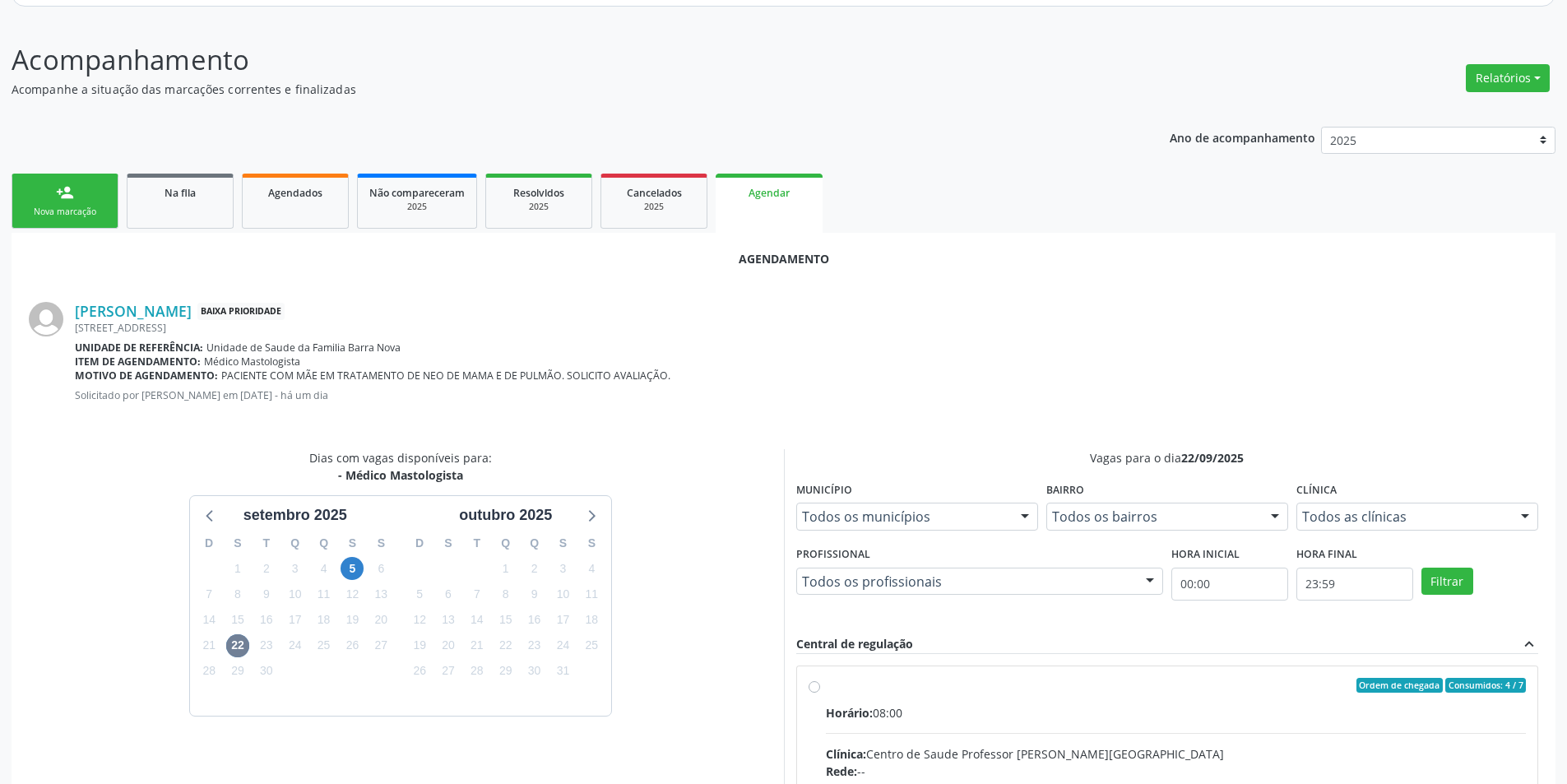
click at [814, 685] on input "Ordem de chegada Consumidos: 4 / 7 Horário: 08:00 Clínica: Centro de Saude Prof…" at bounding box center [814, 684] width 12 height 15
radio input "true"
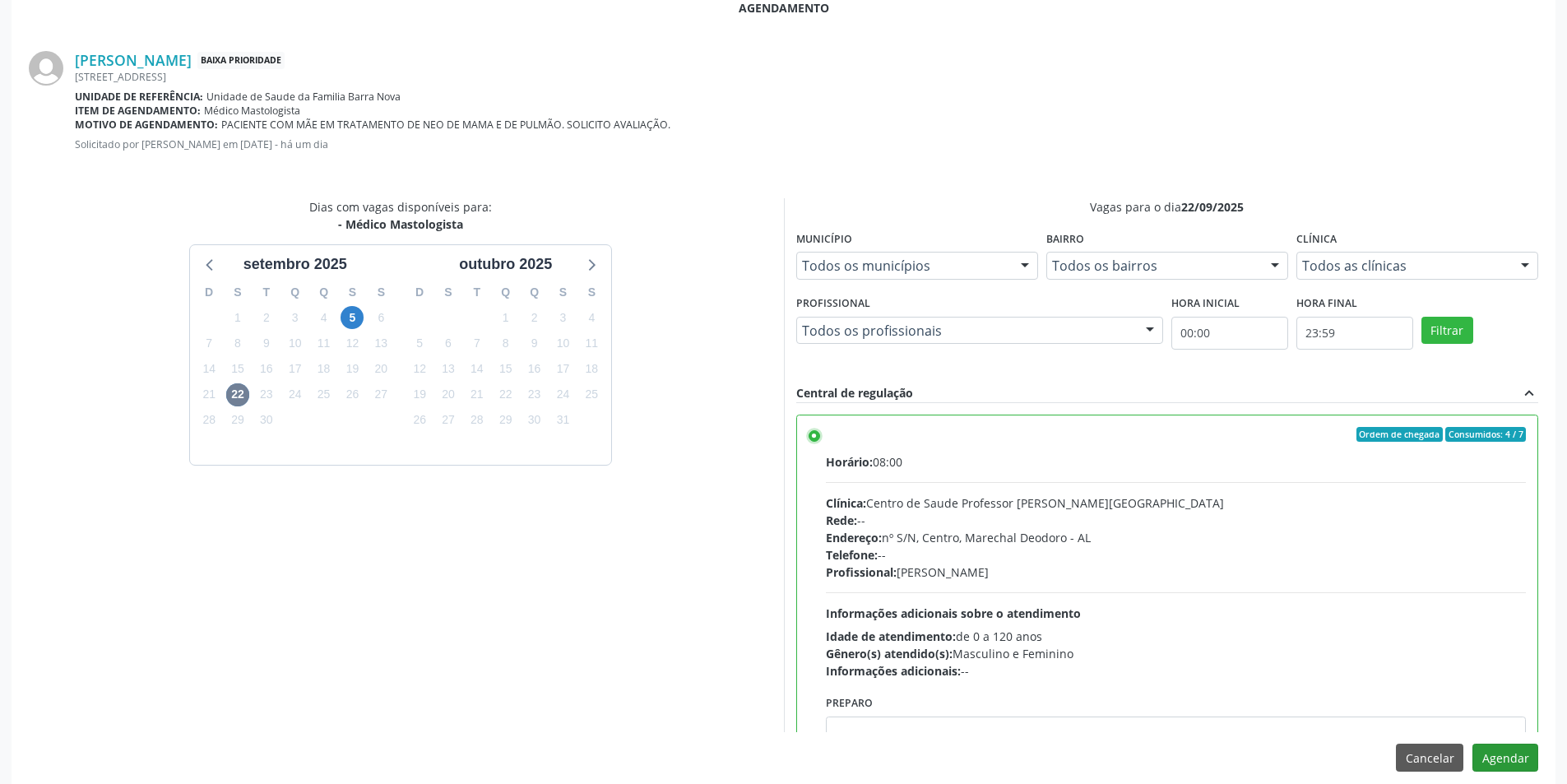
scroll to position [458, 0]
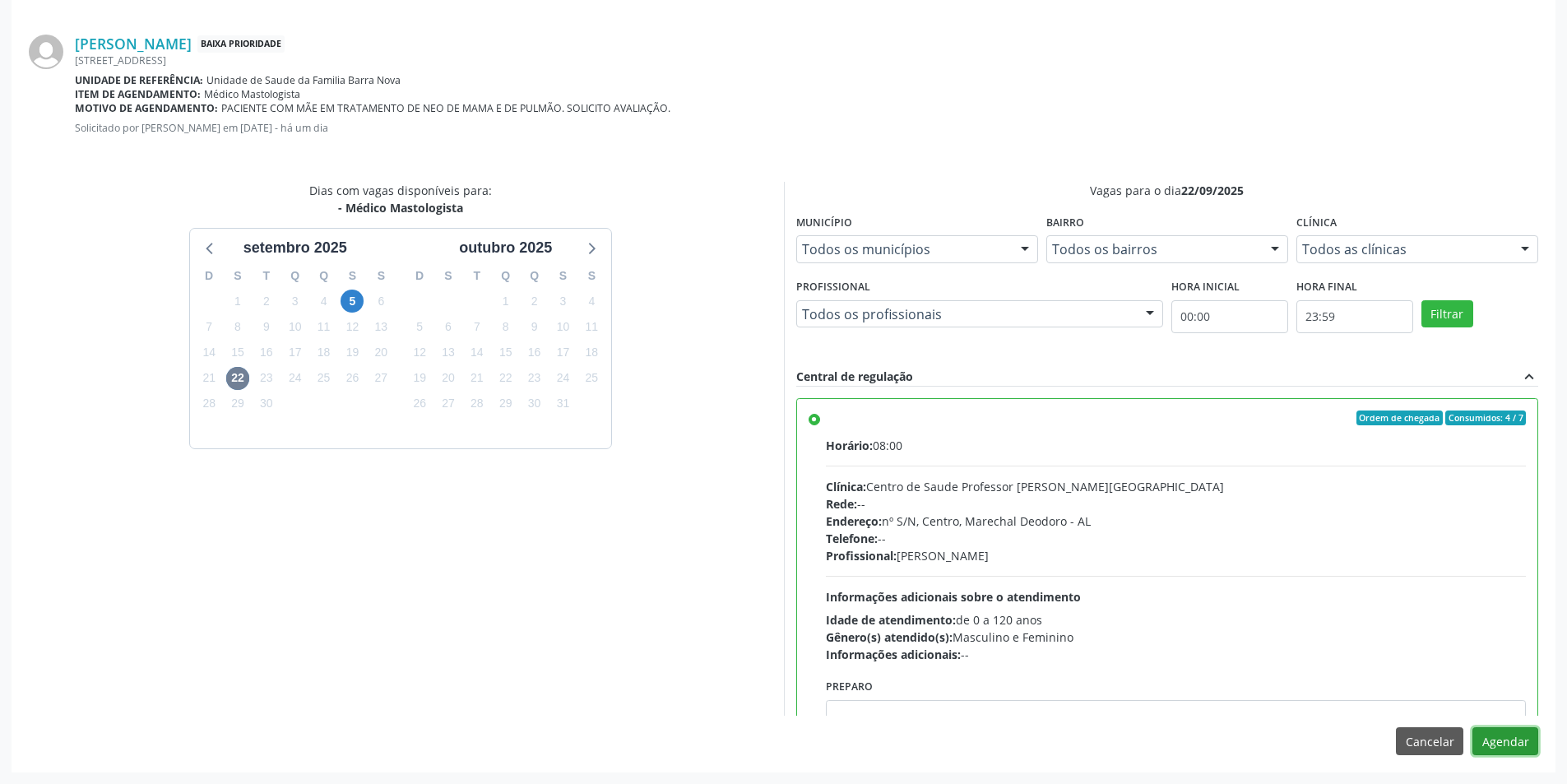
click at [1510, 734] on button "Agendar" at bounding box center [1505, 740] width 66 height 28
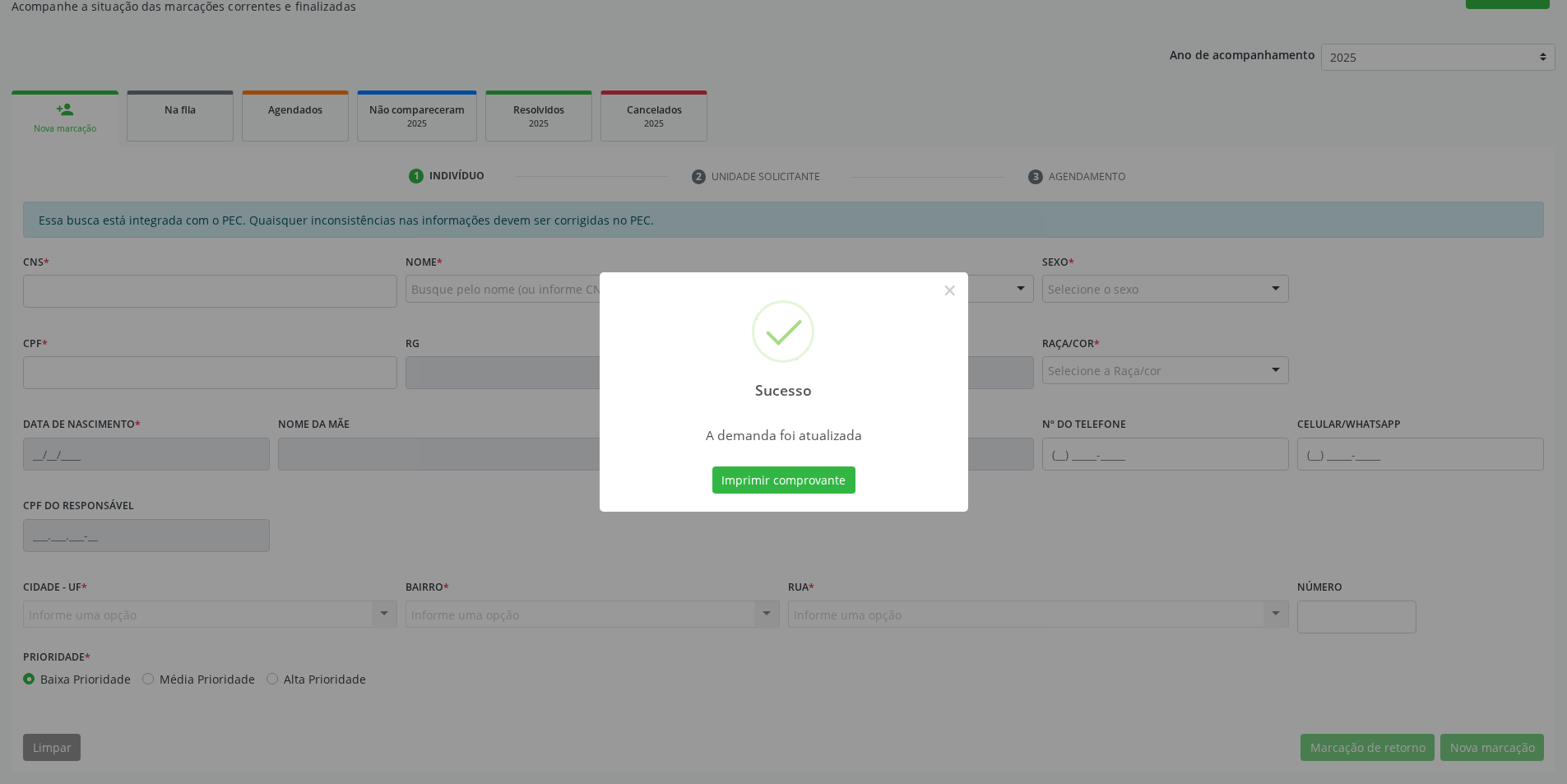
scroll to position [274, 0]
click at [944, 292] on button "×" at bounding box center [950, 290] width 28 height 28
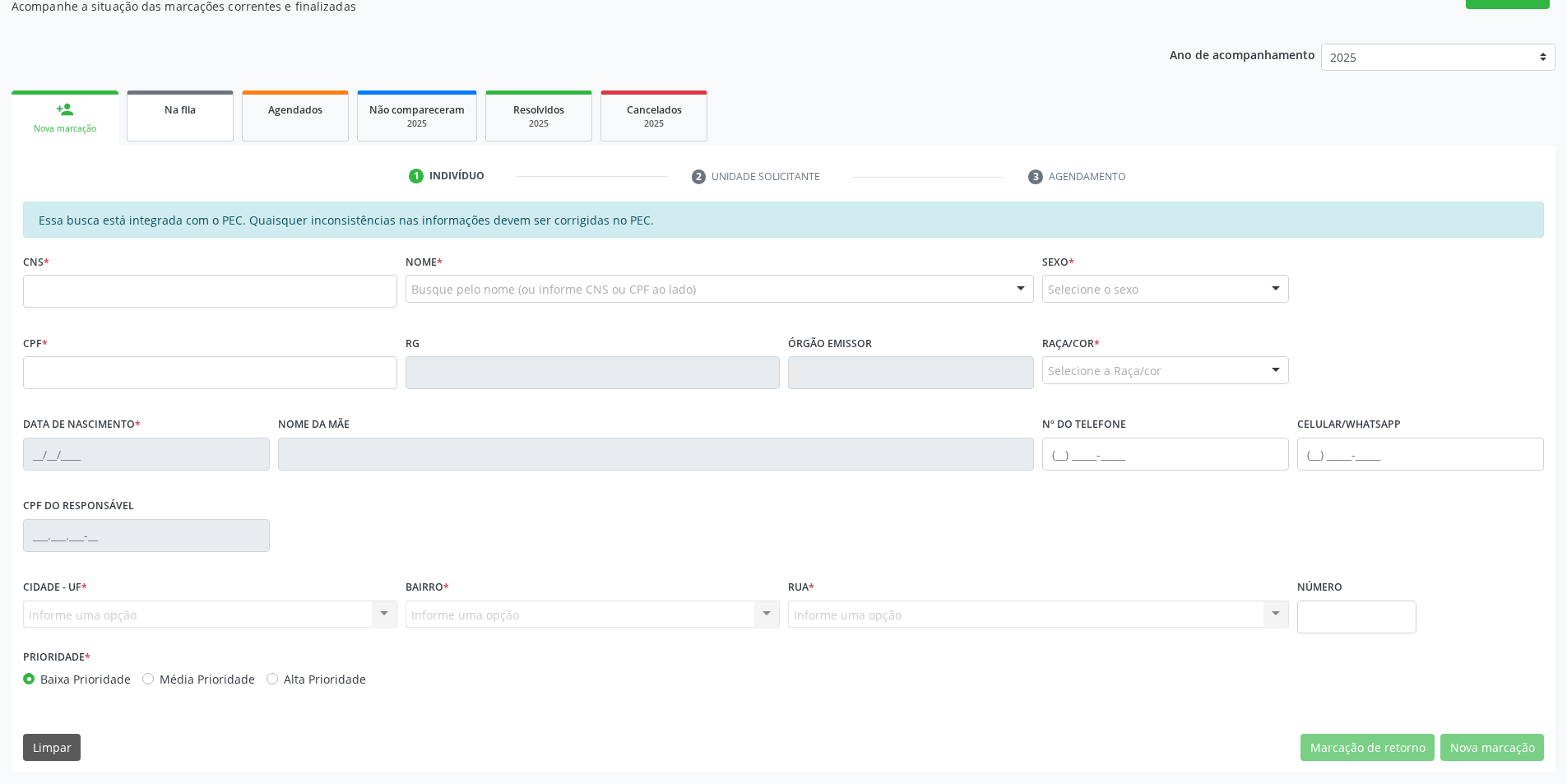
click at [180, 119] on link "Na fila" at bounding box center [179, 116] width 107 height 51
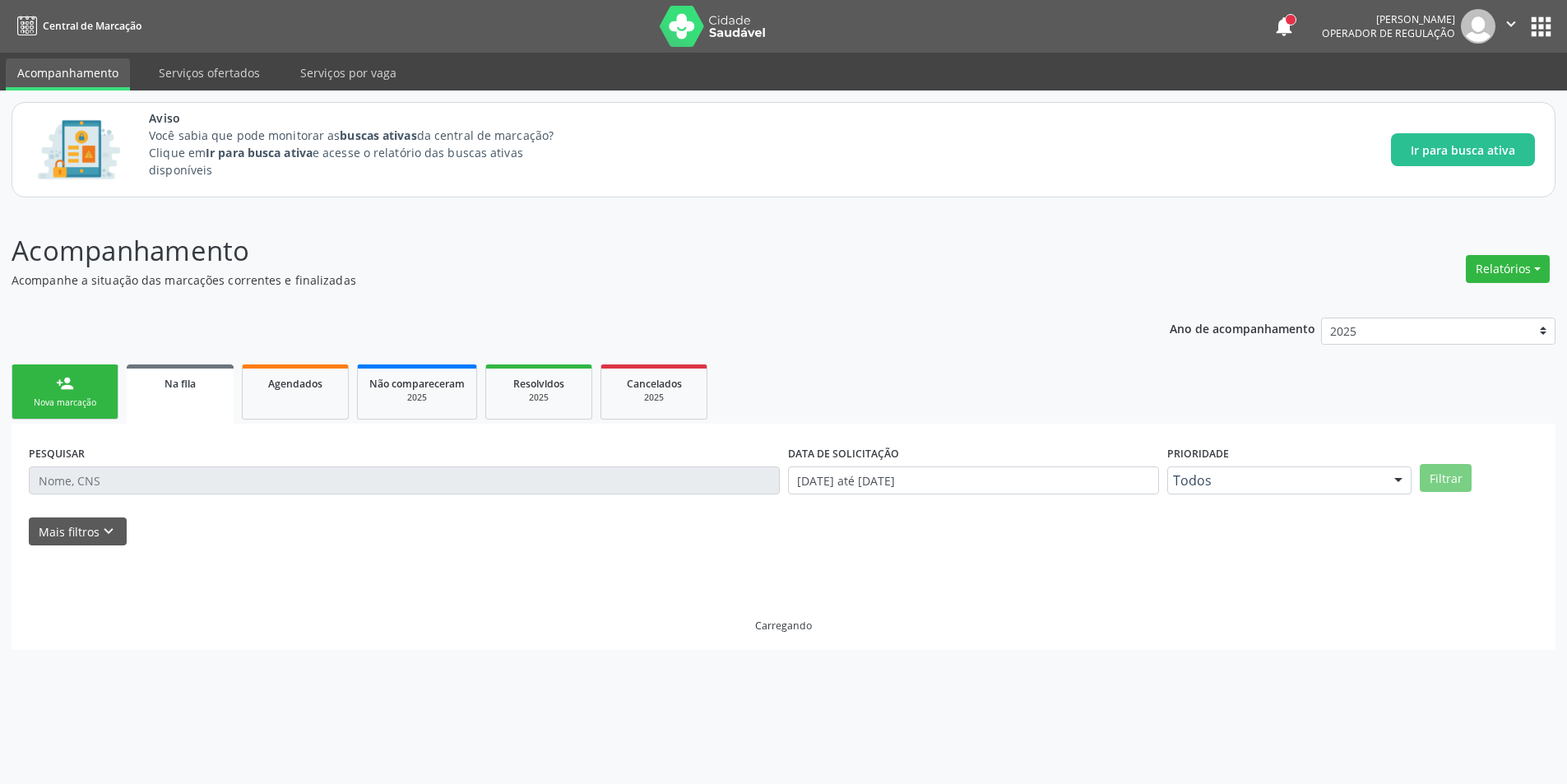
scroll to position [0, 0]
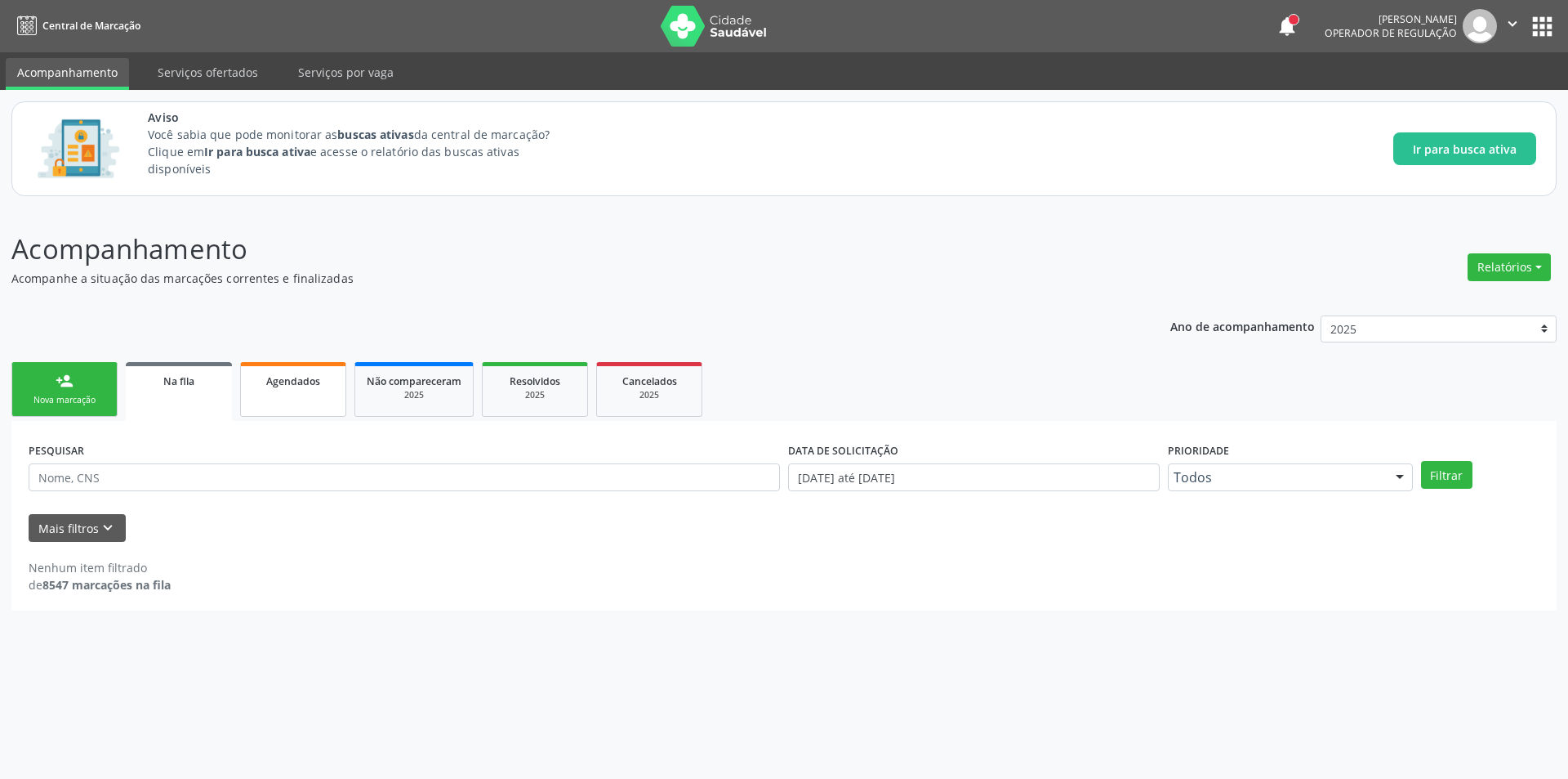
click at [317, 390] on link "Agendados" at bounding box center [293, 389] width 106 height 54
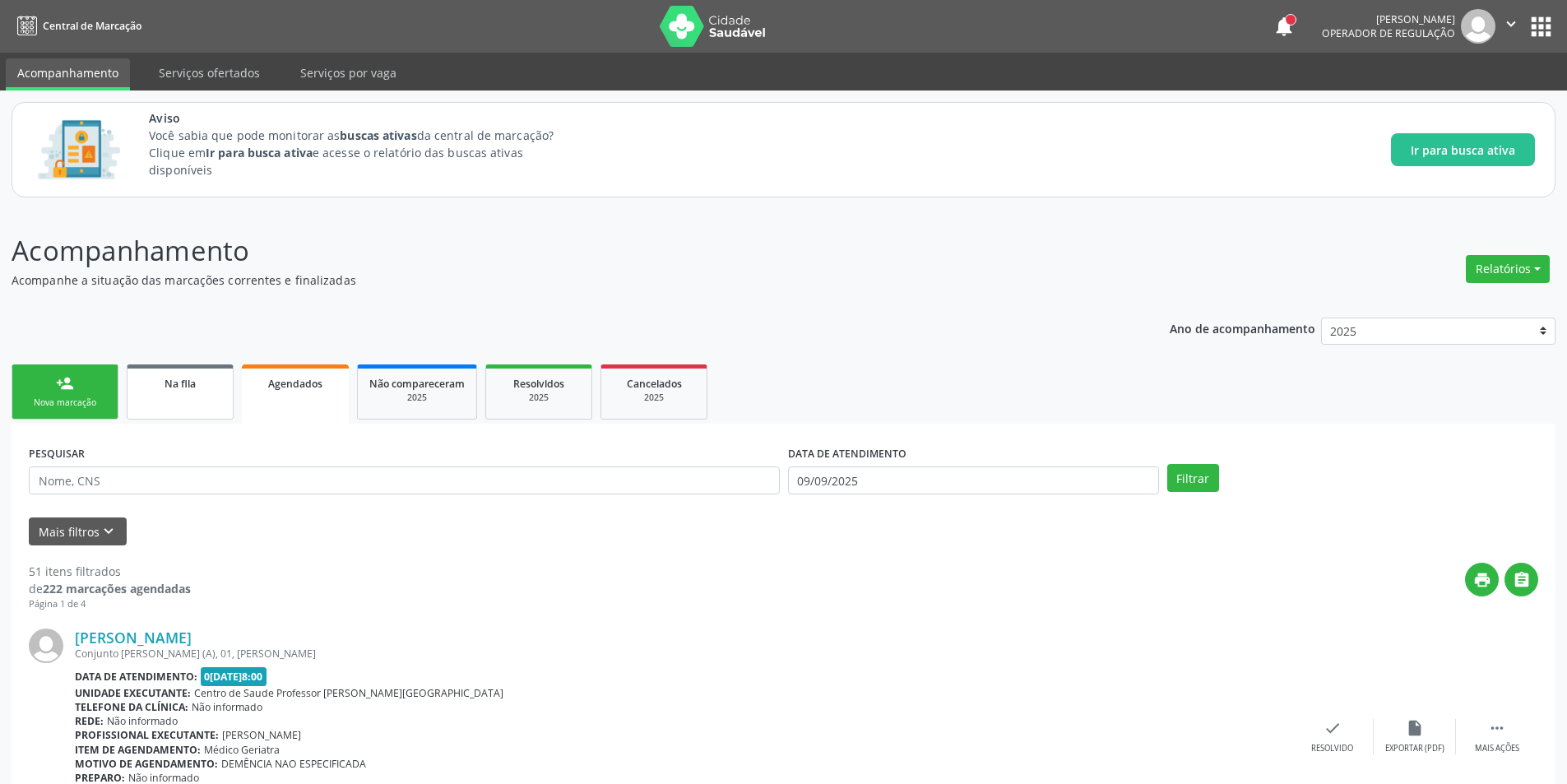
click at [179, 396] on link "Na fila" at bounding box center [179, 391] width 107 height 55
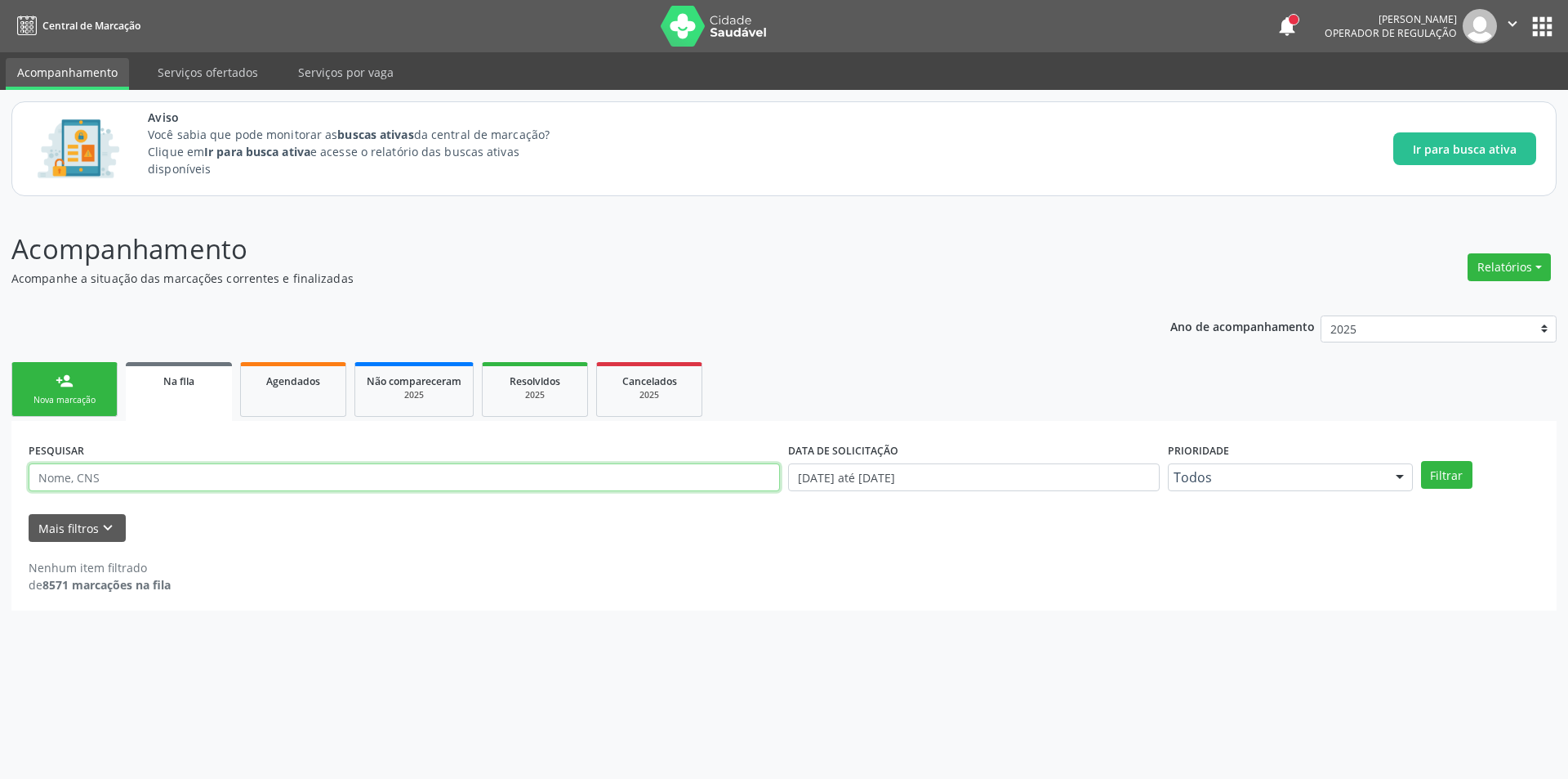
click at [527, 478] on input "text" at bounding box center [404, 477] width 751 height 28
click at [99, 525] on icon "keyboard_arrow_down" at bounding box center [108, 528] width 18 height 18
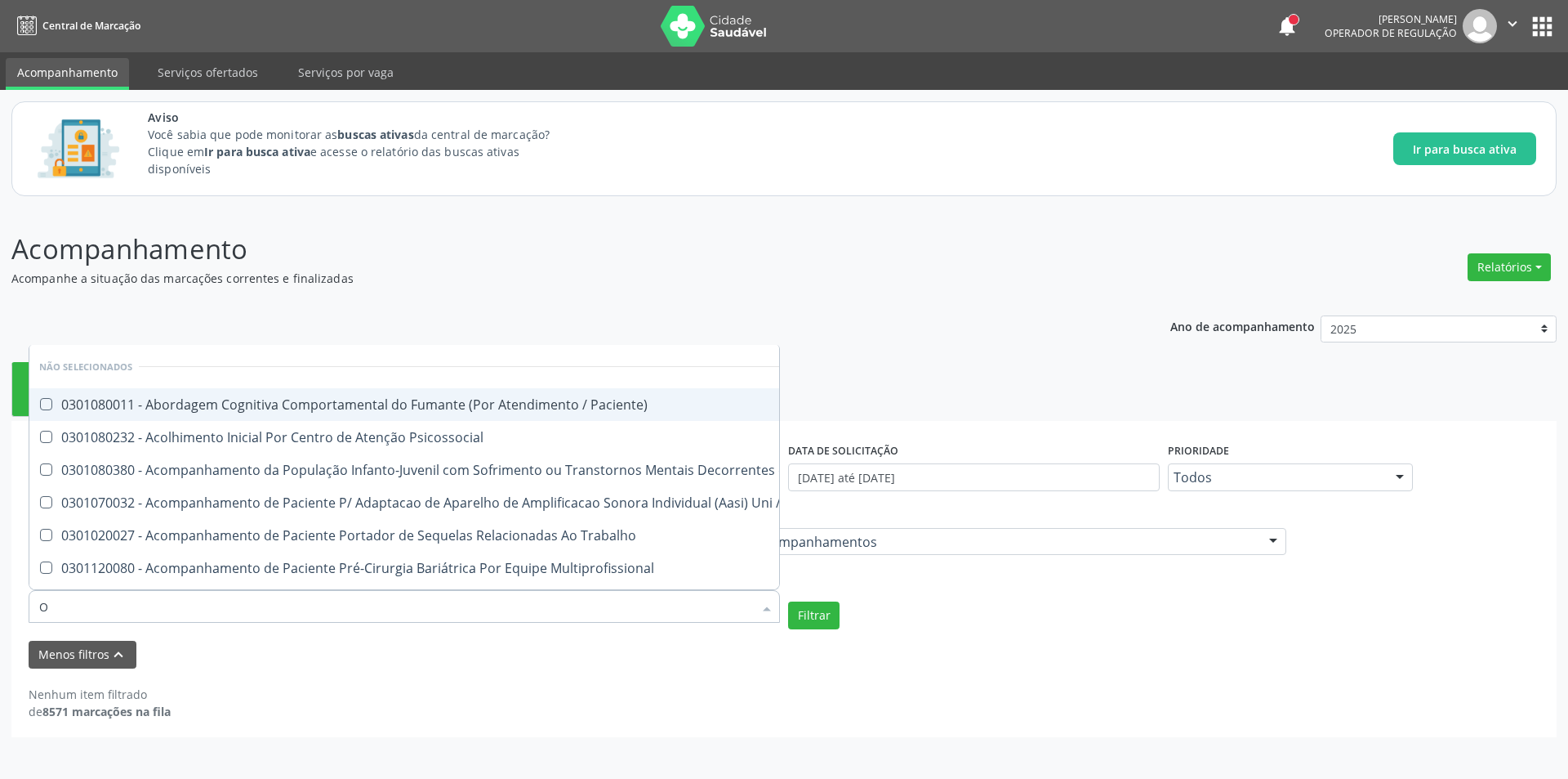
type input "OR"
checkbox Paciente\) "false"
type input "O"
checkbox Paciente\) "true"
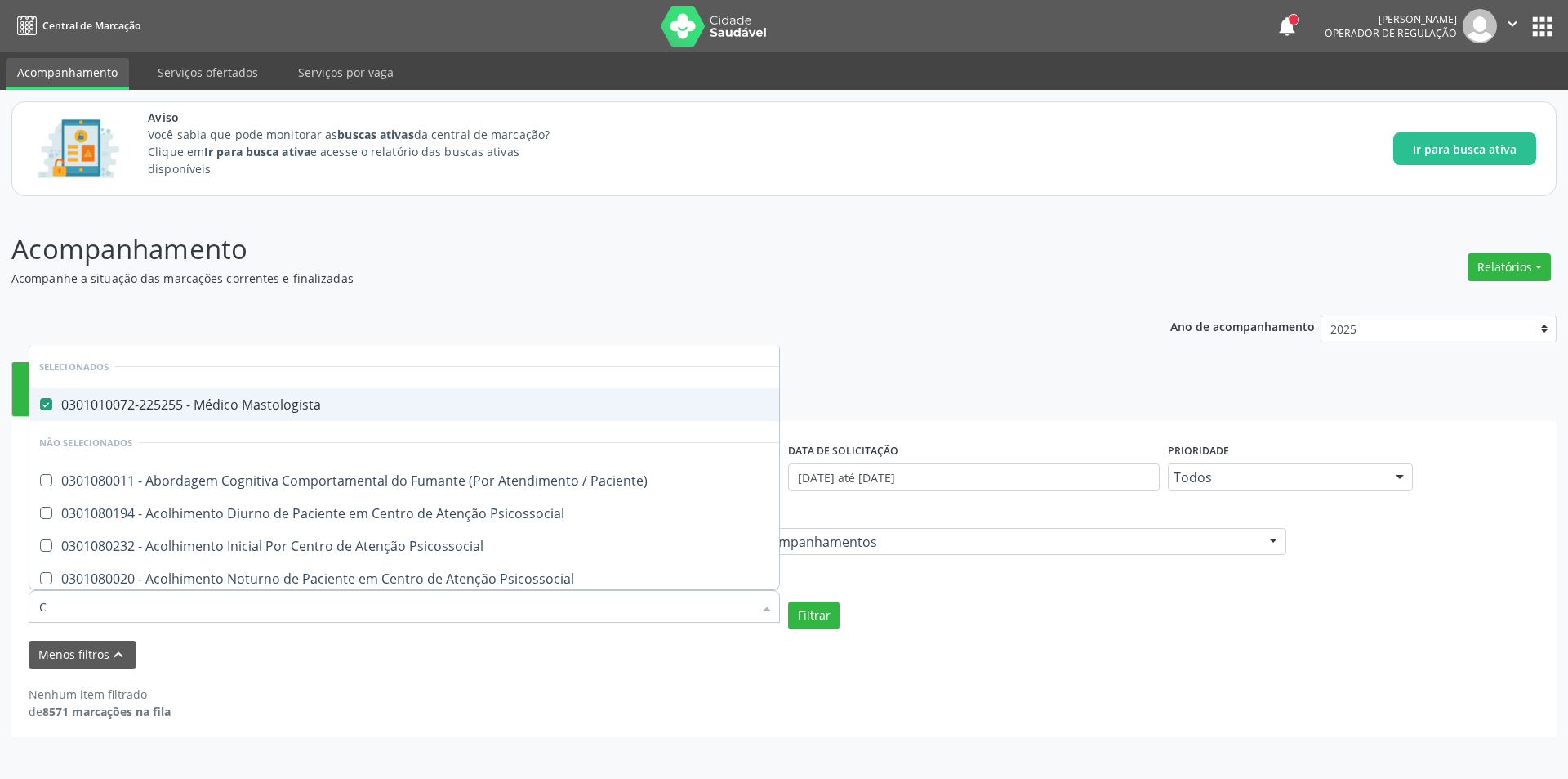
type input "CI"
checkbox Mastologista "false"
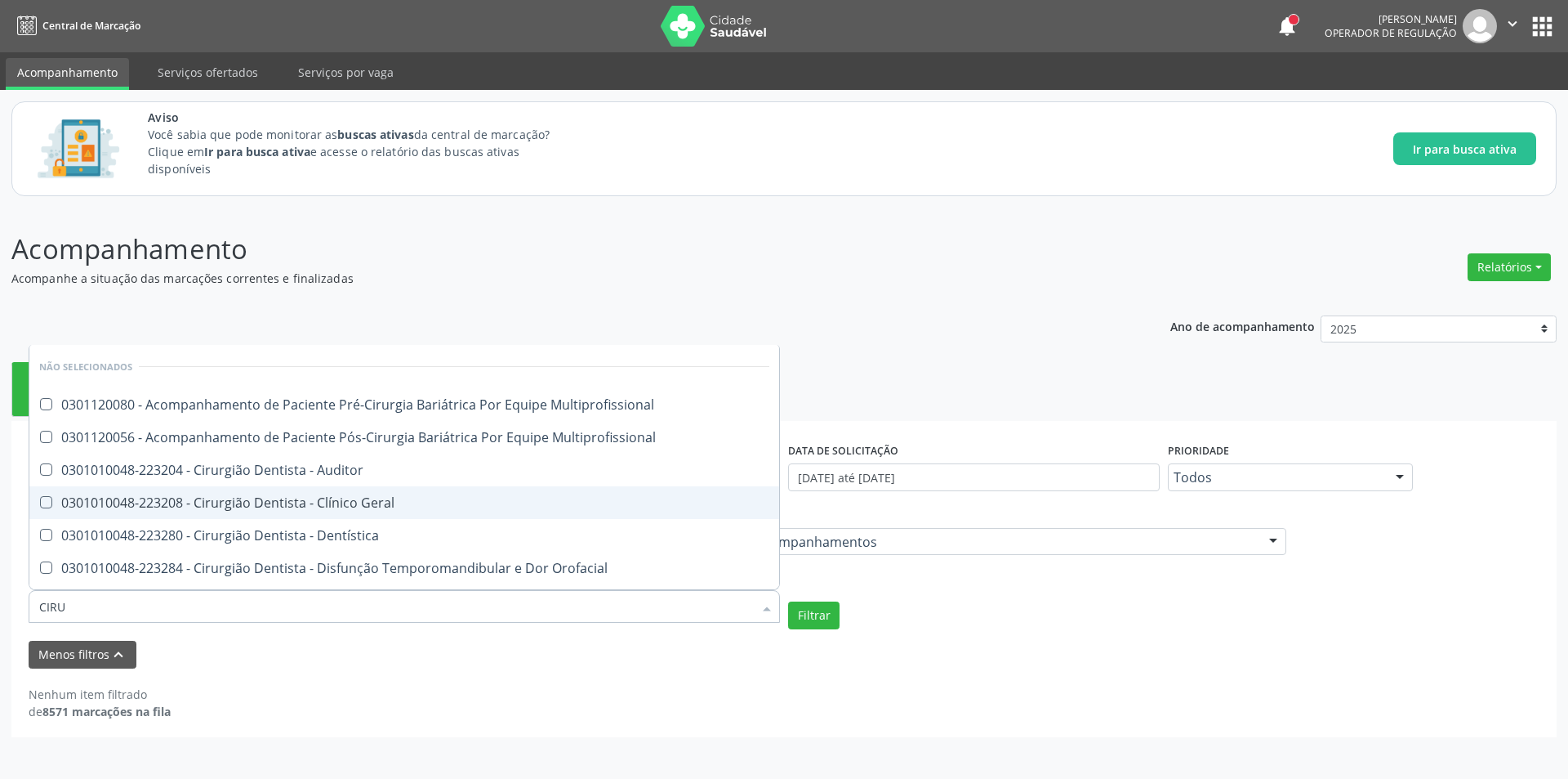
type input "CIRUR"
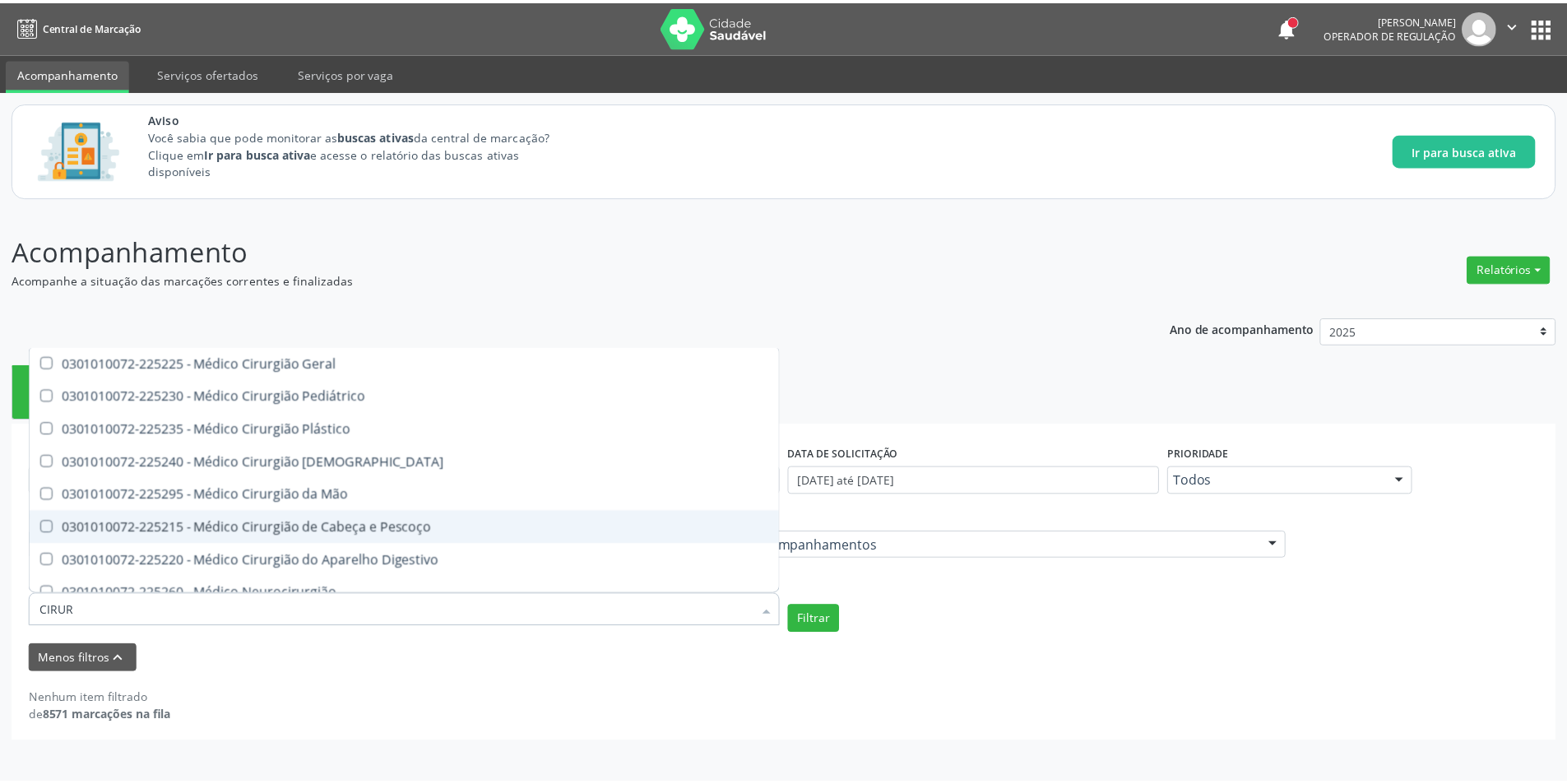
scroll to position [884, 0]
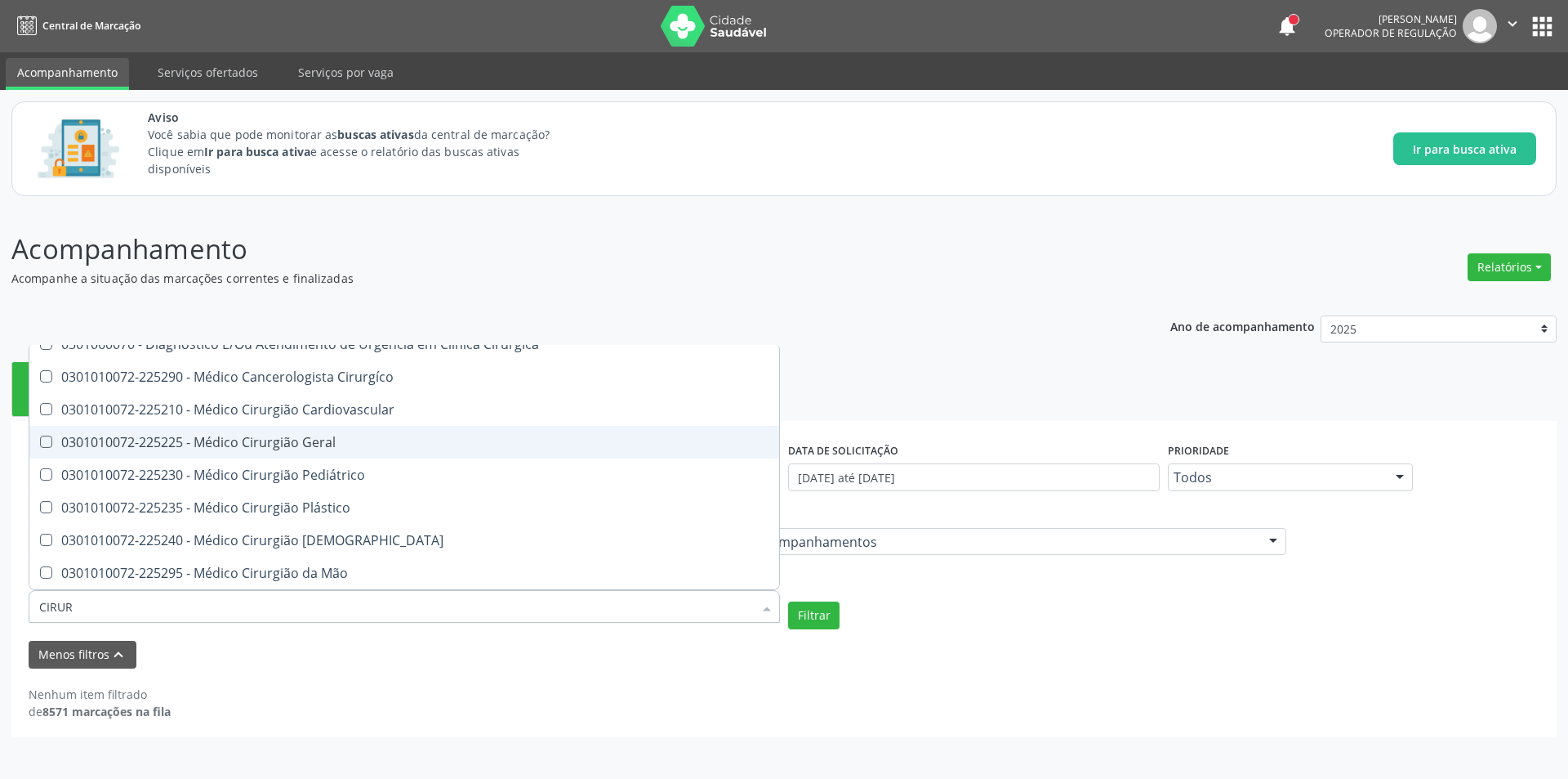
click at [403, 442] on div "0301010072-225225 - Médico Cirurgião Geral" at bounding box center [404, 442] width 731 height 13
checkbox Geral "true"
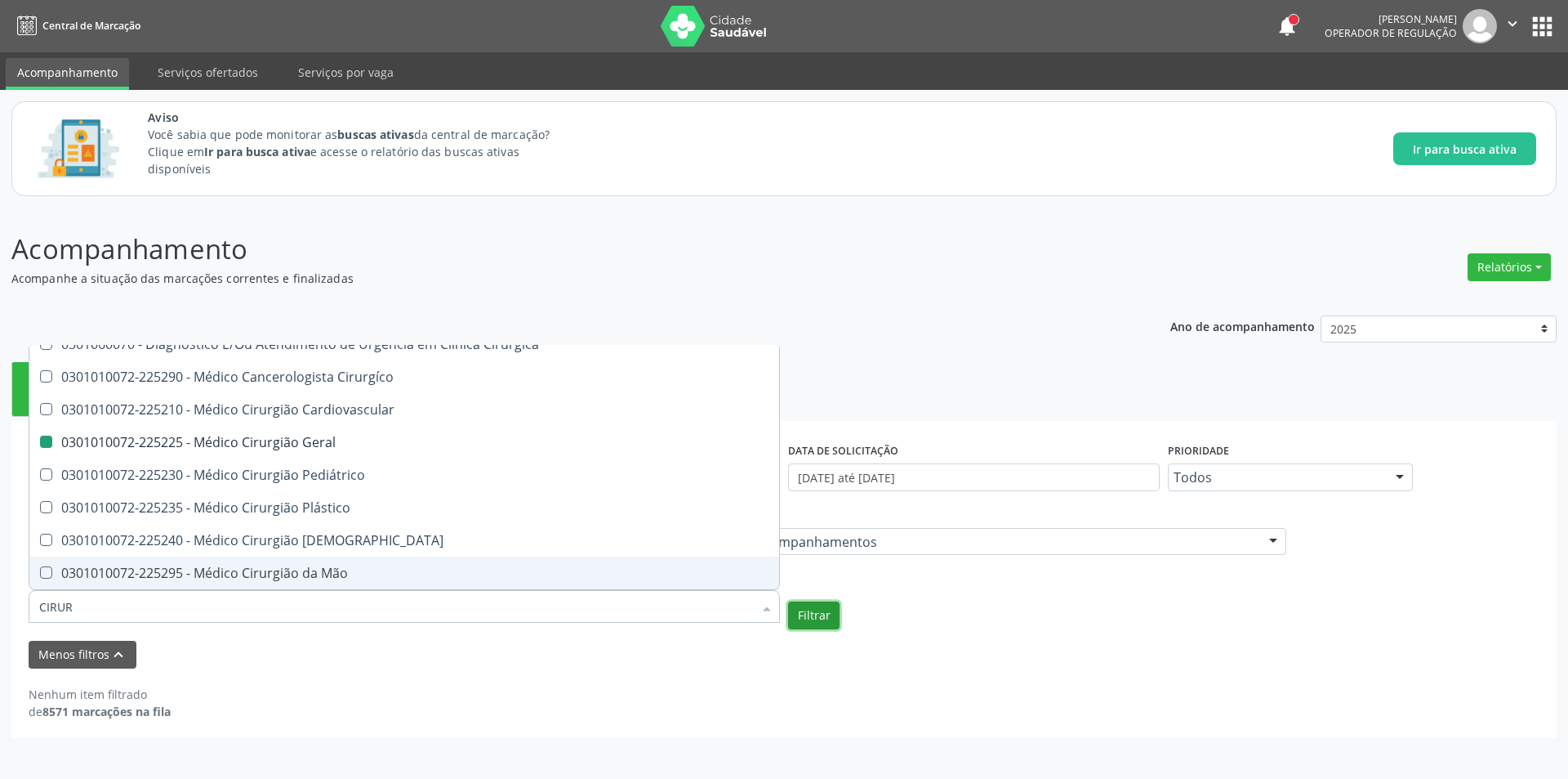
checkbox Multiprofissional "true"
checkbox Geral "false"
checkbox Multiprofissional "true"
click at [821, 616] on button "Filtrar" at bounding box center [814, 615] width 52 height 28
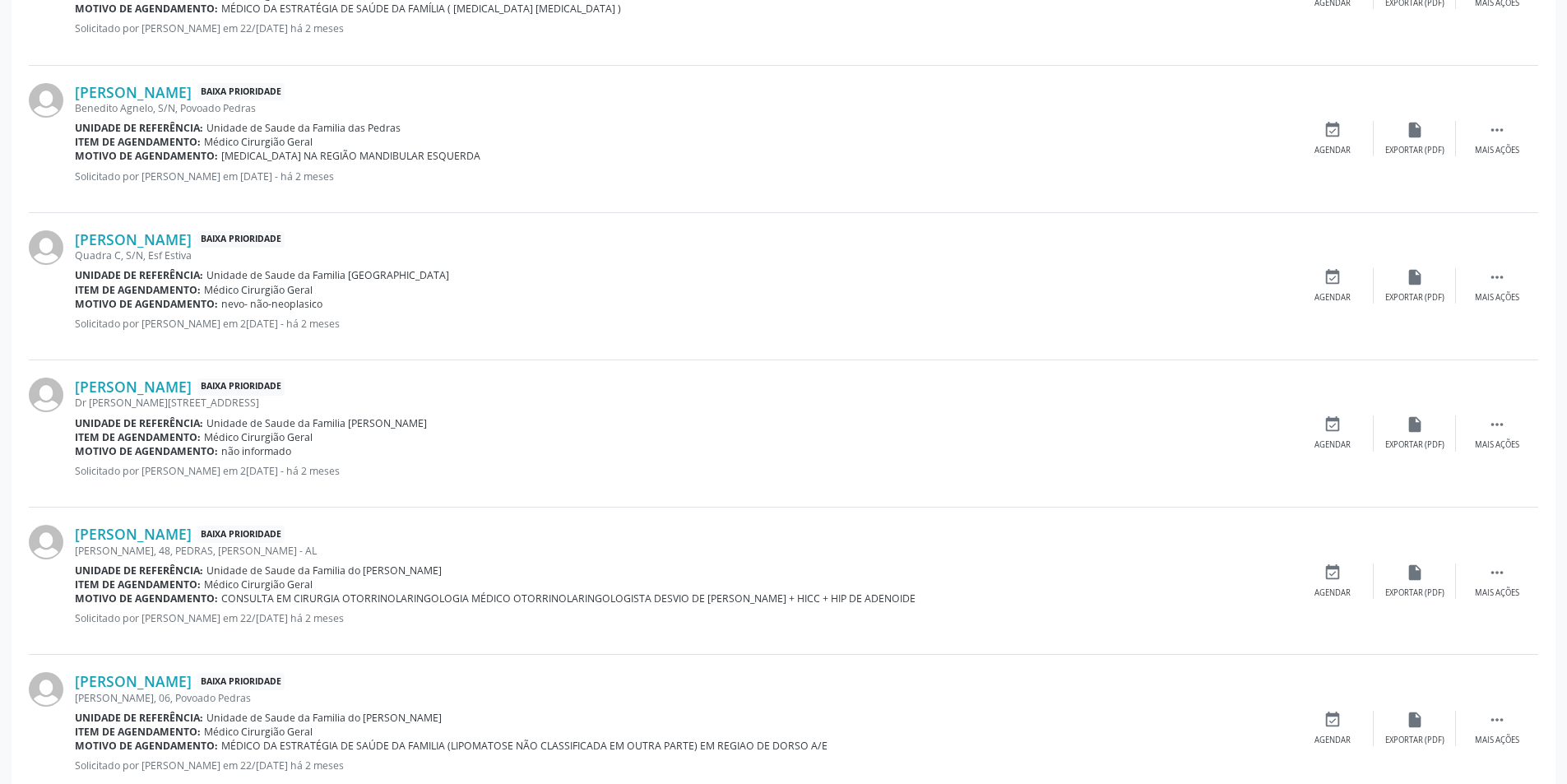
scroll to position [1892, 0]
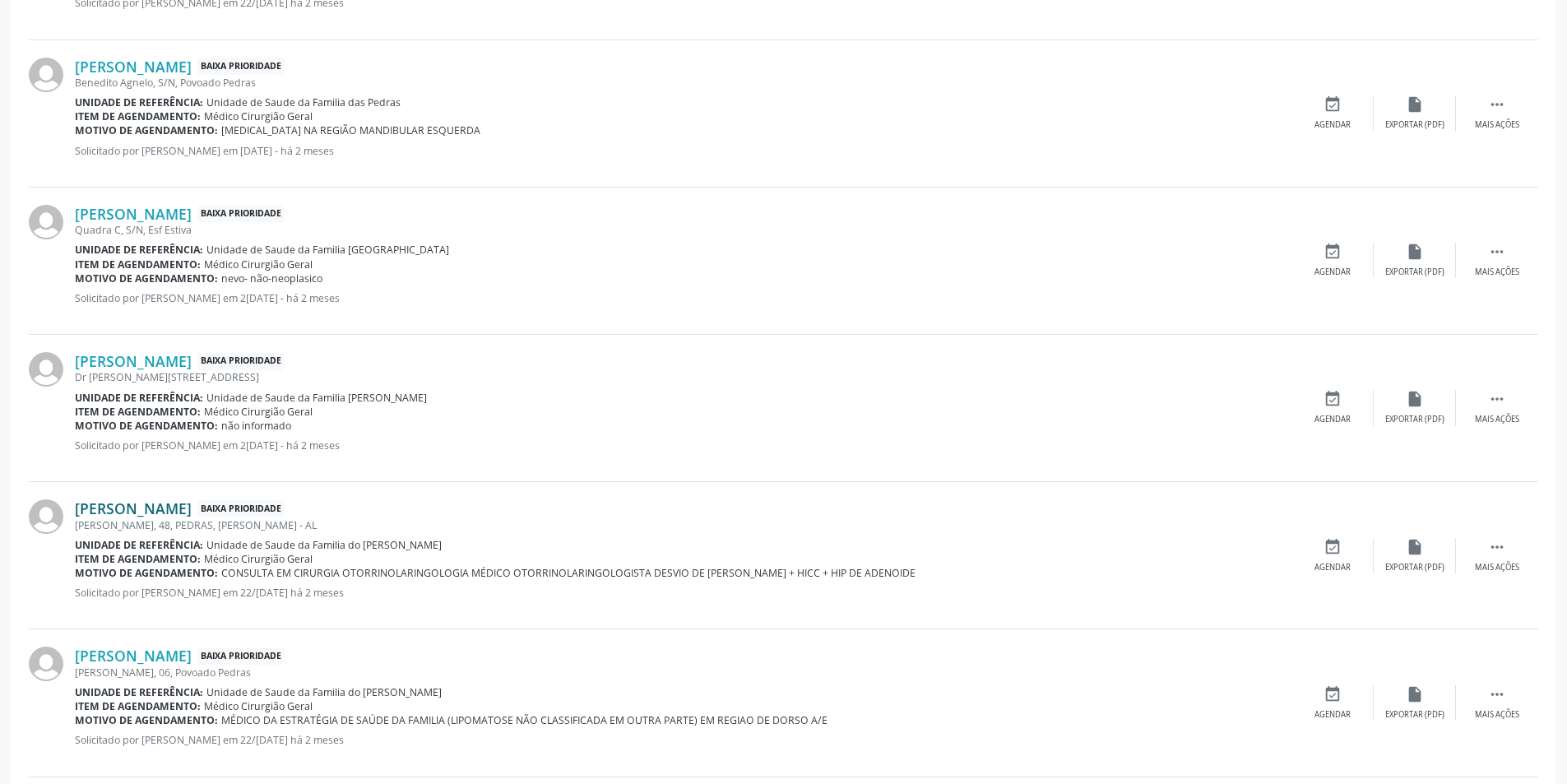
click at [192, 513] on link "[PERSON_NAME]" at bounding box center [133, 508] width 117 height 18
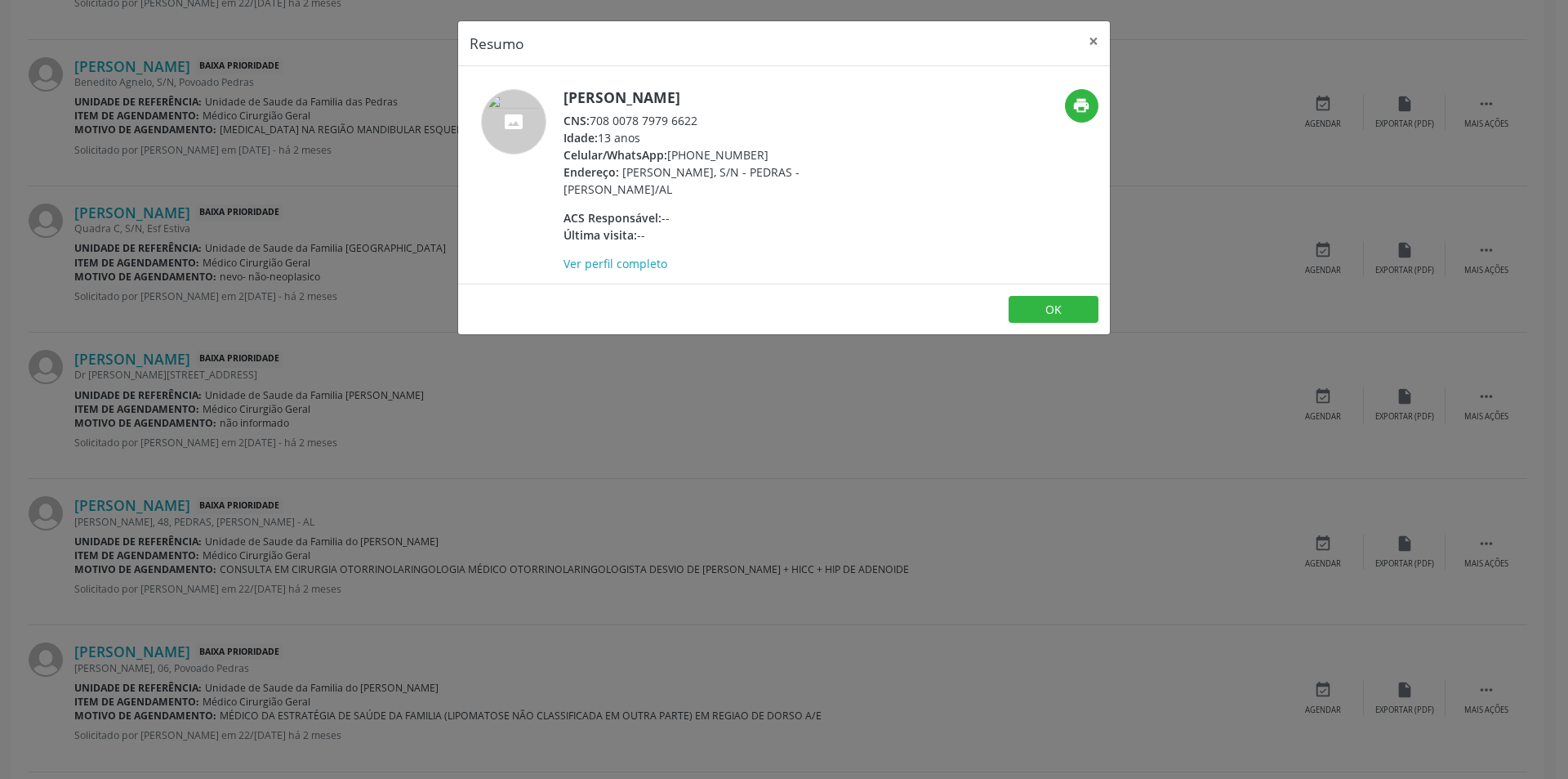
drag, startPoint x: 593, startPoint y: 120, endPoint x: 703, endPoint y: 119, distance: 110.0
click at [703, 119] on div "CNS: 708 0078 7979 6622" at bounding box center [723, 120] width 318 height 17
copy div "708 0078 7979 6622"
drag, startPoint x: 755, startPoint y: 152, endPoint x: 693, endPoint y: 148, distance: 62.1
click at [693, 148] on div "Celular/WhatsApp: [PHONE_NUMBER]" at bounding box center [723, 154] width 318 height 17
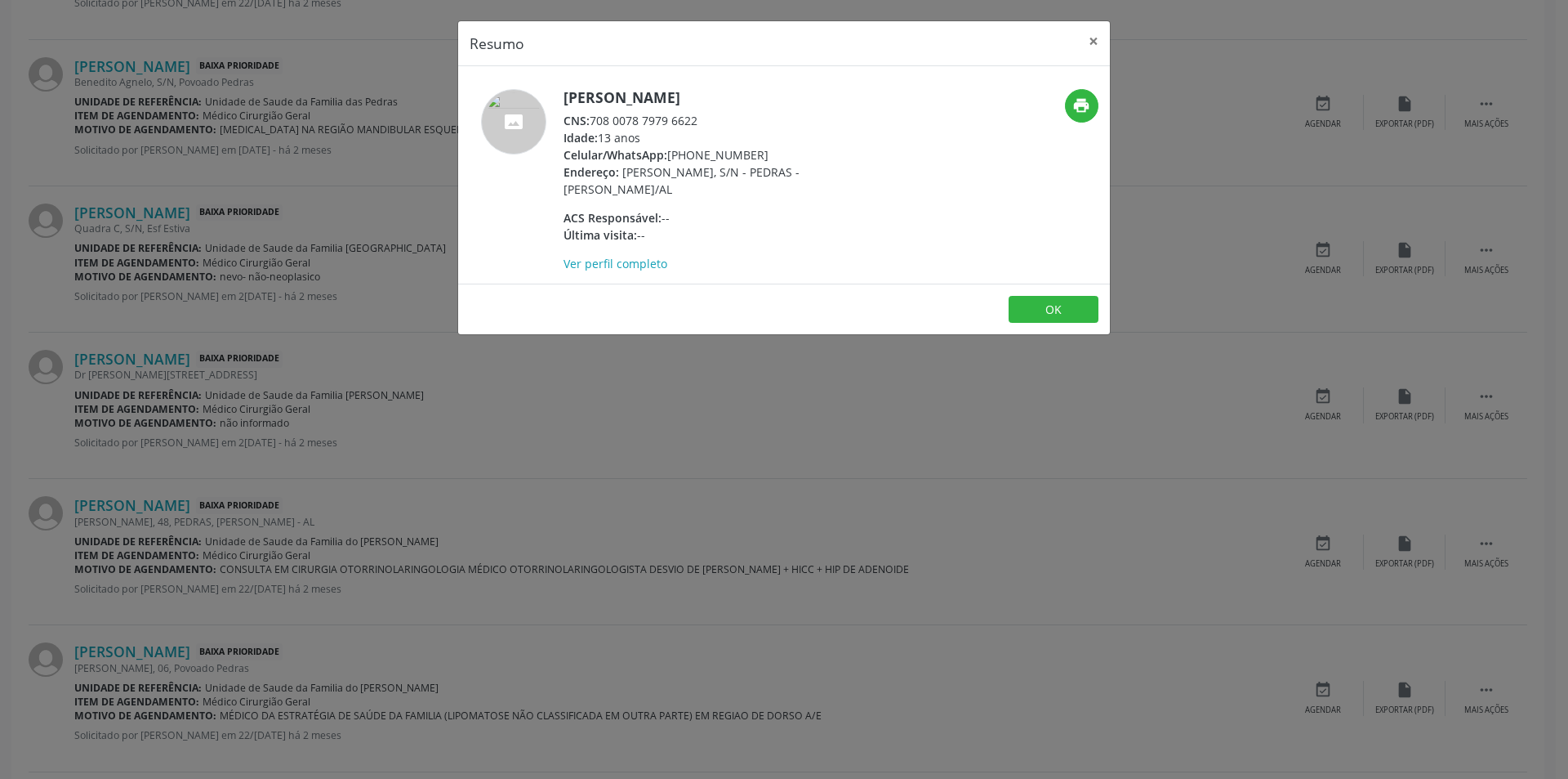
copy div "98869-0123"
click at [1065, 305] on button "OK" at bounding box center [1053, 309] width 90 height 28
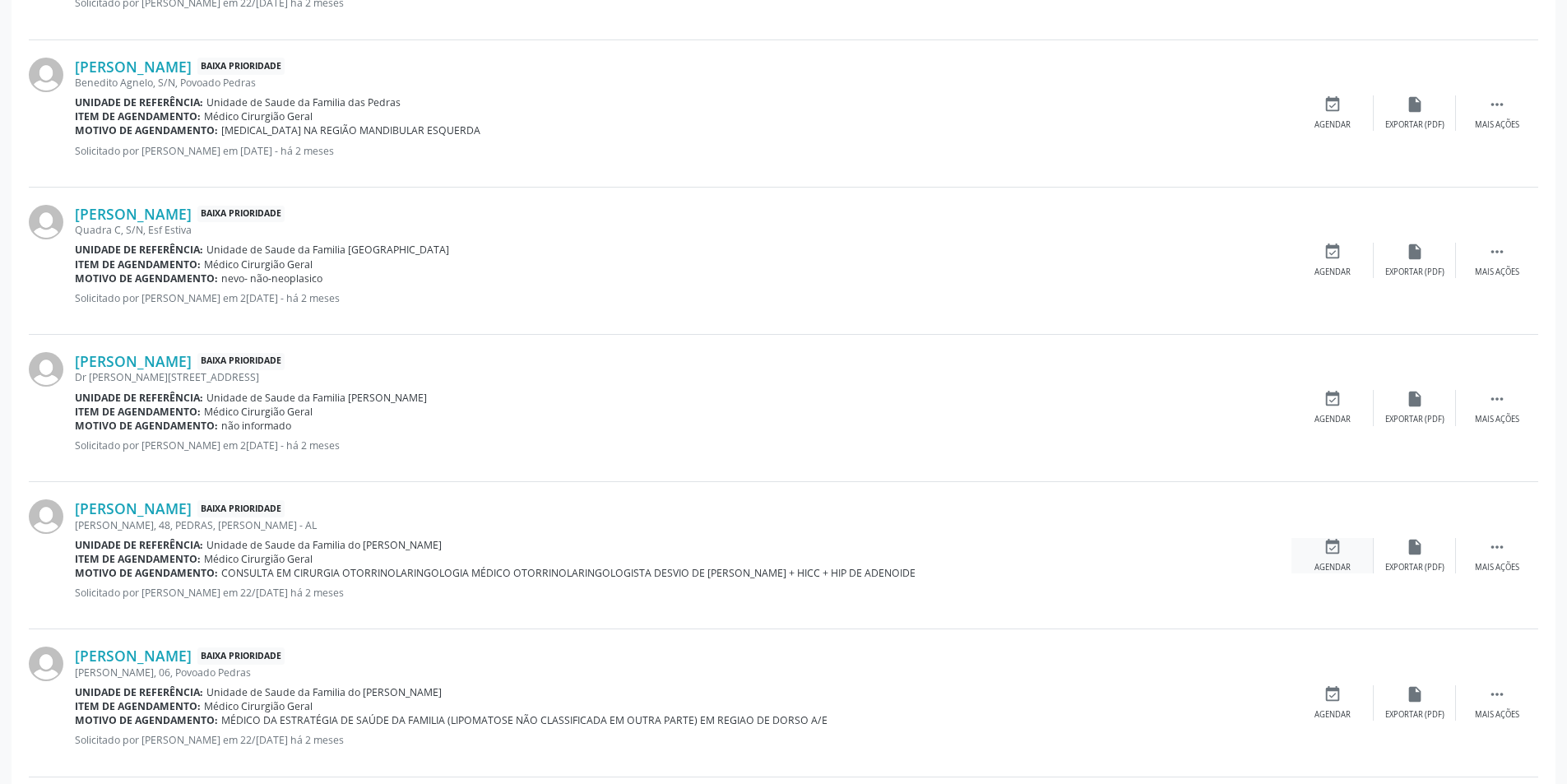
click at [1341, 557] on div "event_available Agendar" at bounding box center [1333, 555] width 83 height 35
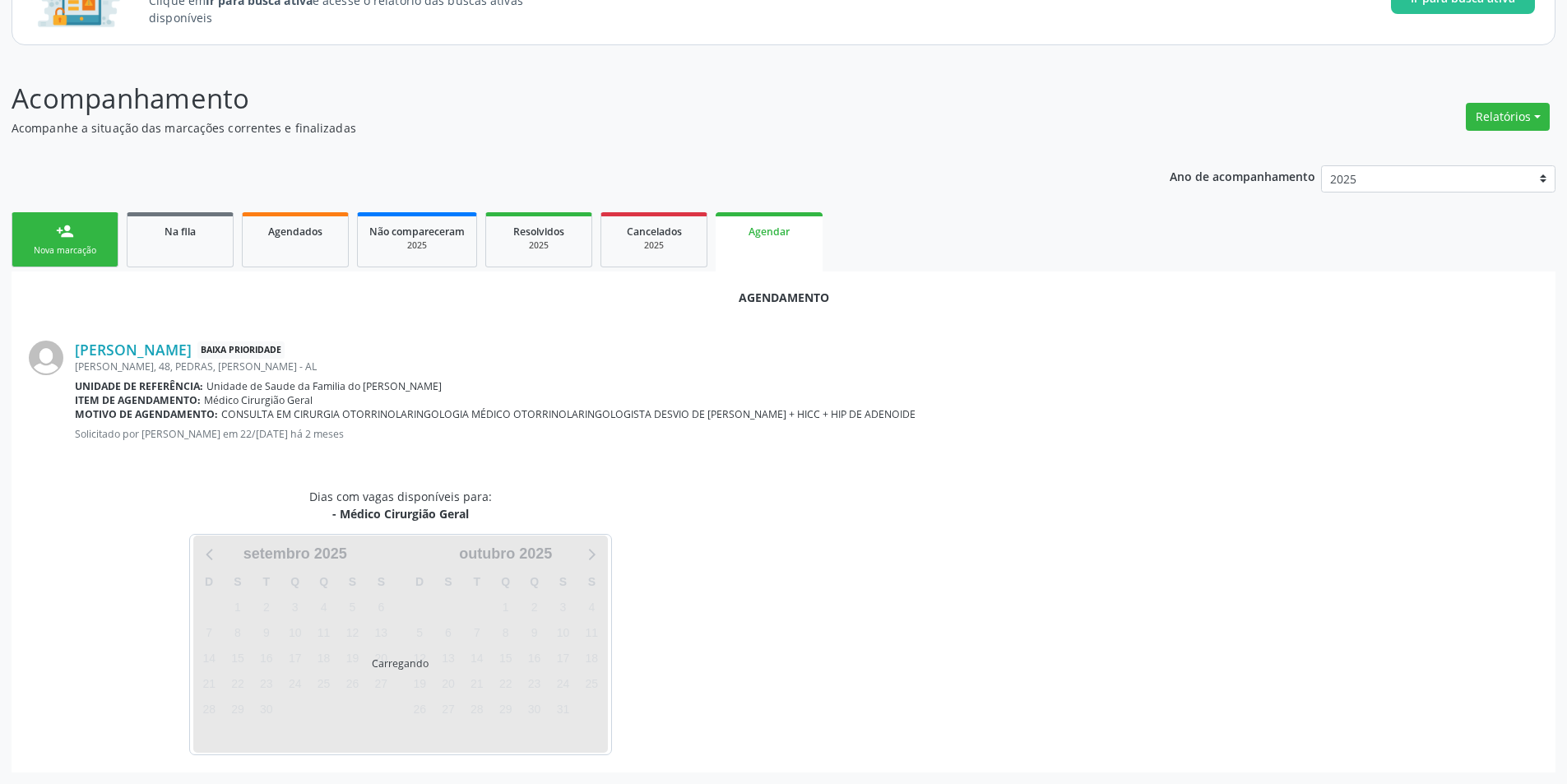
scroll to position [191, 0]
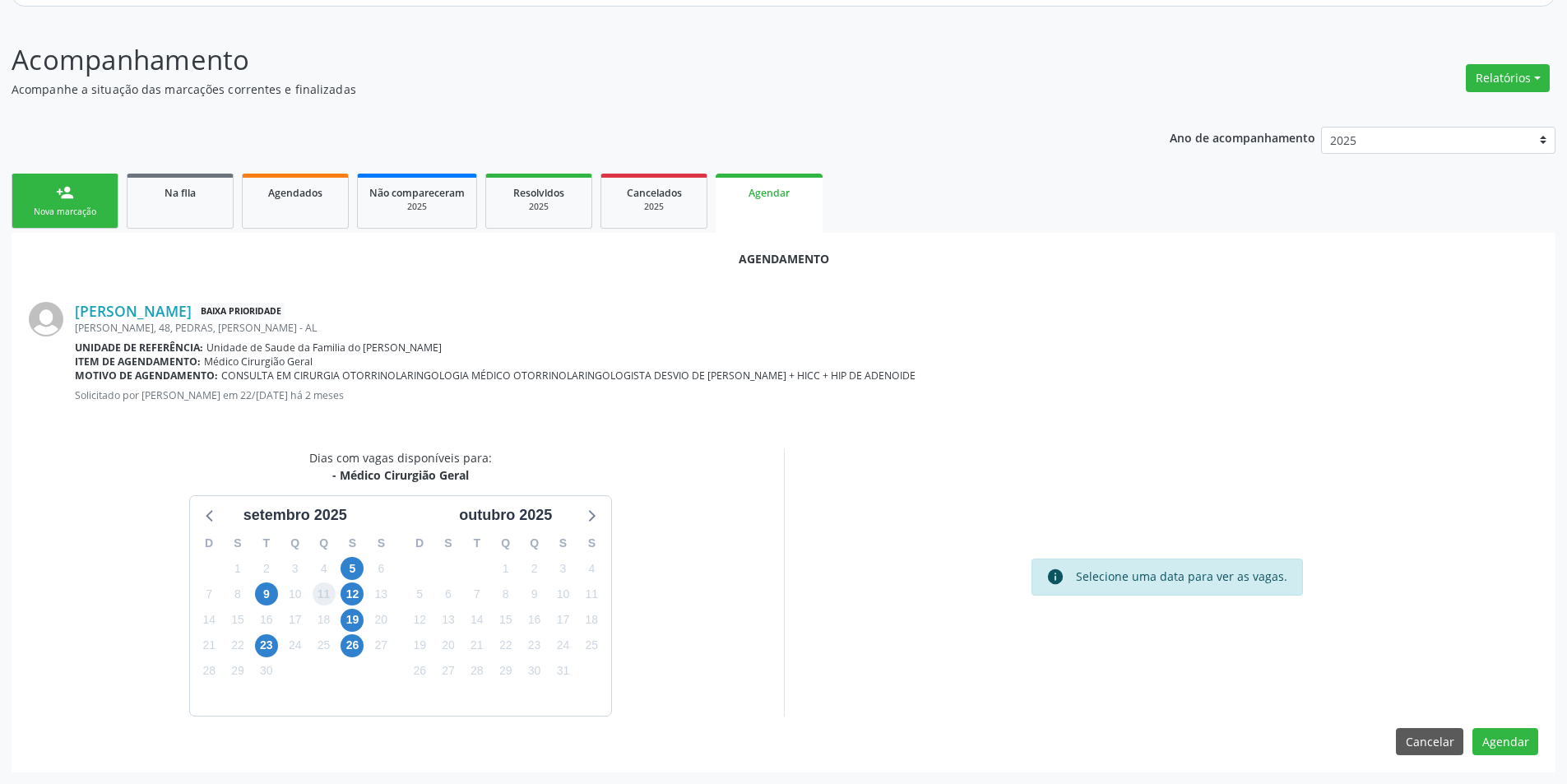
click at [321, 586] on span "11" at bounding box center [324, 594] width 23 height 23
click at [348, 588] on span "12" at bounding box center [353, 594] width 23 height 23
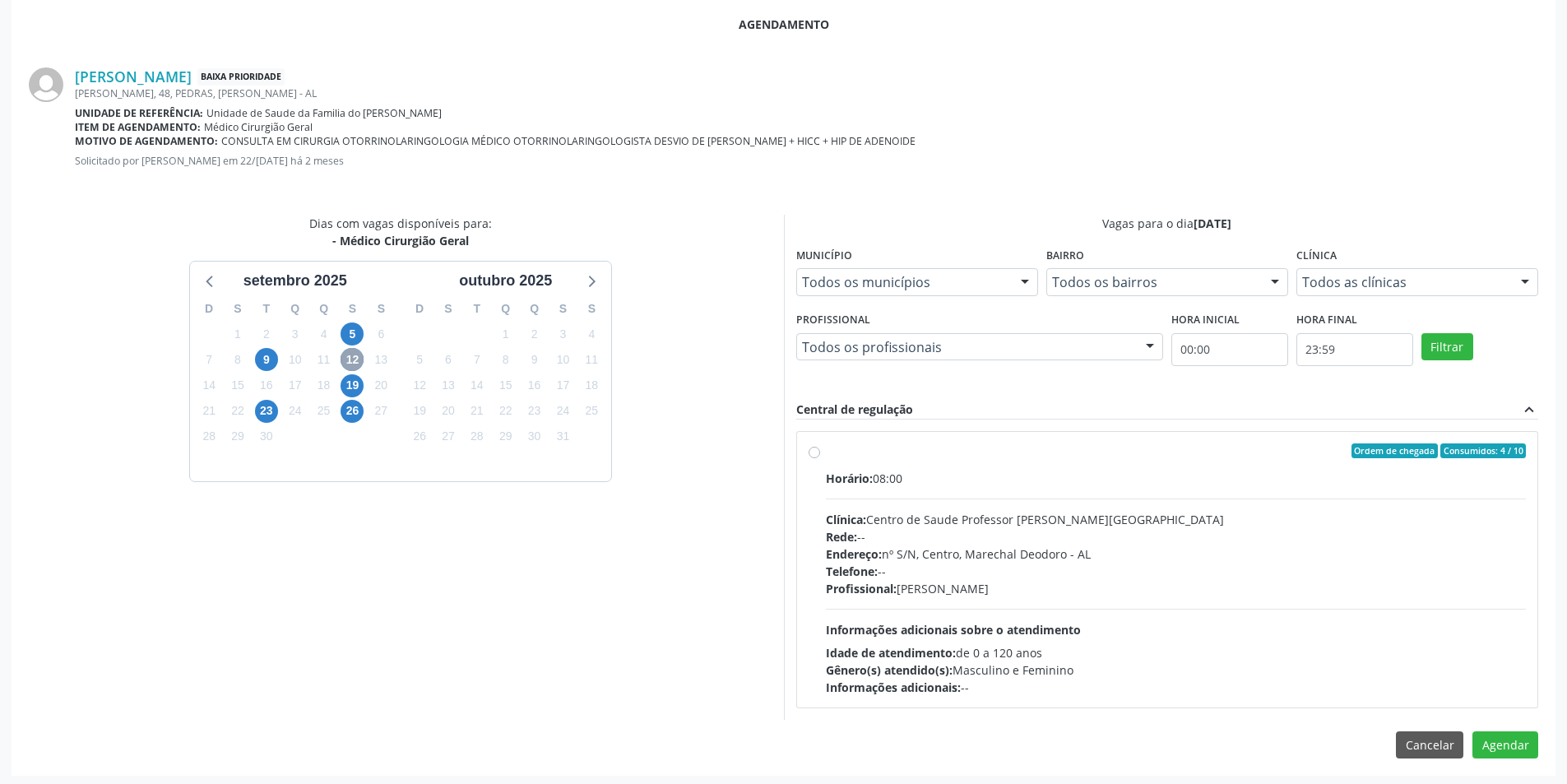
scroll to position [429, 0]
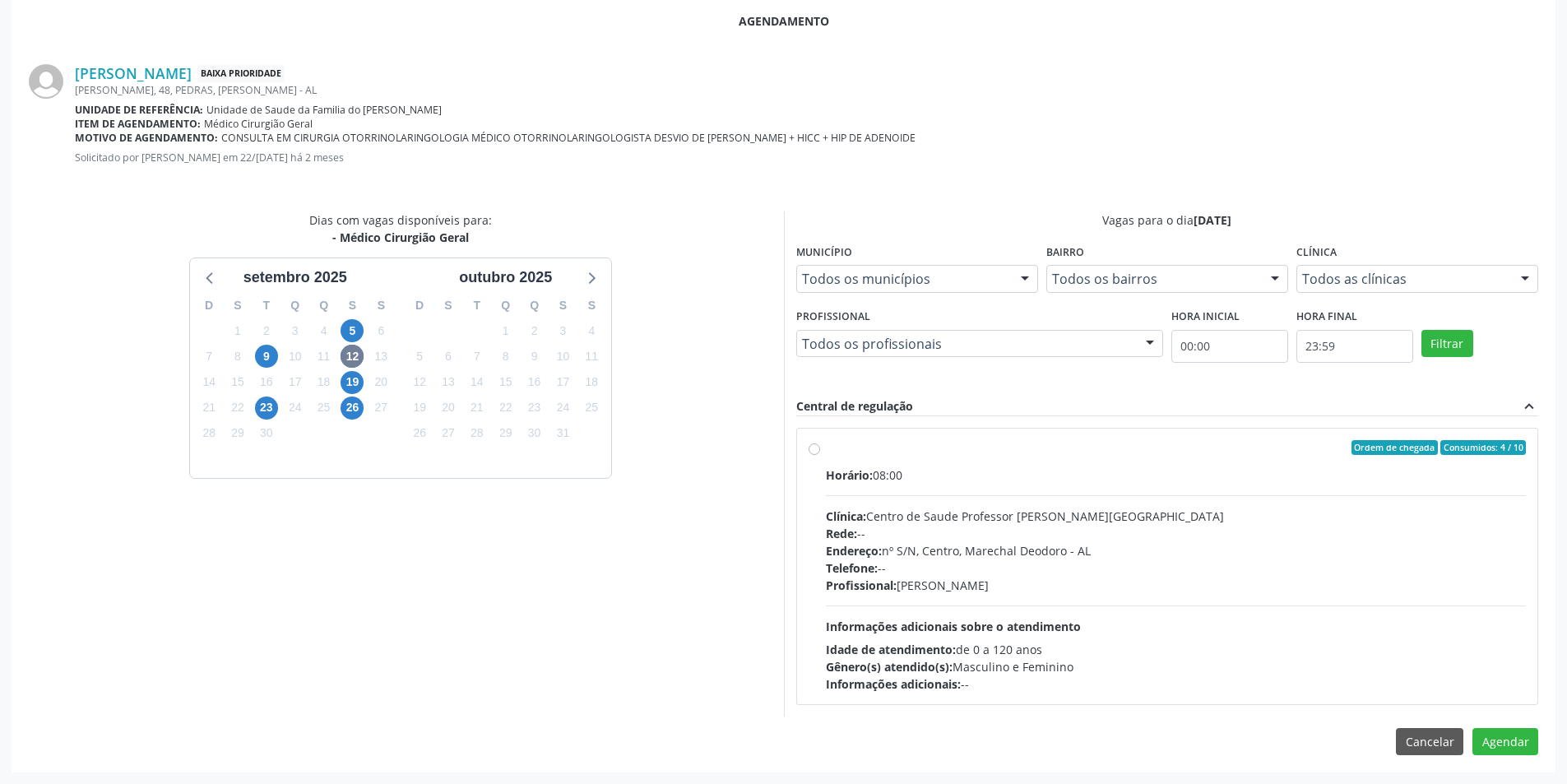
click at [826, 448] on label "Ordem de chegada Consumidos: 4 / 10 Horário: 08:00 Clínica: Centro de Saude Pro…" at bounding box center [1176, 565] width 701 height 252
click at [813, 448] on input "Ordem de chegada Consumidos: 4 / 10 Horário: 08:00 Clínica: Centro de Saude Pro…" at bounding box center [814, 447] width 12 height 15
radio input "true"
click at [665, 563] on div "Dias com vagas disponíveis para: - Médico Cirurgião Geral se[DATE] S T Q Q S S …" at bounding box center [400, 479] width 766 height 535
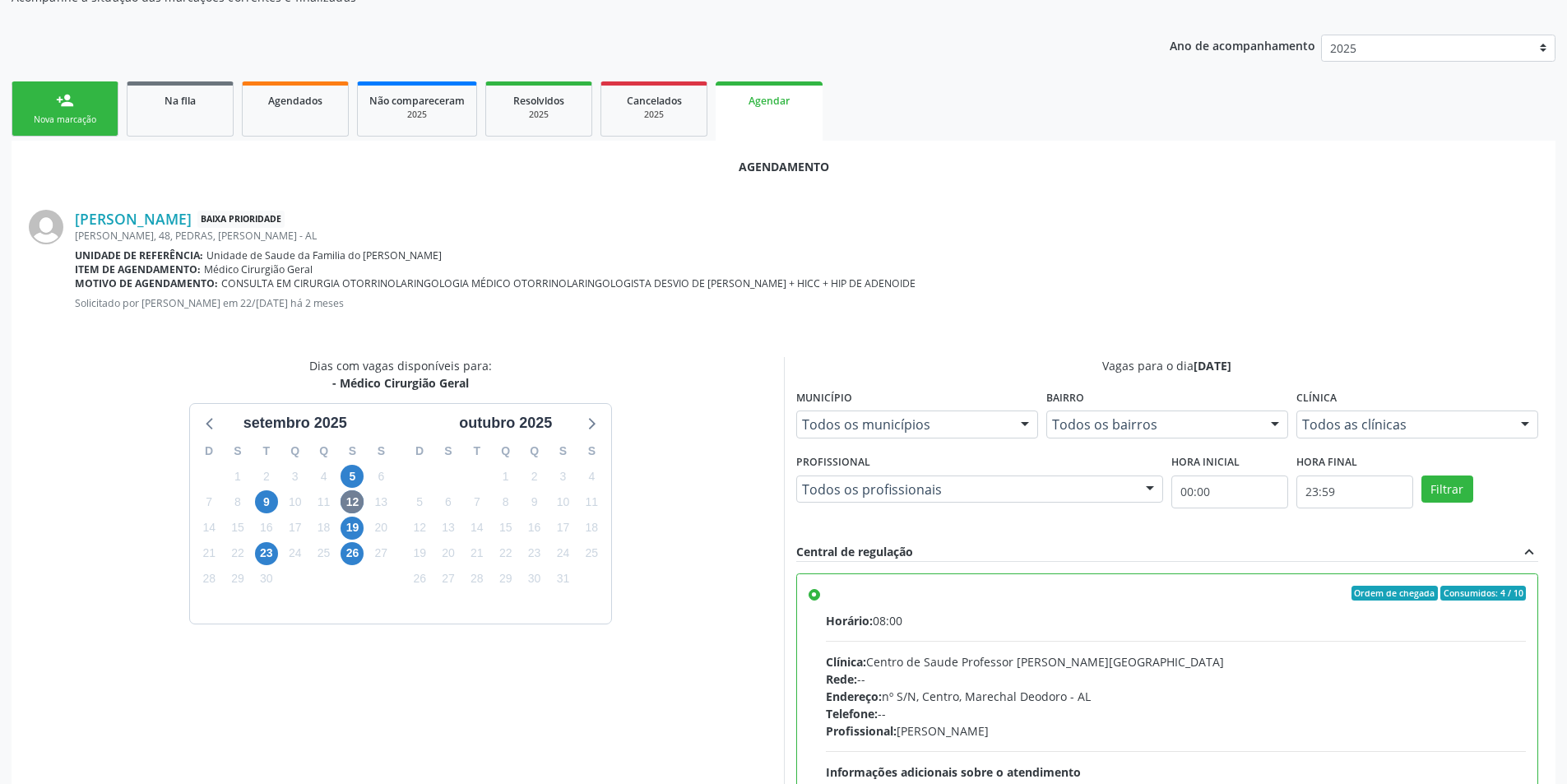
scroll to position [458, 0]
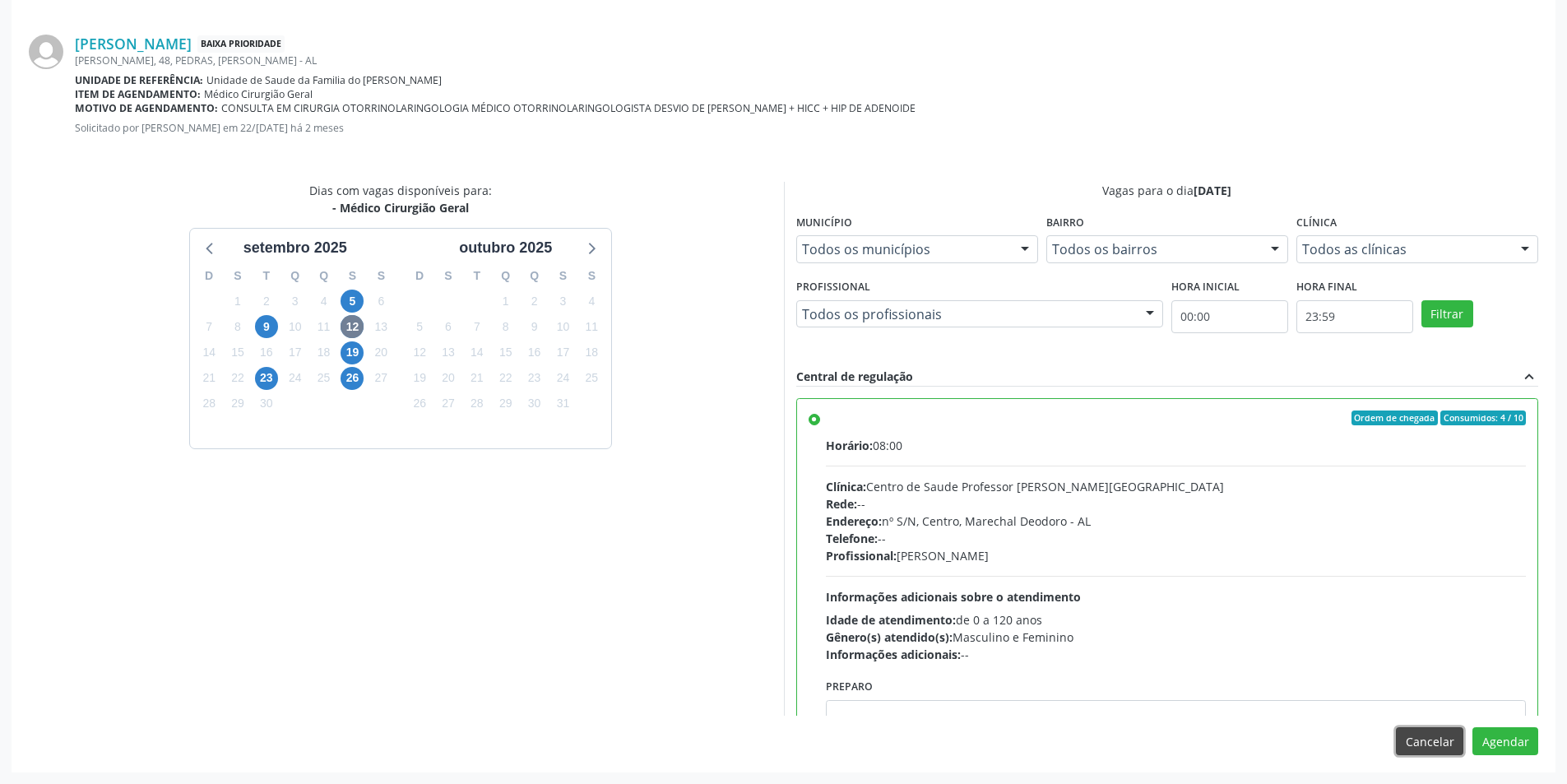
click at [1440, 744] on button "Cancelar" at bounding box center [1430, 740] width 67 height 28
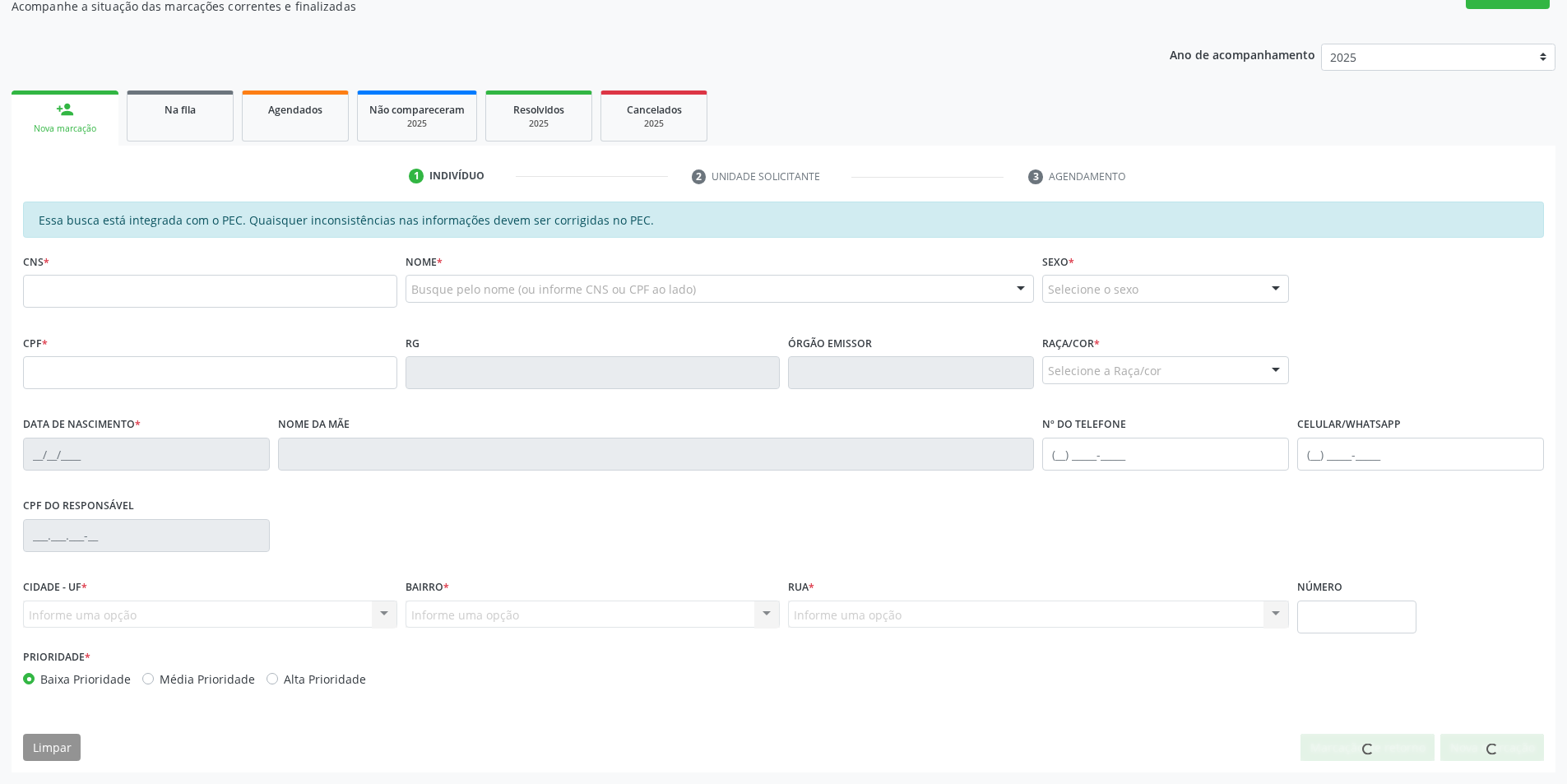
scroll to position [274, 0]
click at [163, 111] on div "Na fila" at bounding box center [180, 109] width 83 height 17
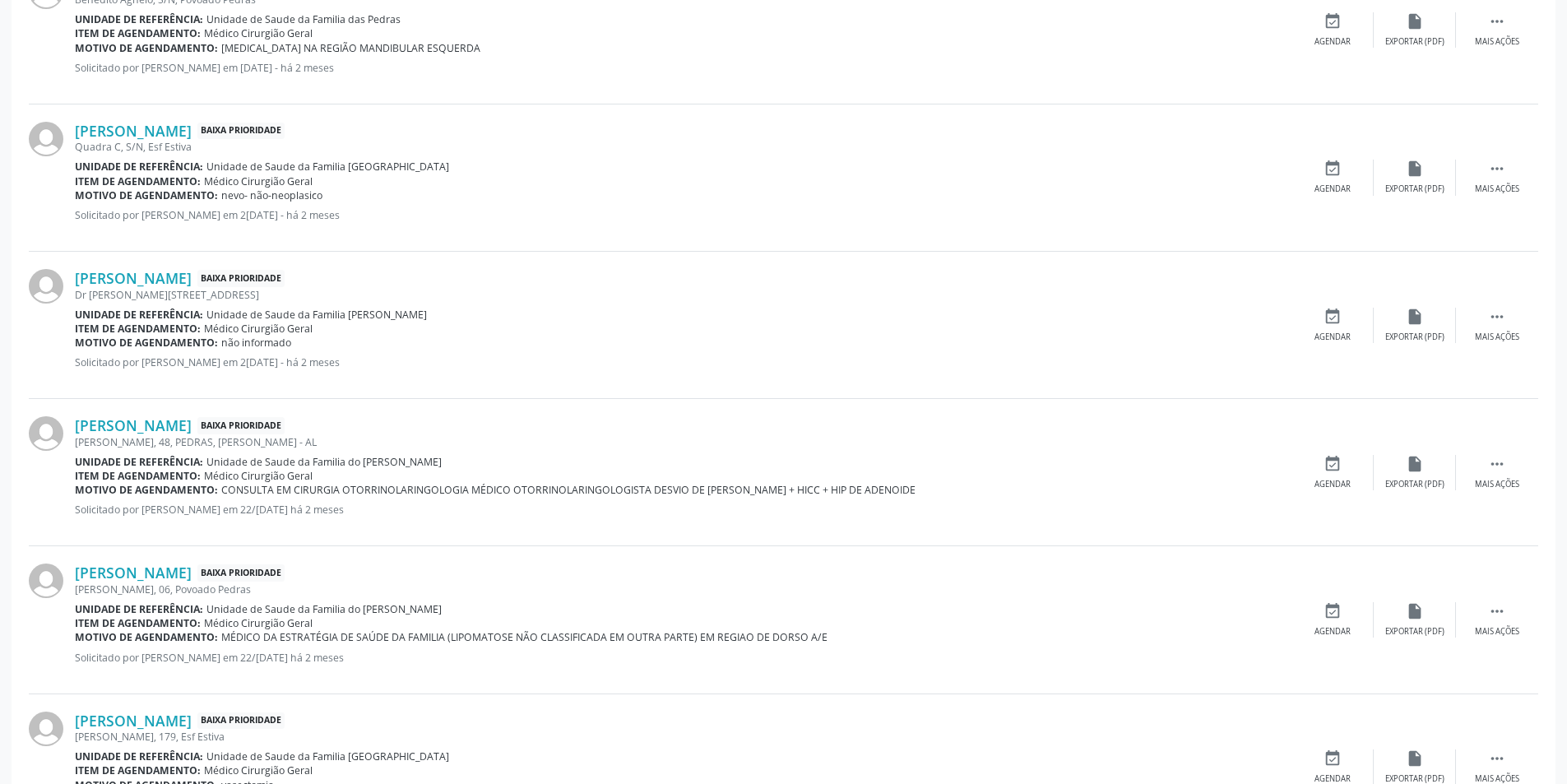
scroll to position [1973, 0]
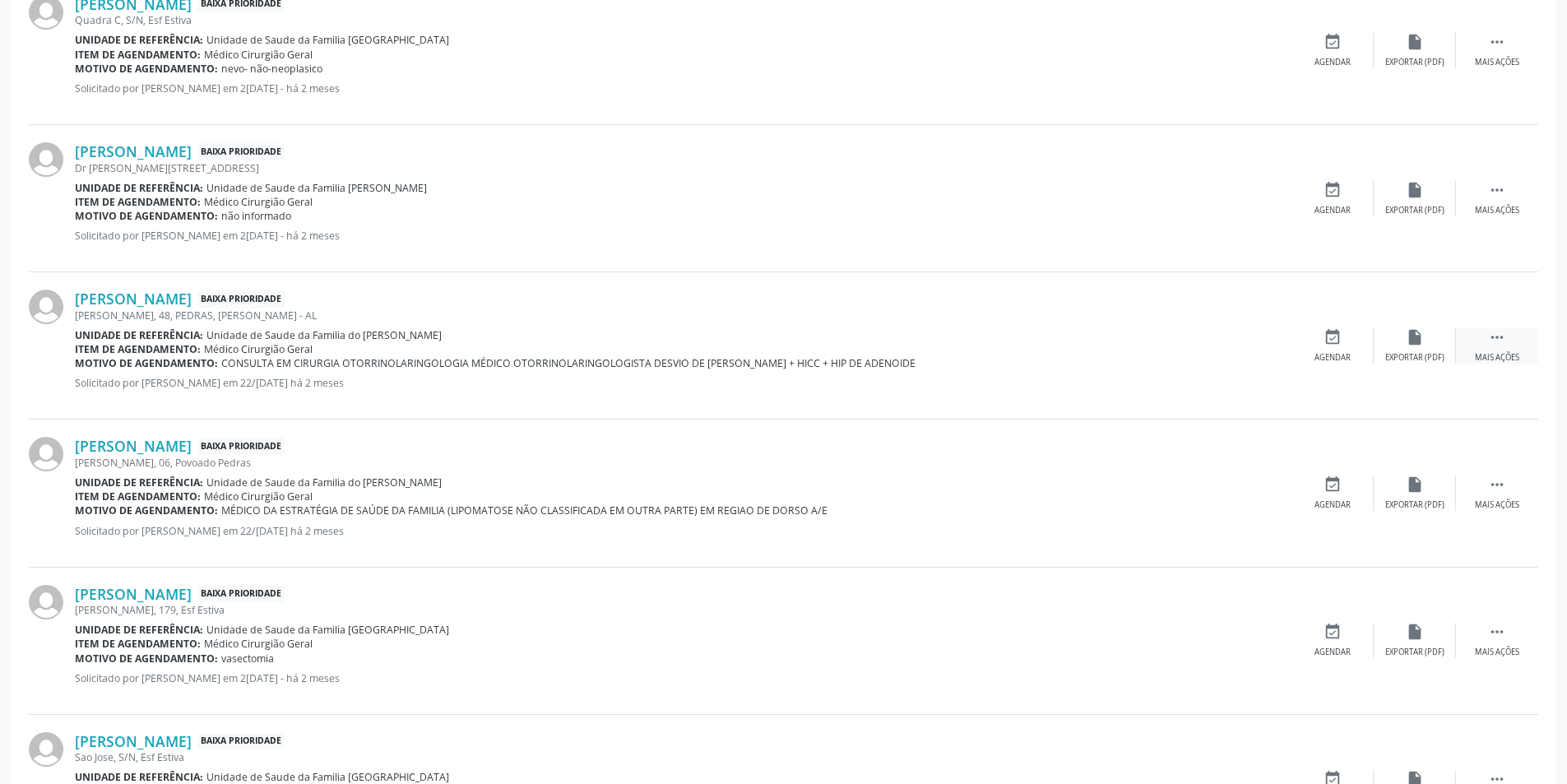
click at [1495, 344] on icon "" at bounding box center [1497, 337] width 18 height 18
click at [1098, 335] on div "event_available Agendar" at bounding box center [1086, 345] width 83 height 35
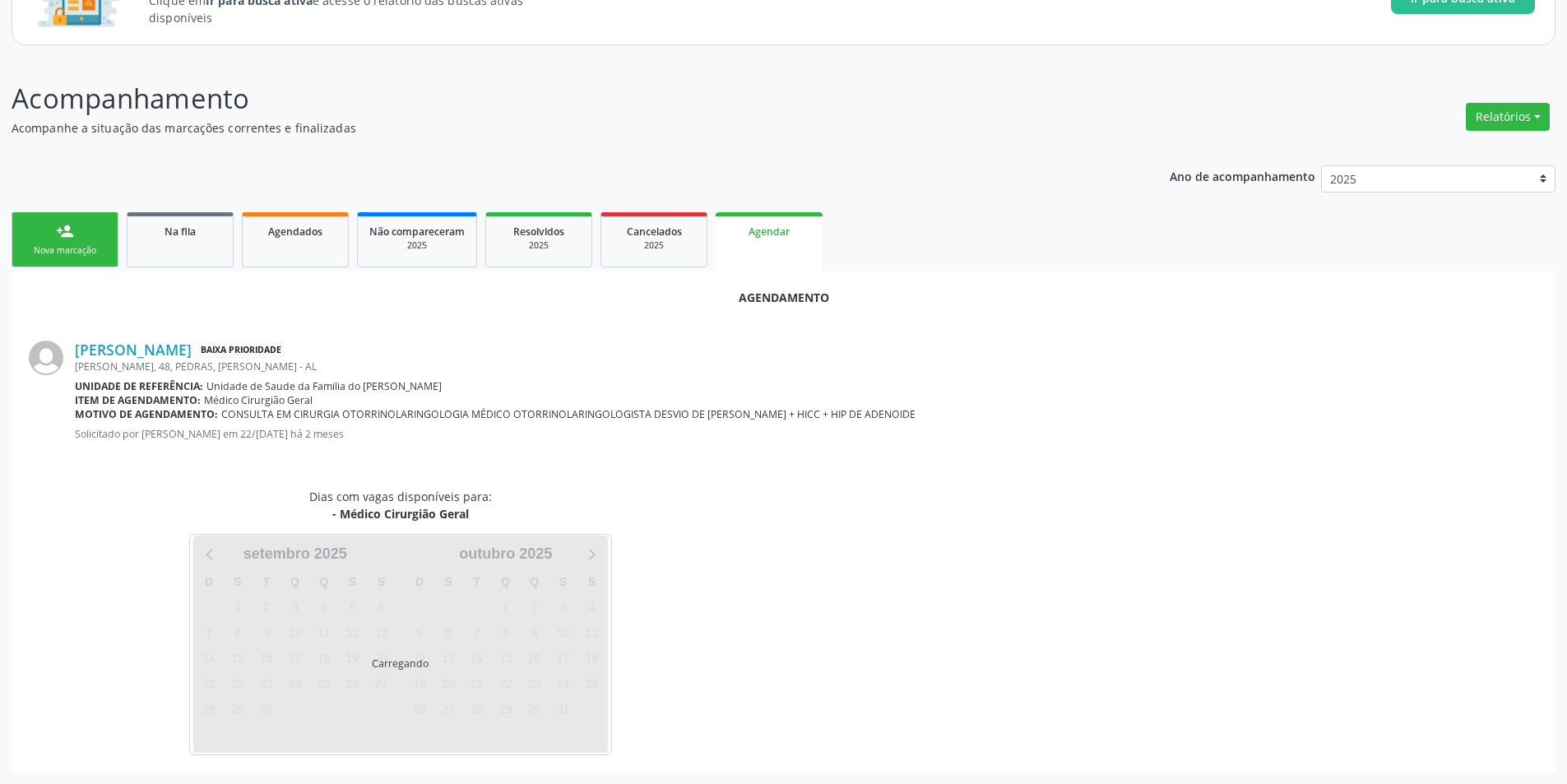
scroll to position [191, 0]
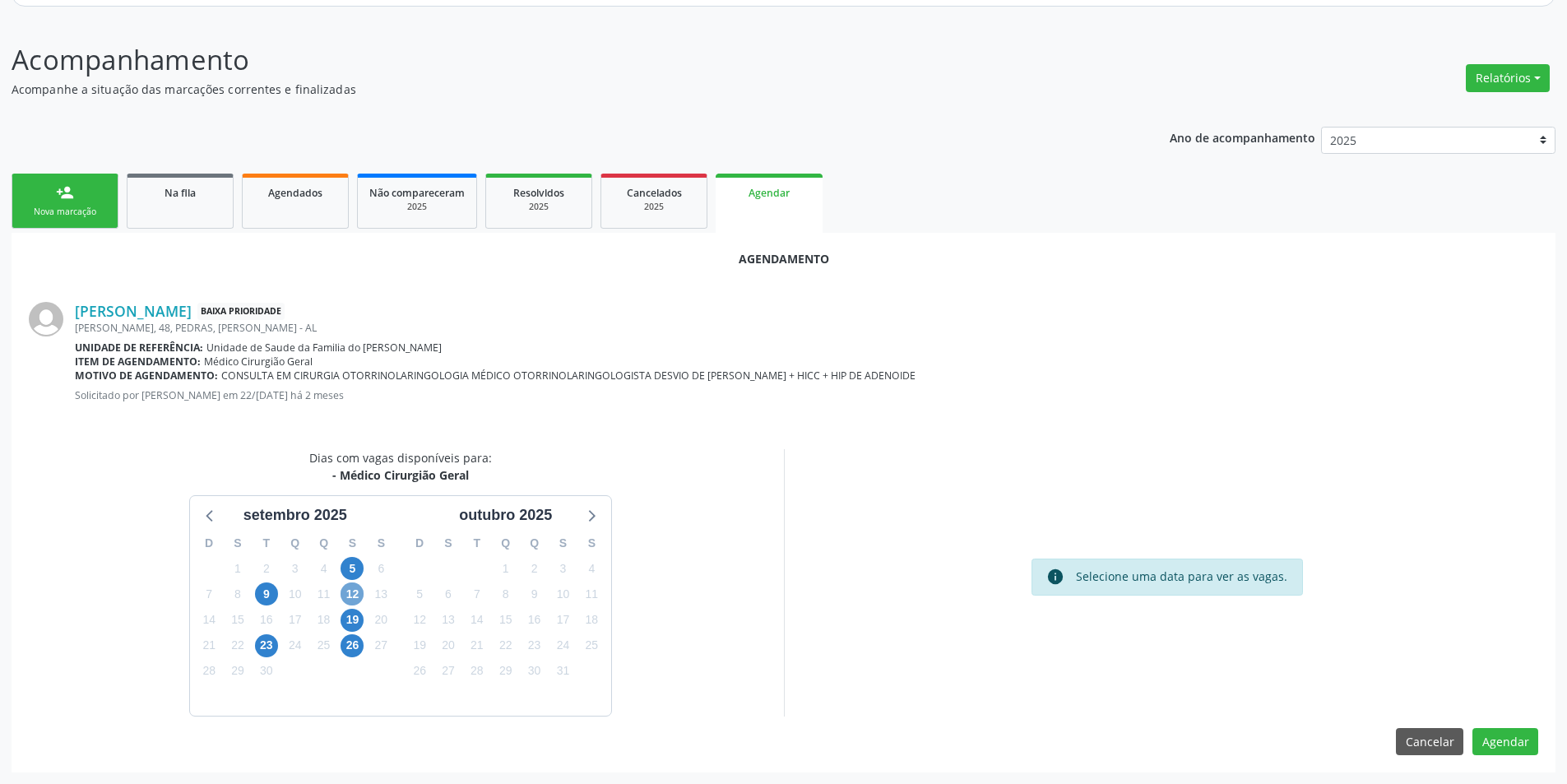
click at [352, 588] on span "12" at bounding box center [353, 594] width 23 height 23
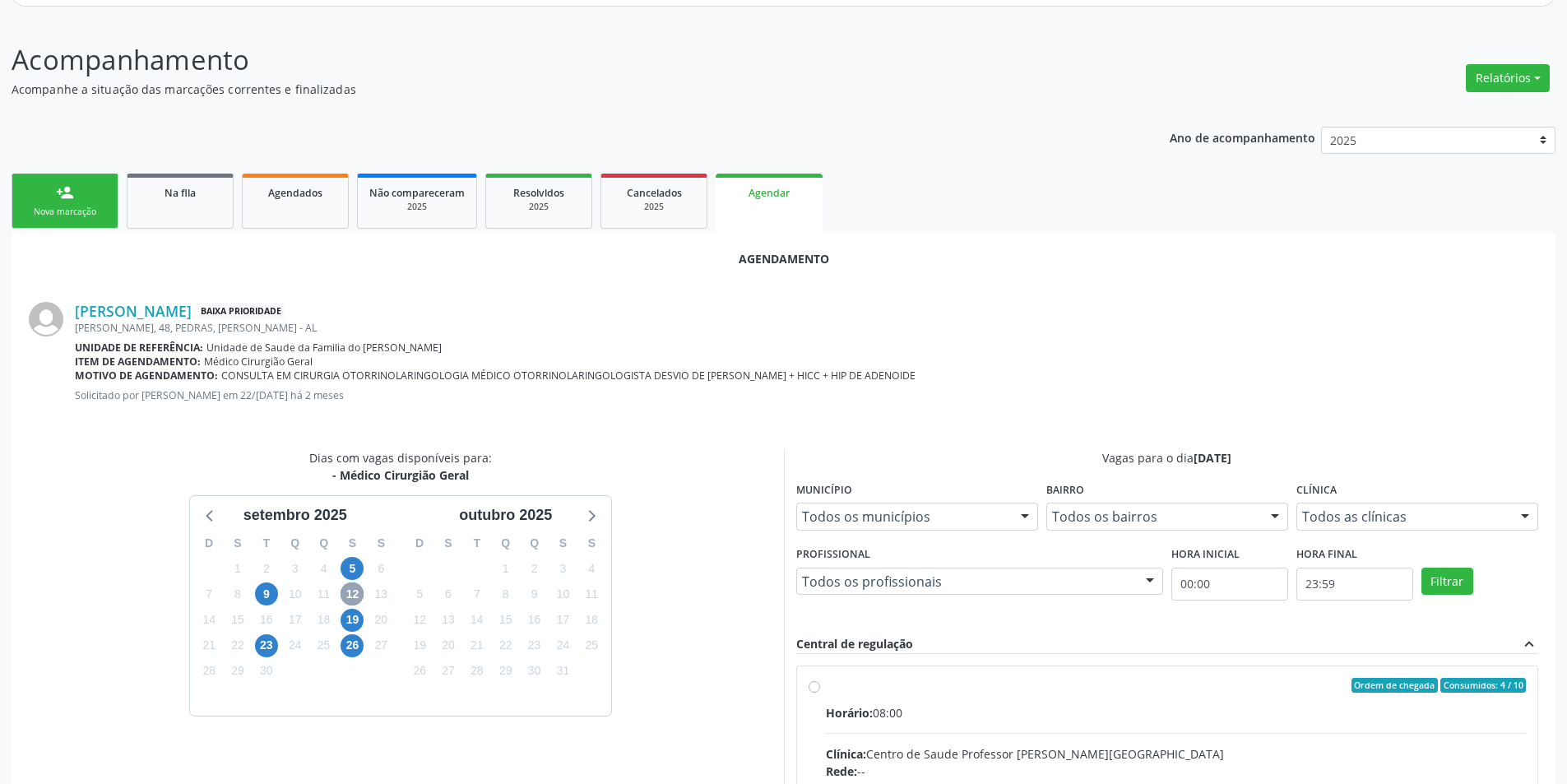
scroll to position [355, 0]
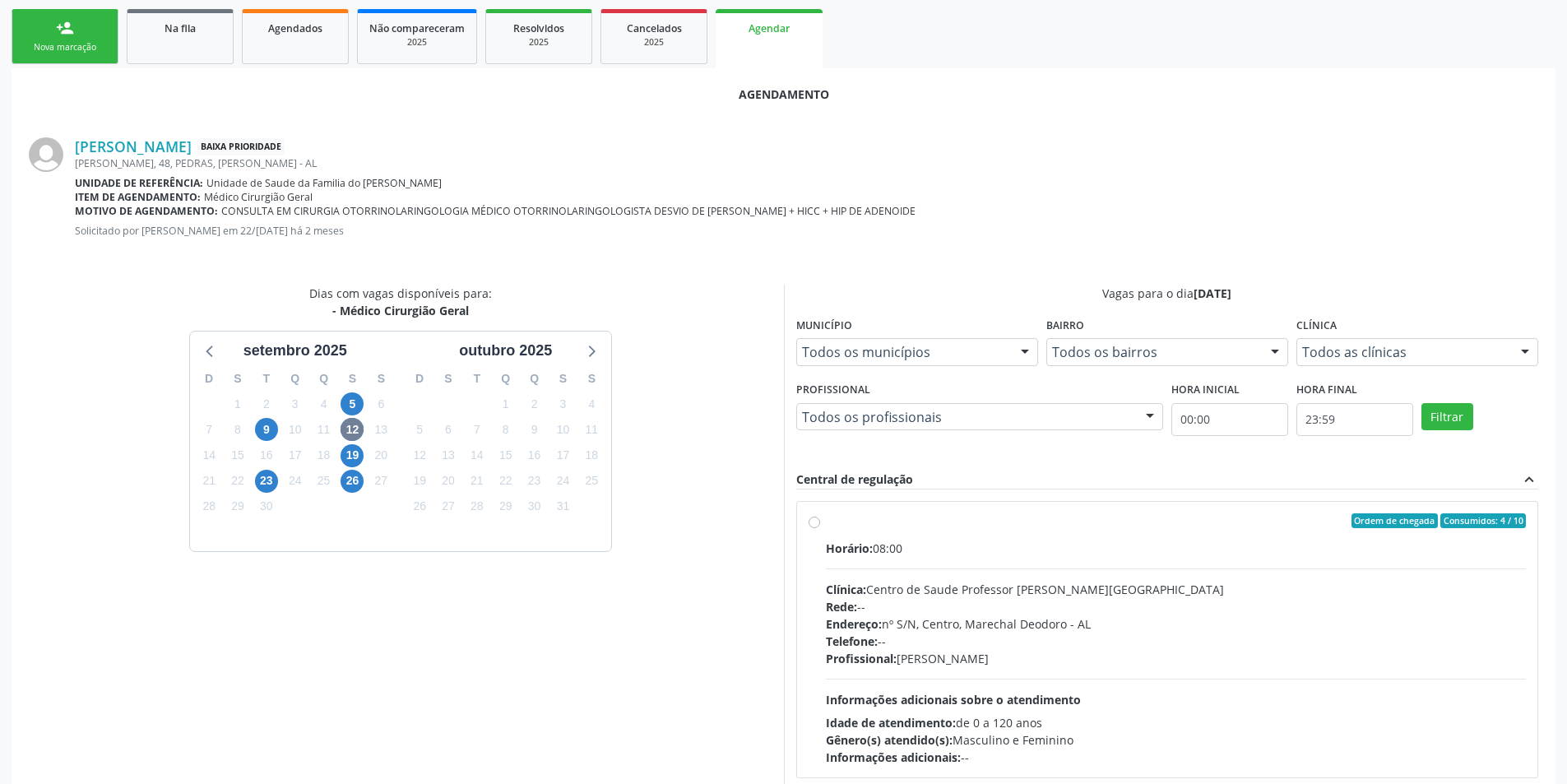
click at [826, 523] on label "Ordem de chegada Consumidos: 4 / 10 Horário: 08:00 Clínica: Centro de Saude Pro…" at bounding box center [1176, 639] width 701 height 252
click at [810, 523] on input "Ordem de chegada Consumidos: 4 / 10 Horário: 08:00 Clínica: Centro de Saude Pro…" at bounding box center [814, 520] width 12 height 15
radio input "true"
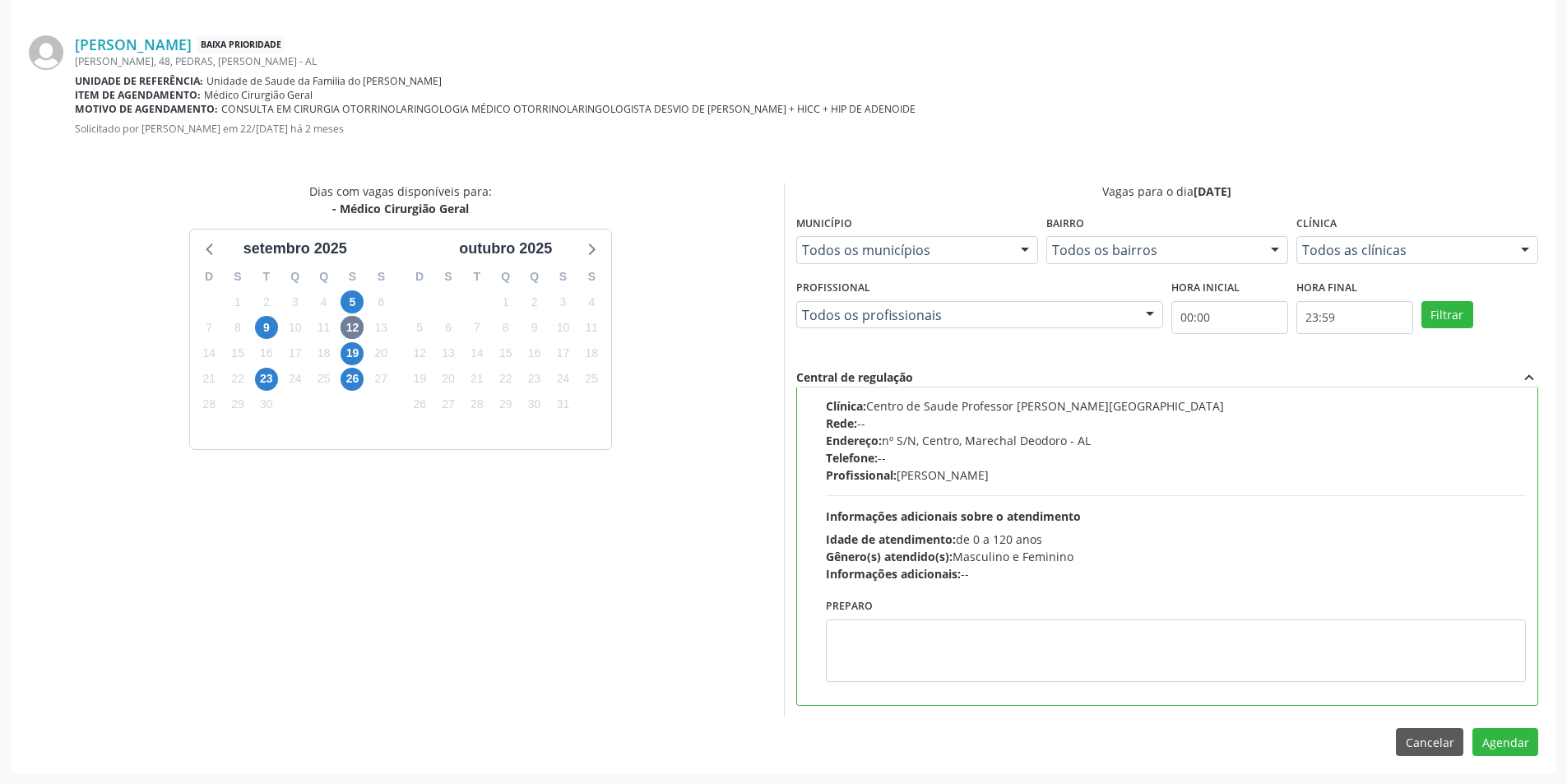
scroll to position [458, 0]
click at [262, 321] on span "9" at bounding box center [267, 327] width 23 height 23
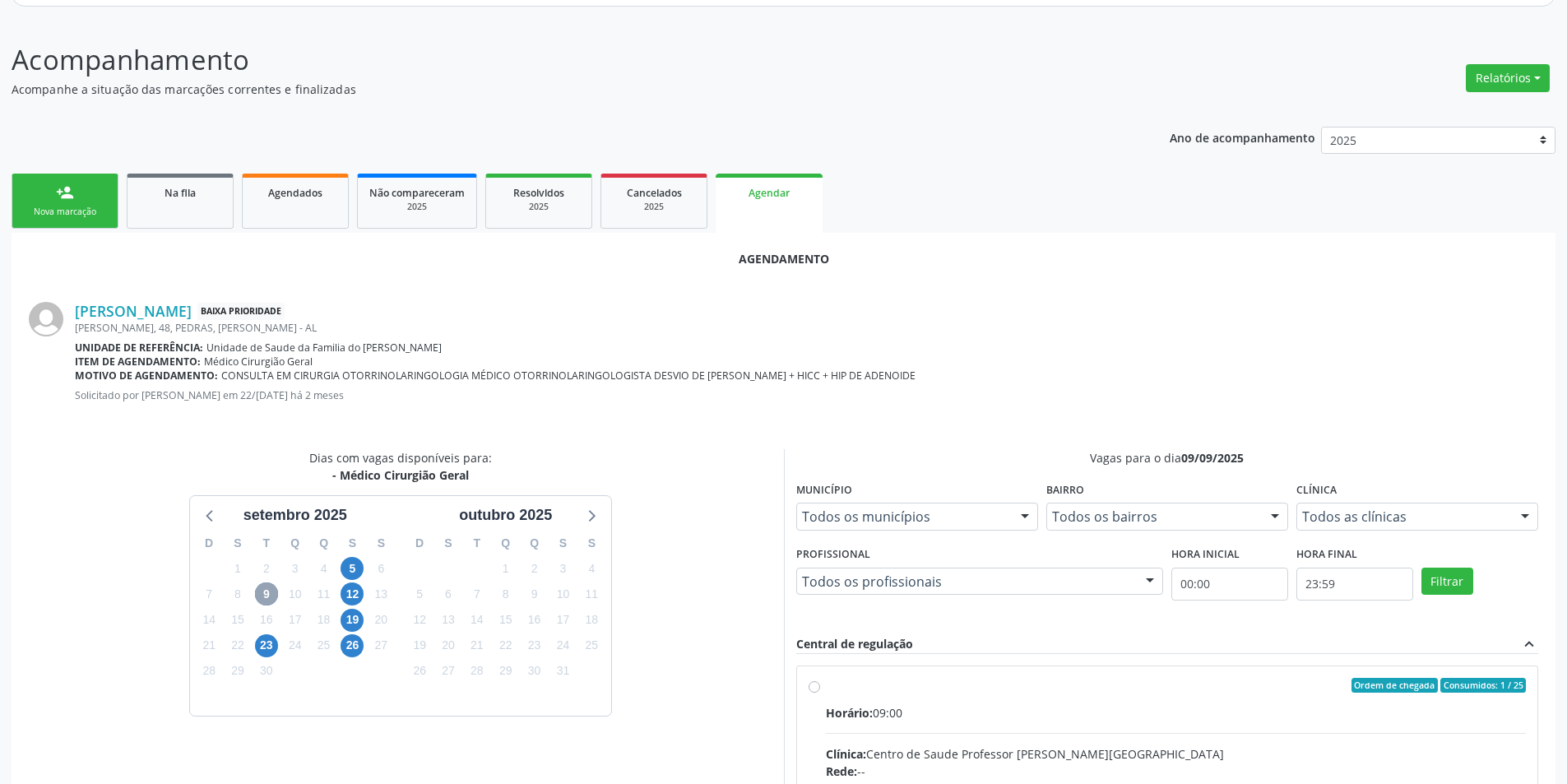
scroll to position [429, 0]
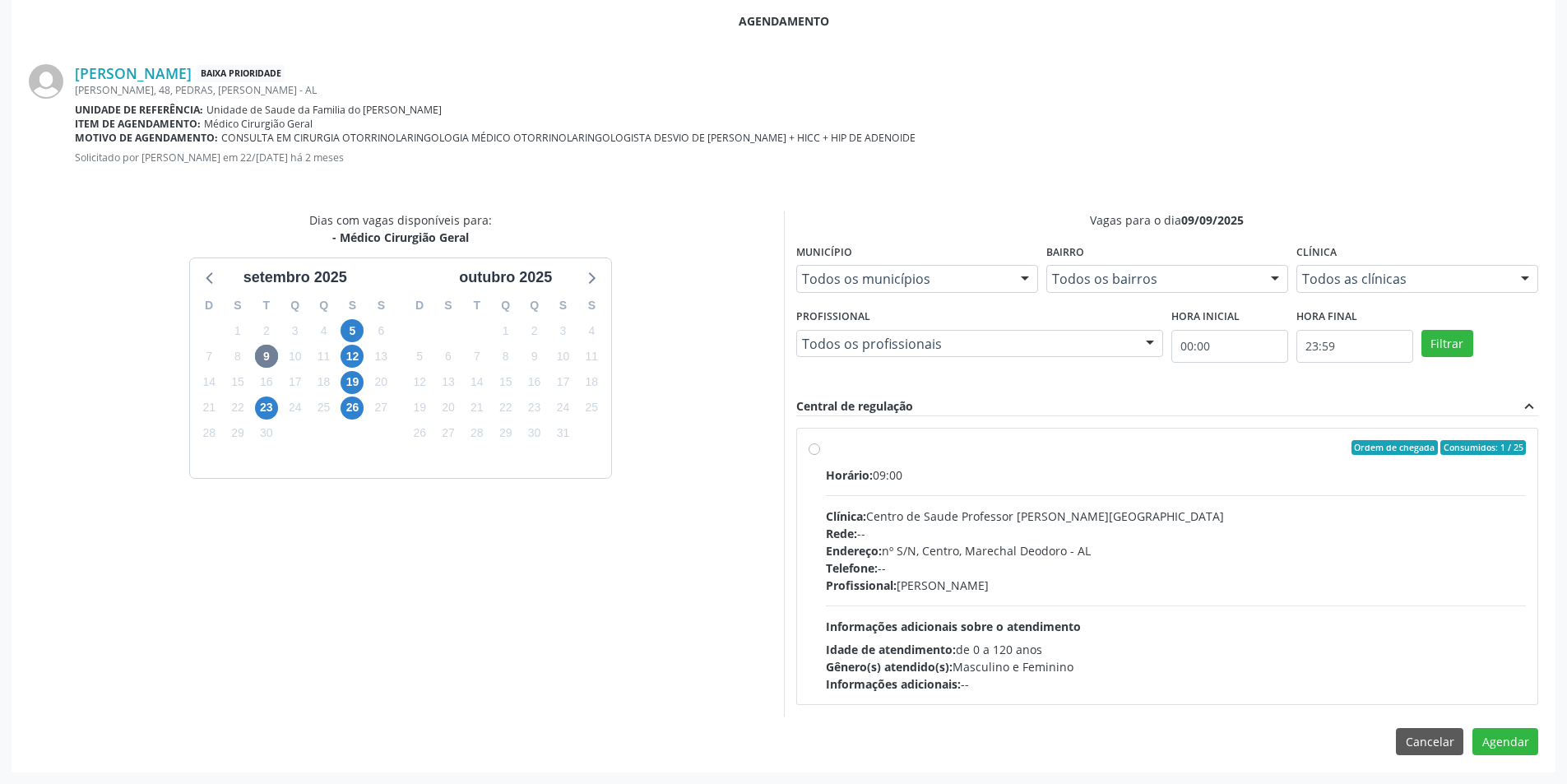
click at [826, 450] on label "Ordem de chegada Consumidos: 1 / 25 Horário: 09:00 Clínica: Centro de Saude Pro…" at bounding box center [1176, 565] width 701 height 252
click at [813, 450] on input "Ordem de chegada Consumidos: 1 / 25 Horário: 09:00 Clínica: Centro de Saude Pro…" at bounding box center [814, 447] width 12 height 15
radio input "true"
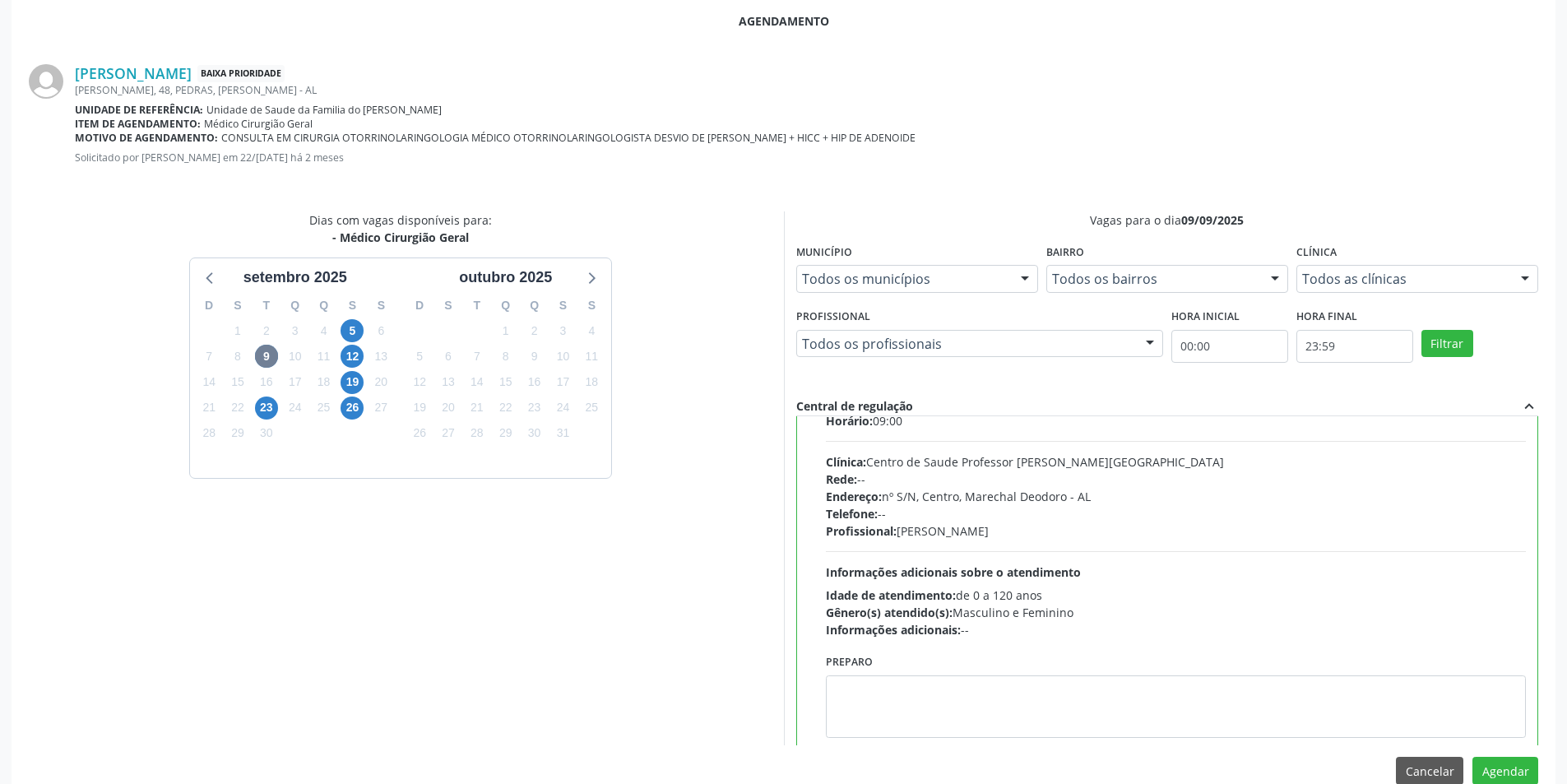
scroll to position [82, 0]
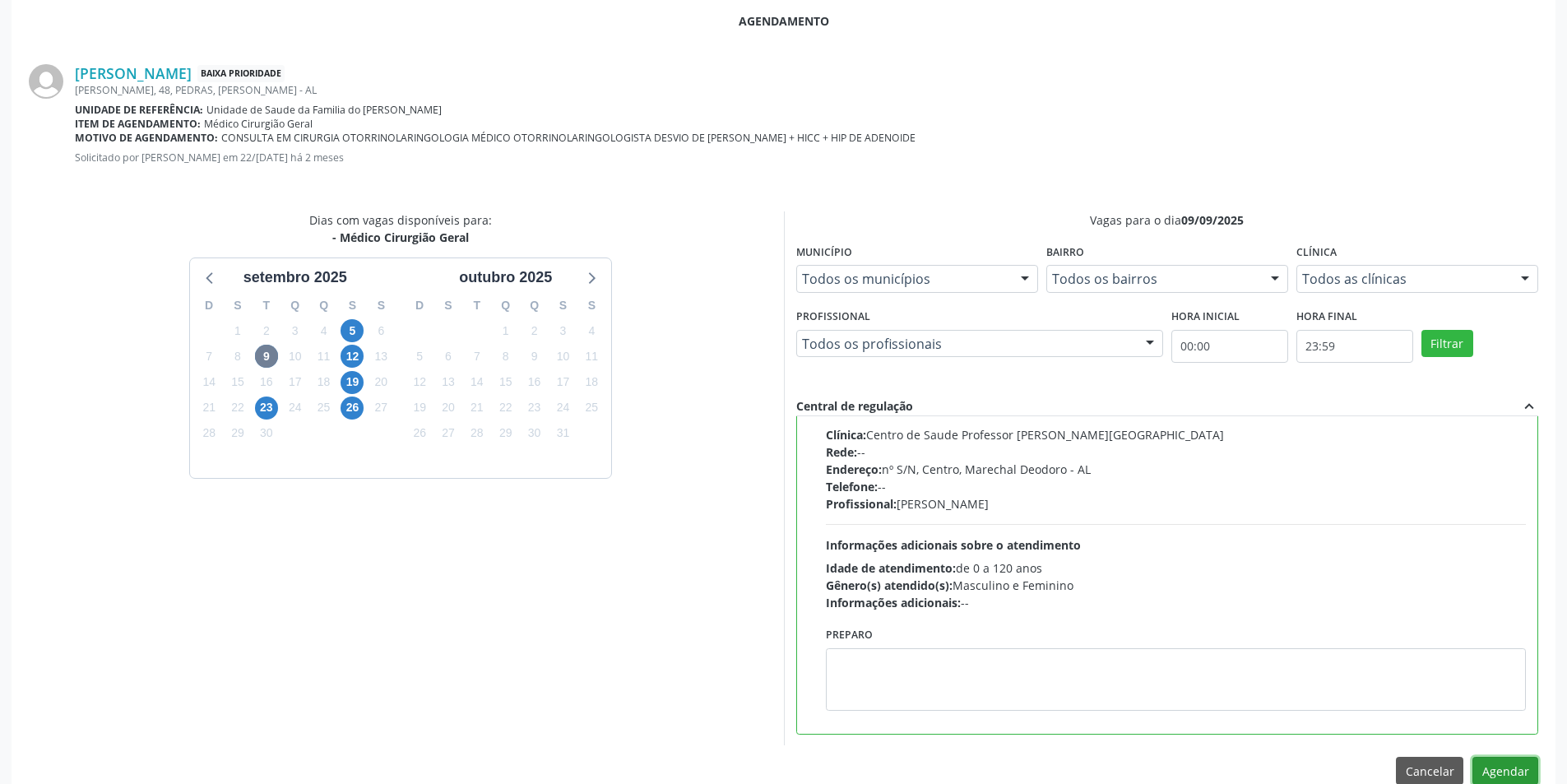
click at [1507, 776] on button "Agendar" at bounding box center [1505, 770] width 66 height 28
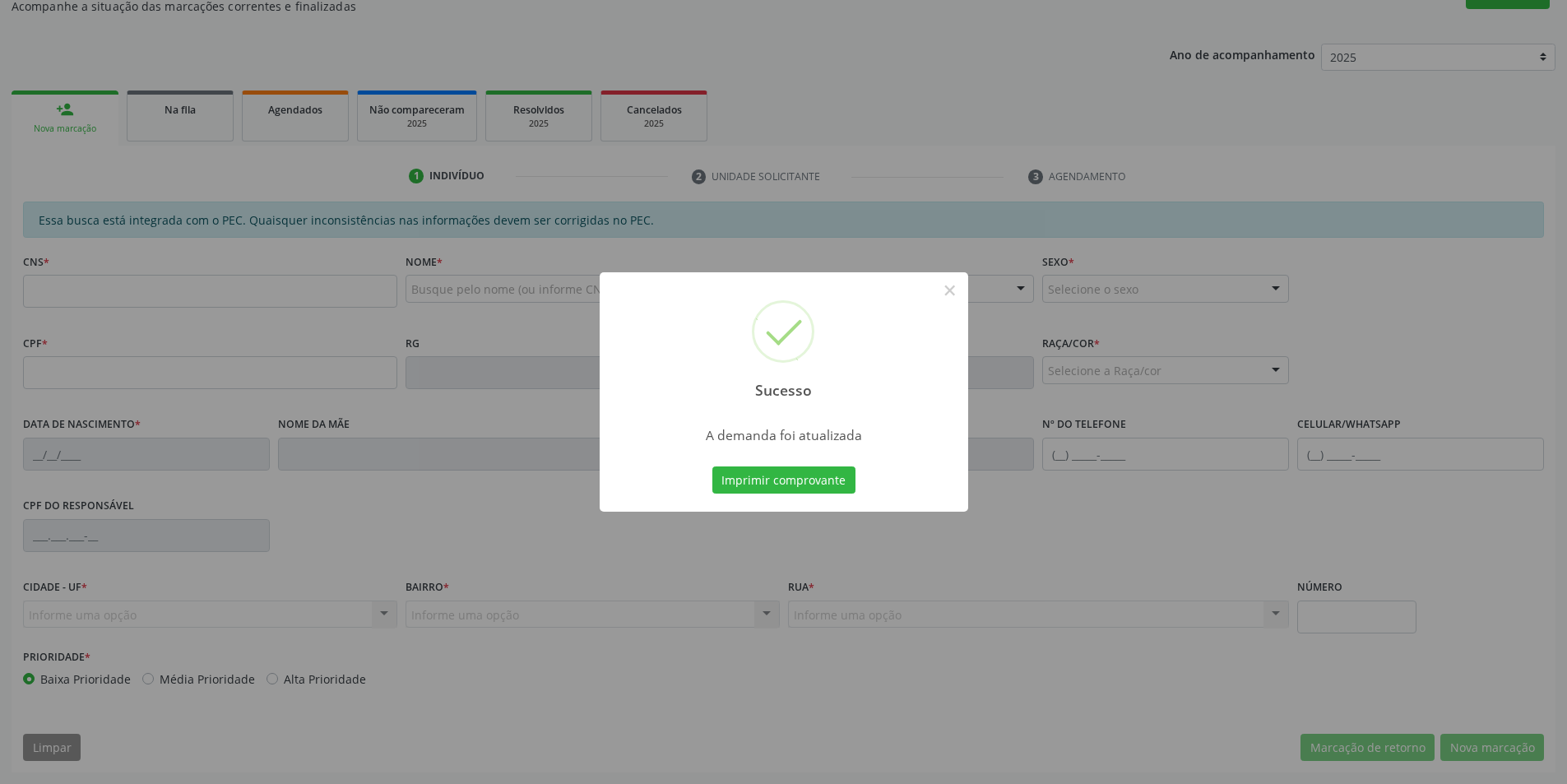
scroll to position [274, 0]
click at [958, 292] on button "×" at bounding box center [950, 290] width 28 height 28
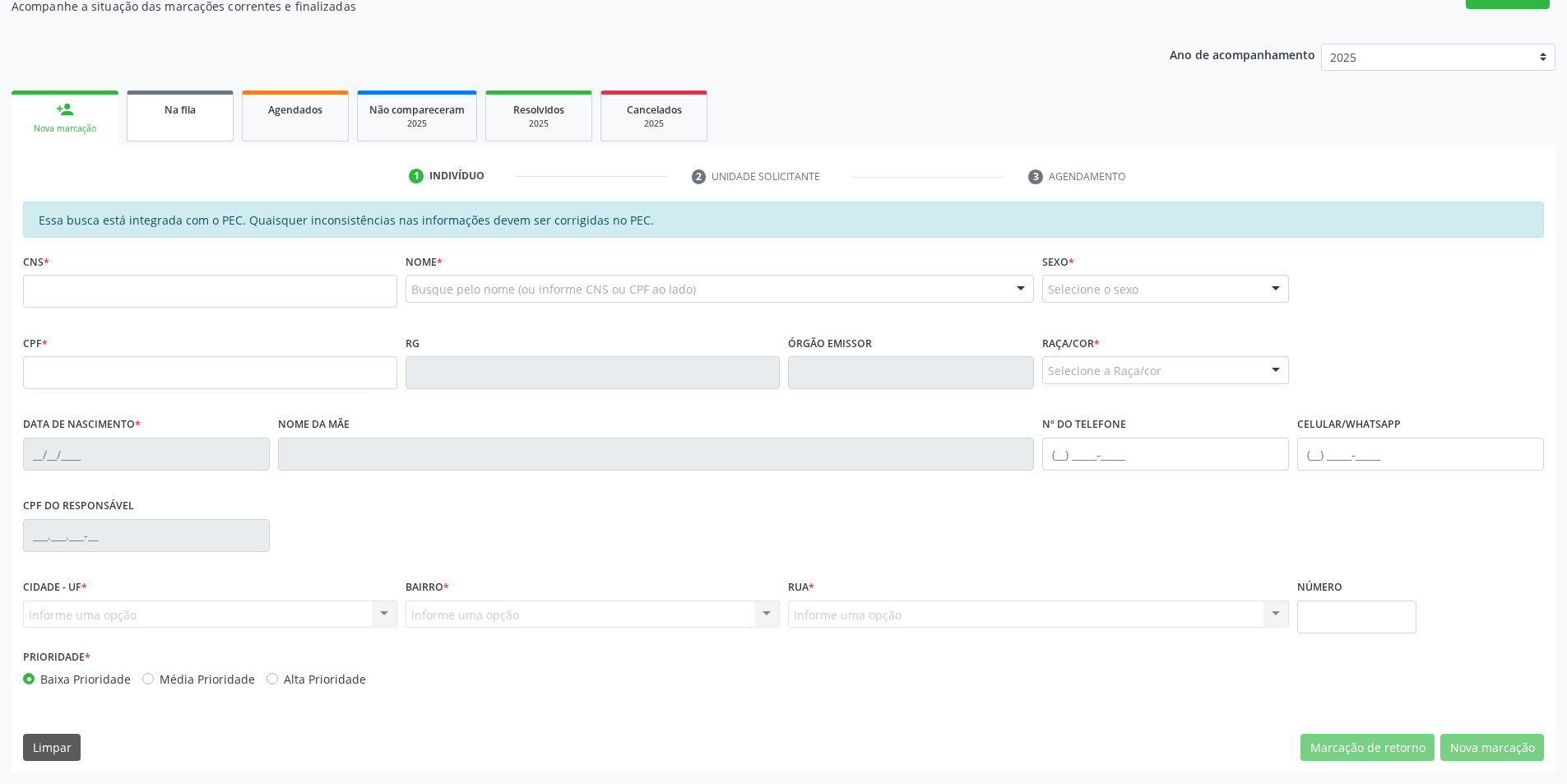
click at [180, 121] on link "Na fila" at bounding box center [179, 116] width 107 height 51
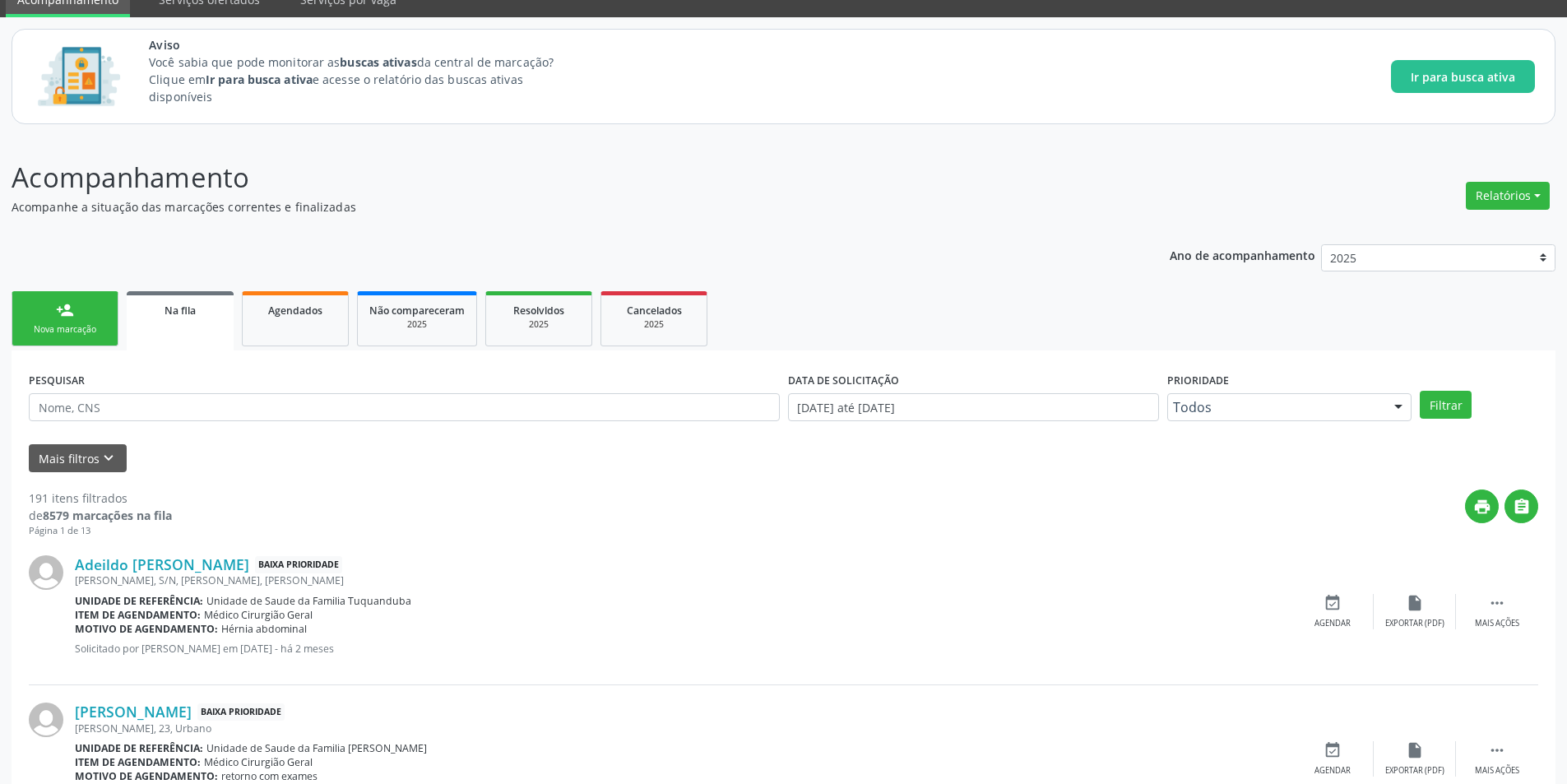
scroll to position [164, 0]
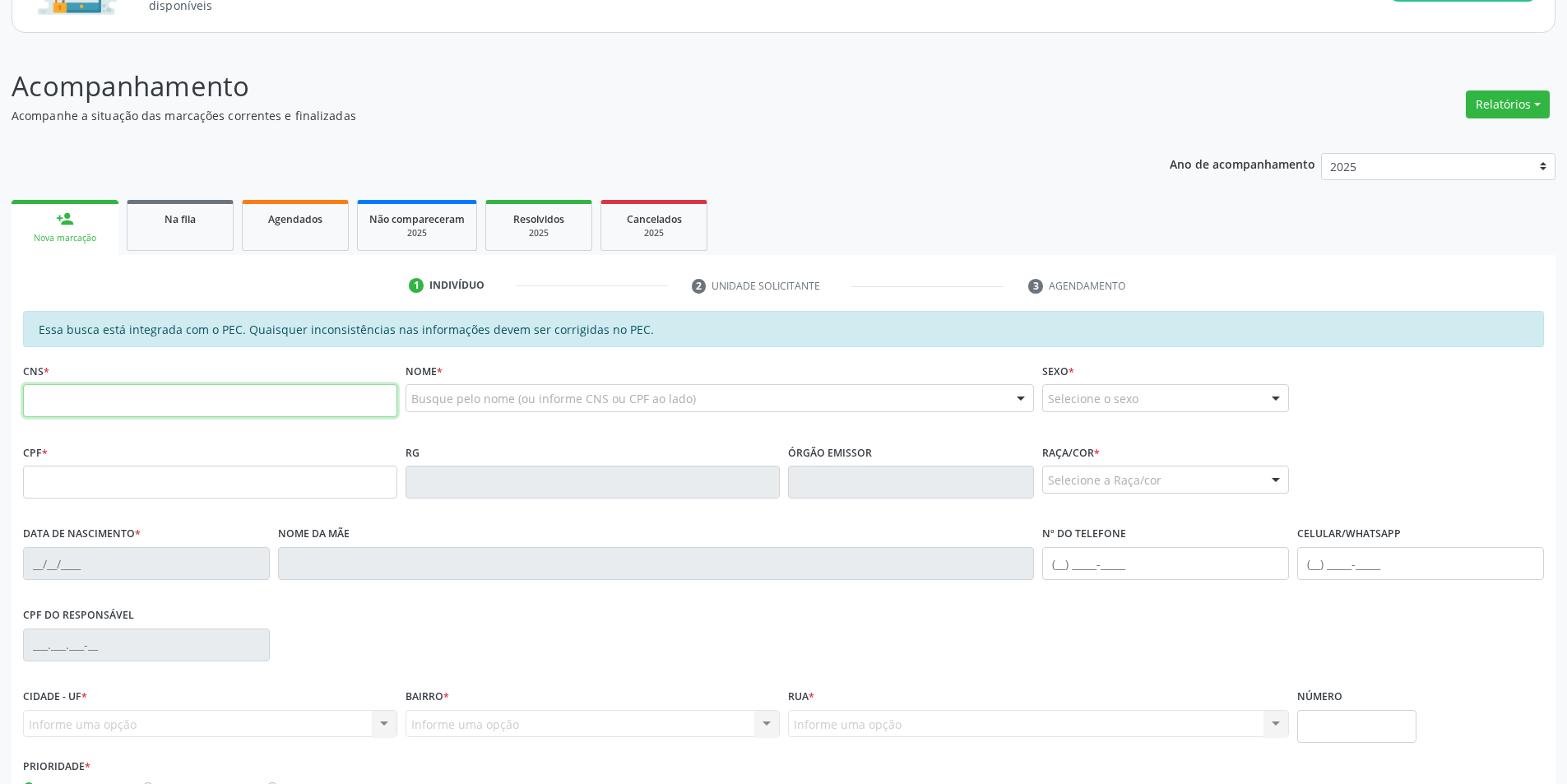
scroll to position [164, 0]
drag, startPoint x: 188, startPoint y: 187, endPoint x: 196, endPoint y: 193, distance: 10.0
click at [190, 187] on div "Ano de acompanhamento 2025 person_add Nova marcação Na fila Agendados Não compa…" at bounding box center [784, 512] width 1545 height 741
click at [213, 247] on link "Na fila" at bounding box center [179, 225] width 107 height 51
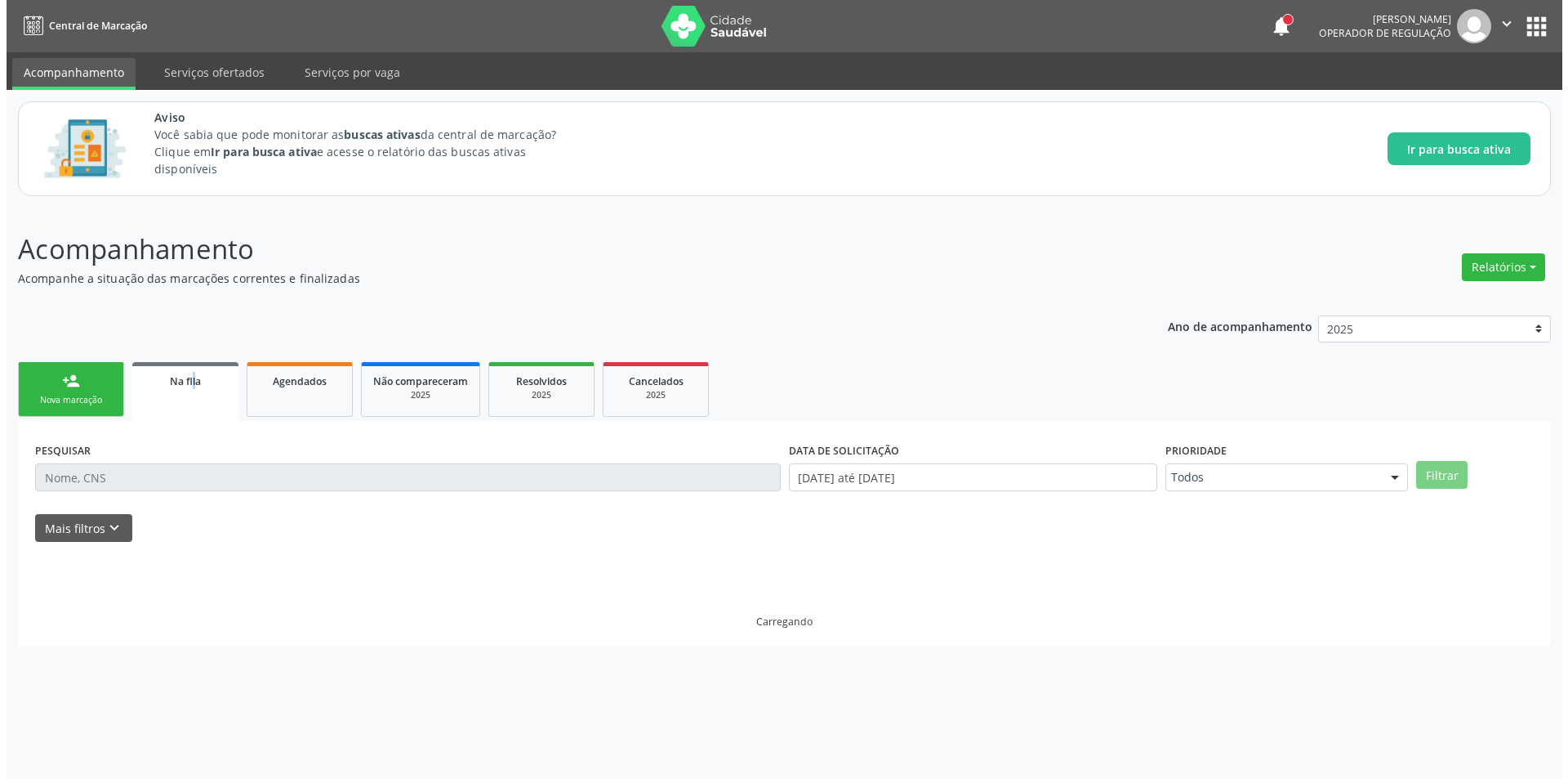
scroll to position [0, 0]
